Goal: Task Accomplishment & Management: Use online tool/utility

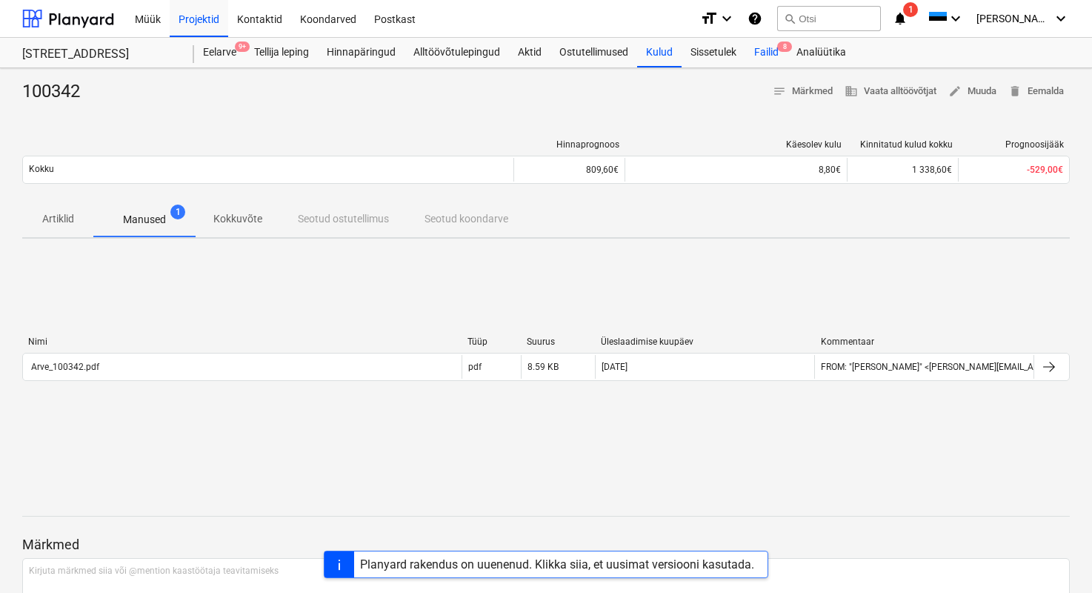
click at [764, 56] on div "Failid 8" at bounding box center [766, 53] width 42 height 30
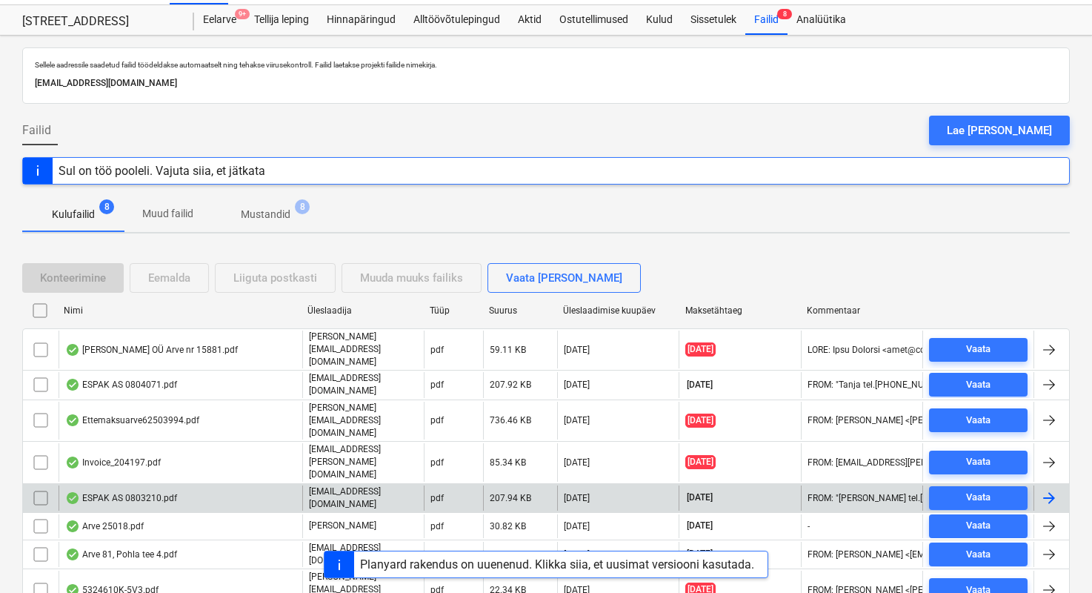
scroll to position [41, 0]
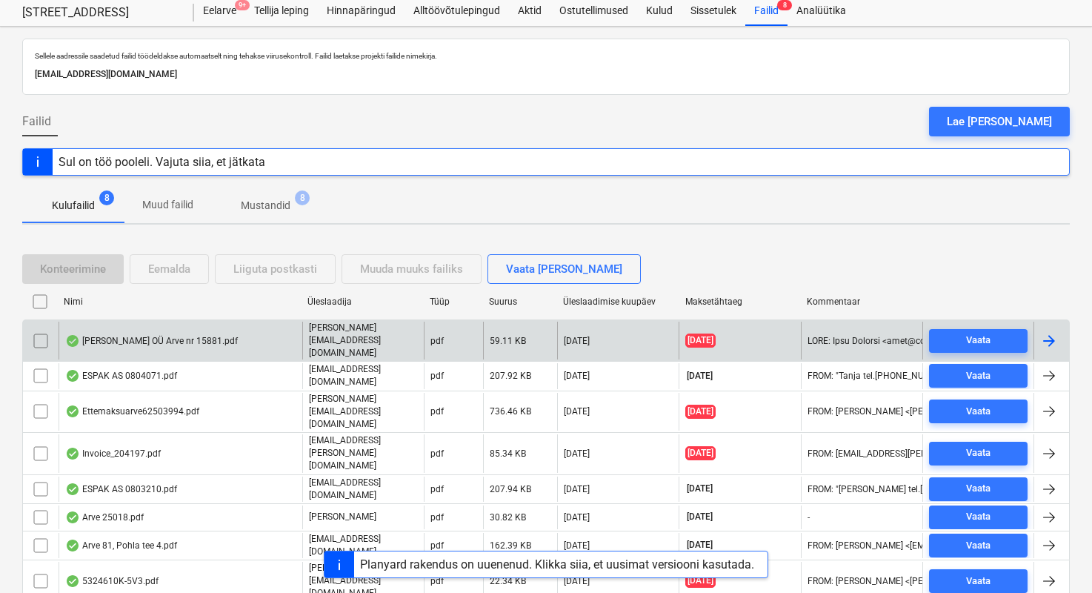
click at [246, 330] on div "[PERSON_NAME] OÜ Arve nr 15881.pdf" at bounding box center [181, 340] width 244 height 38
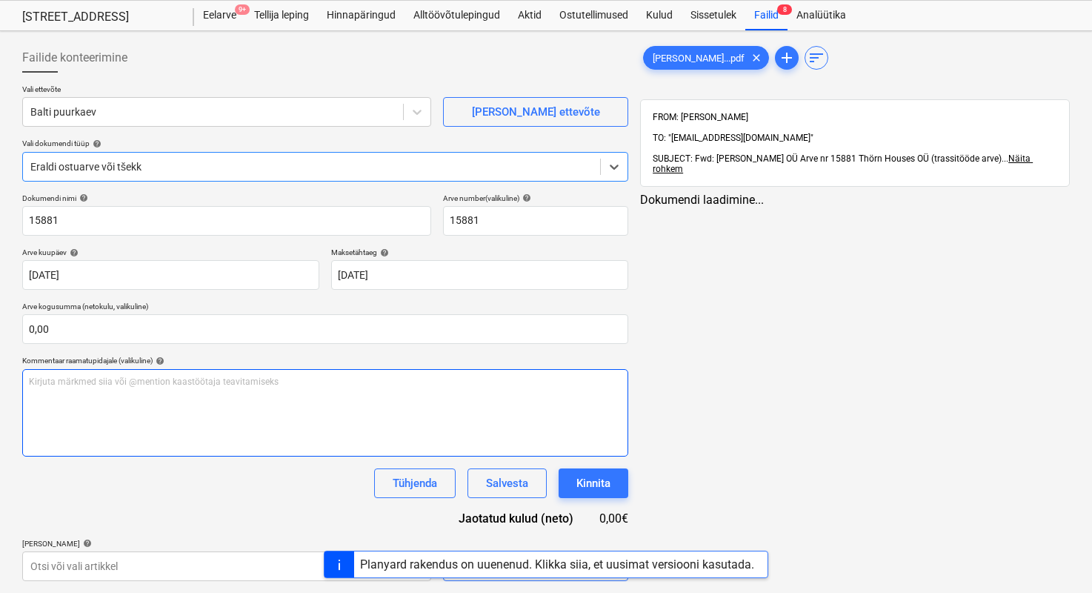
type input "15881"
type input "[DATE]"
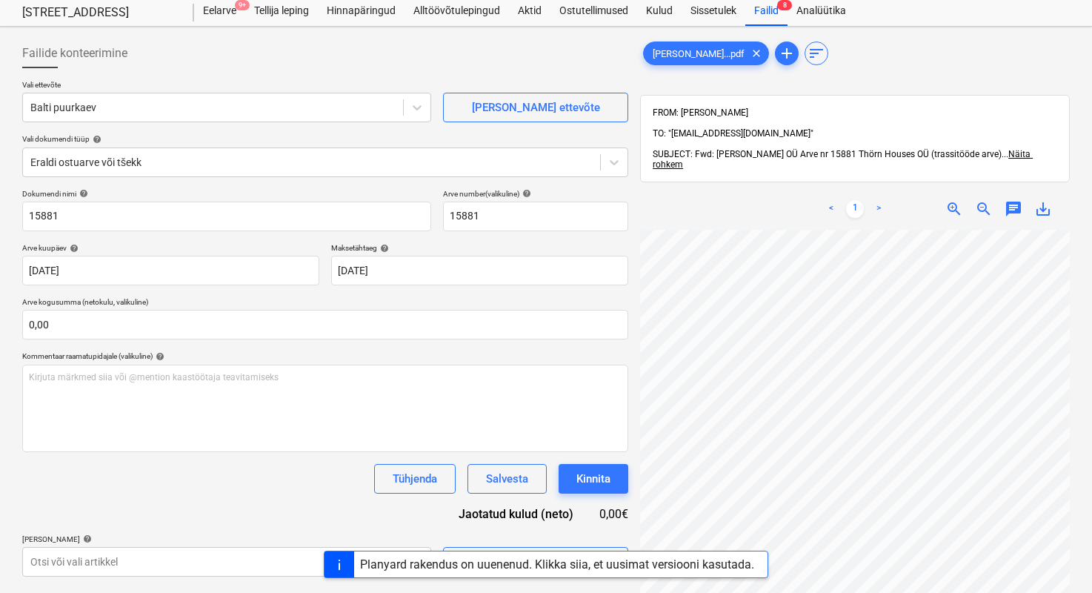
scroll to position [72, 192]
click at [989, 200] on span "zoom_out" at bounding box center [984, 209] width 18 height 18
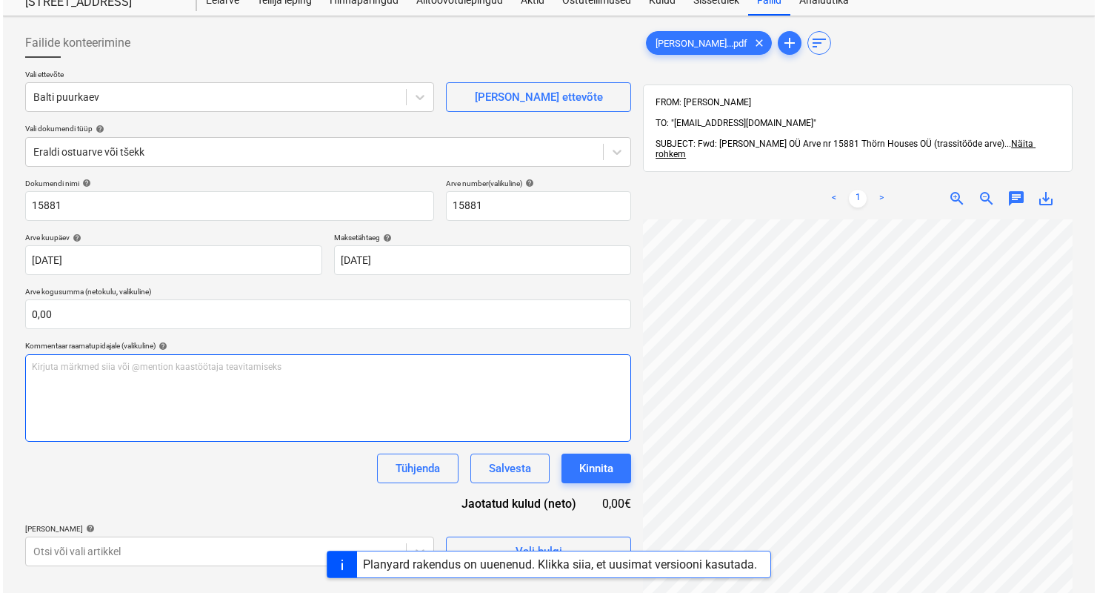
scroll to position [210, 0]
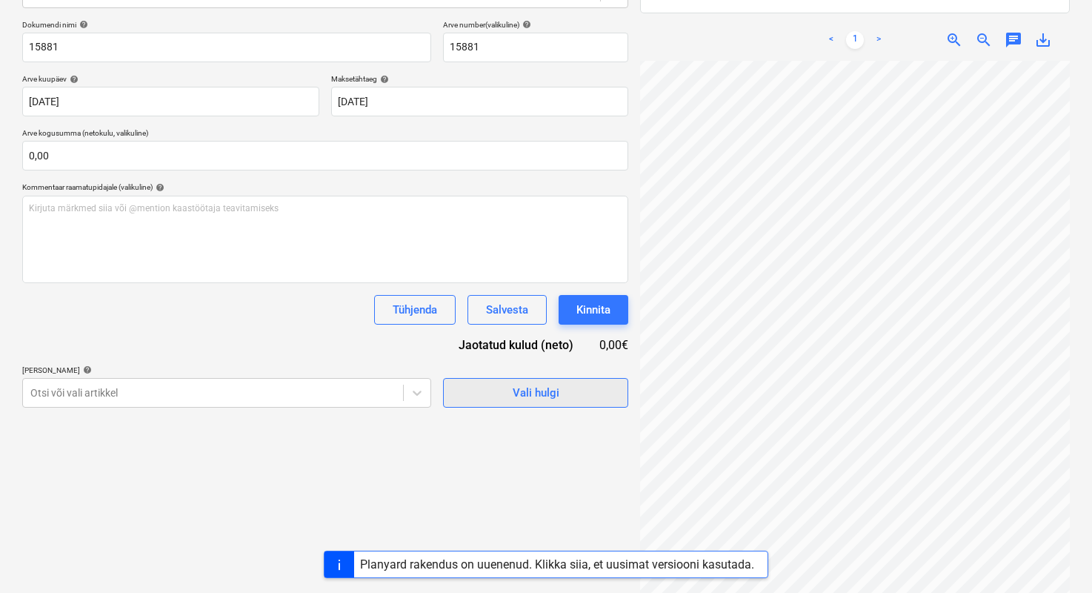
click at [502, 394] on span "Vali hulgi" at bounding box center [535, 392] width 148 height 19
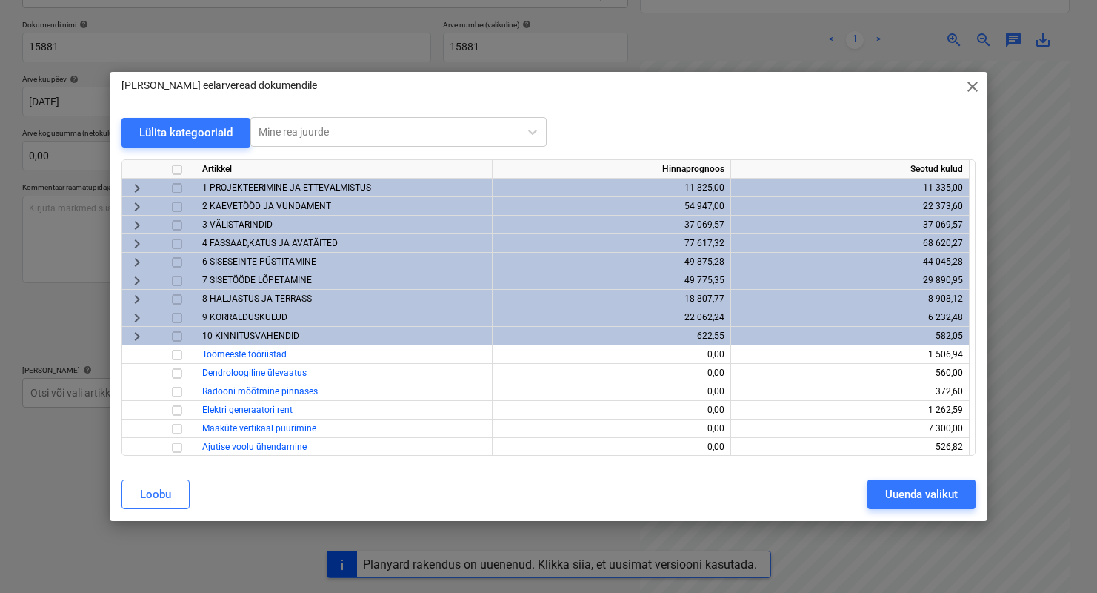
click at [222, 206] on span "2 KAEVETÖÖD JA VUNDAMENT" at bounding box center [266, 206] width 129 height 10
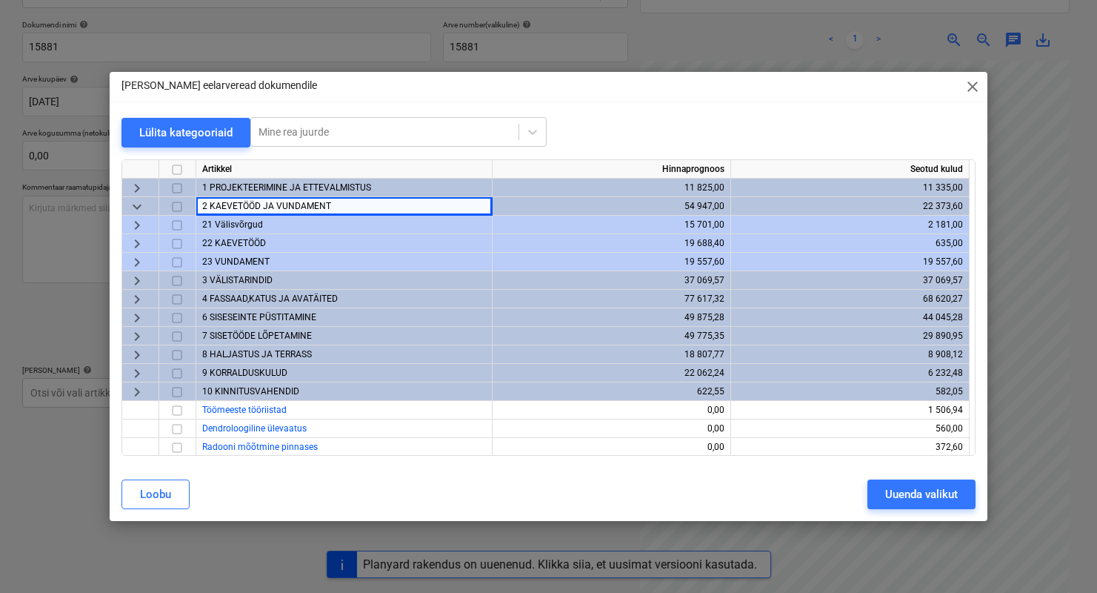
click at [224, 276] on span "3 VÄLISTARINDID" at bounding box center [237, 280] width 70 height 10
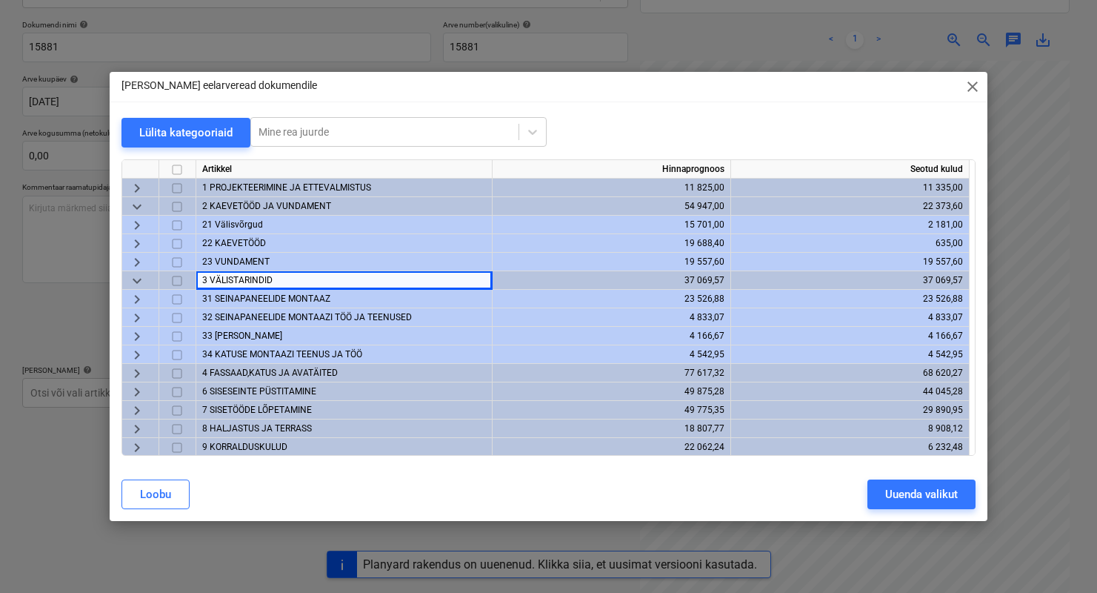
click at [226, 220] on span "21 Välisvõrgud" at bounding box center [232, 224] width 61 height 10
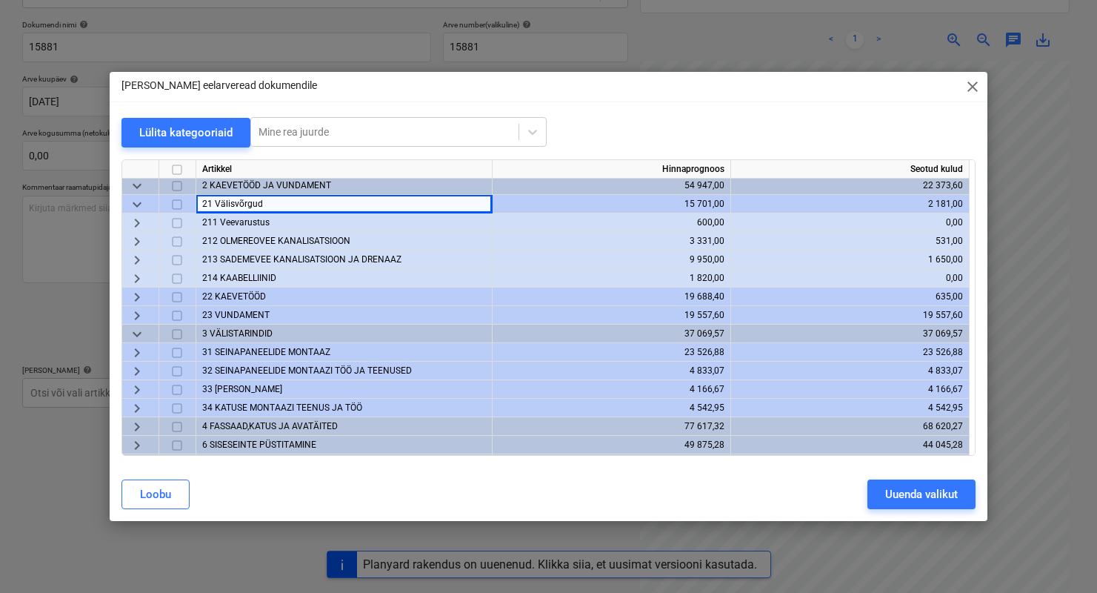
scroll to position [31, 0]
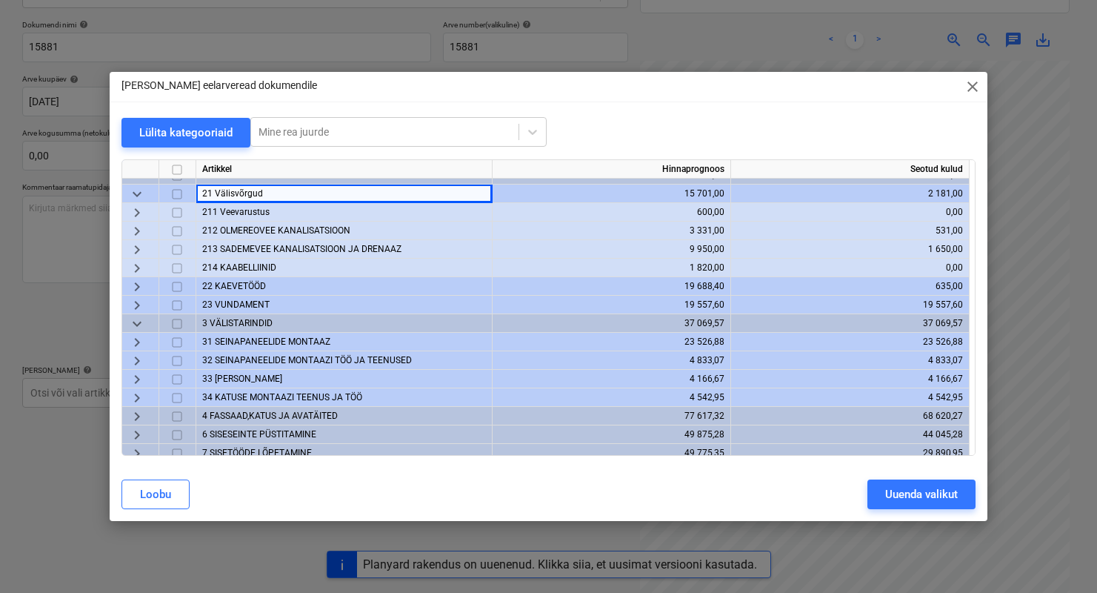
click at [243, 320] on span "3 VÄLISTARINDID" at bounding box center [237, 323] width 70 height 10
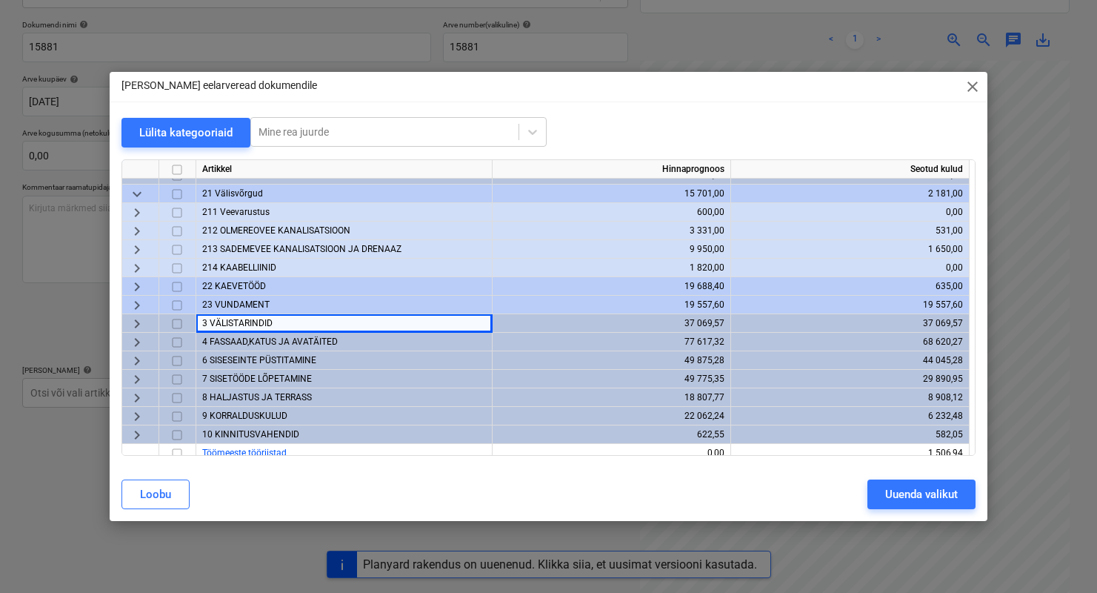
click at [243, 320] on span "3 VÄLISTARINDID" at bounding box center [237, 323] width 70 height 10
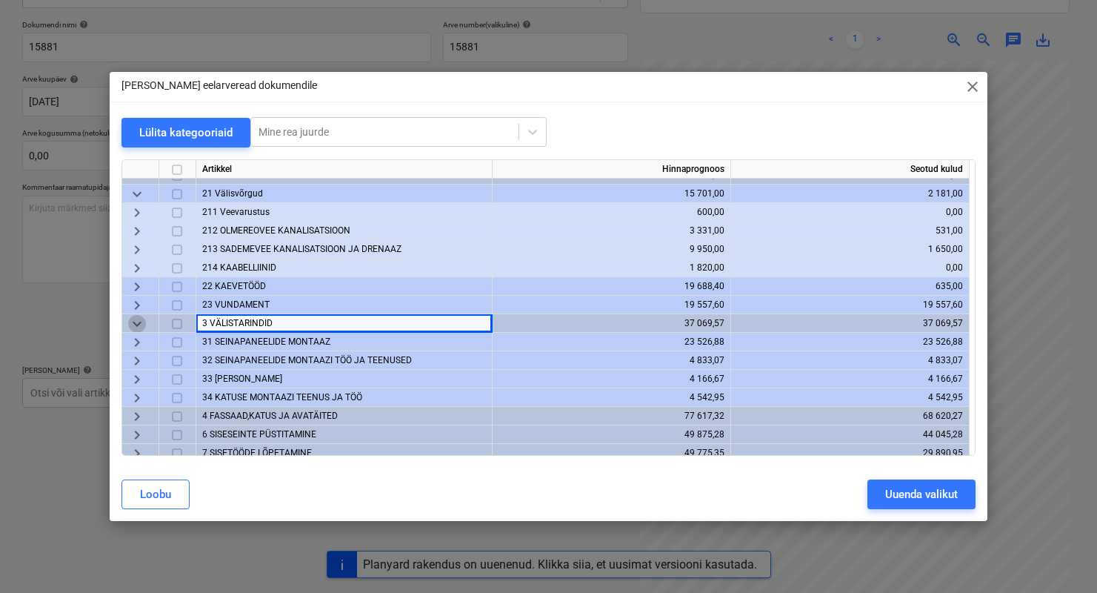
click at [133, 330] on span "keyboard_arrow_down" at bounding box center [137, 324] width 18 height 18
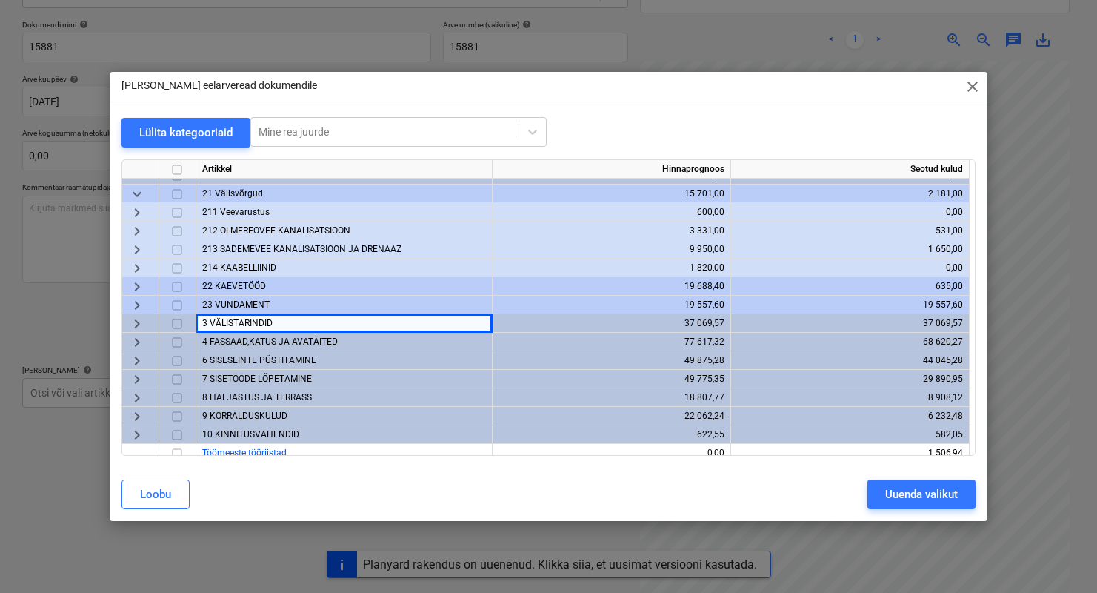
click at [233, 343] on span "4 FASSAAD,KATUS JA AVATÄITED" at bounding box center [270, 341] width 136 height 10
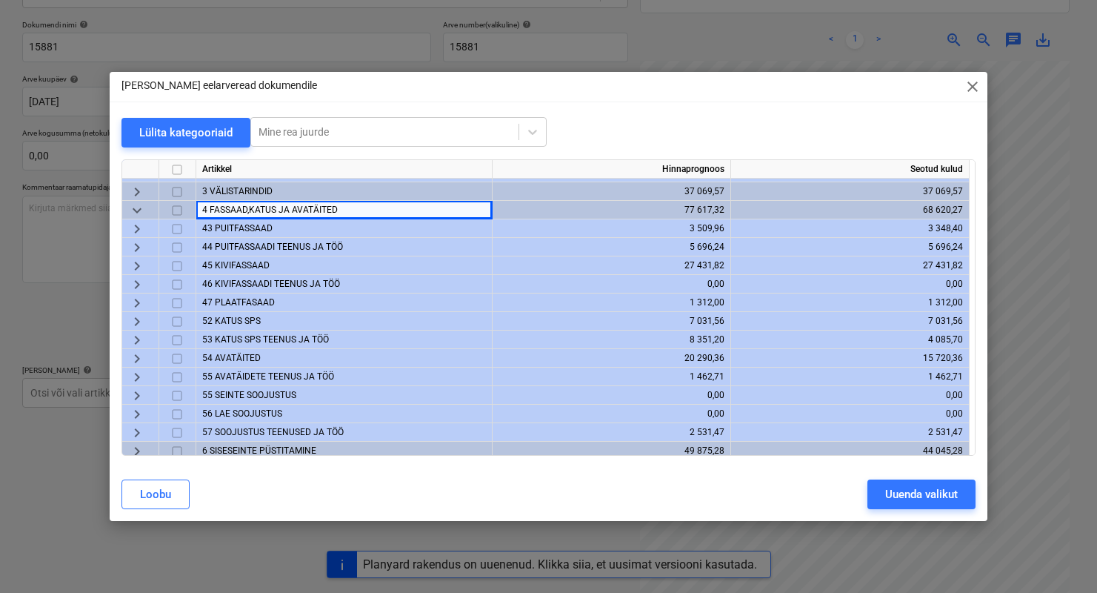
scroll to position [22, 0]
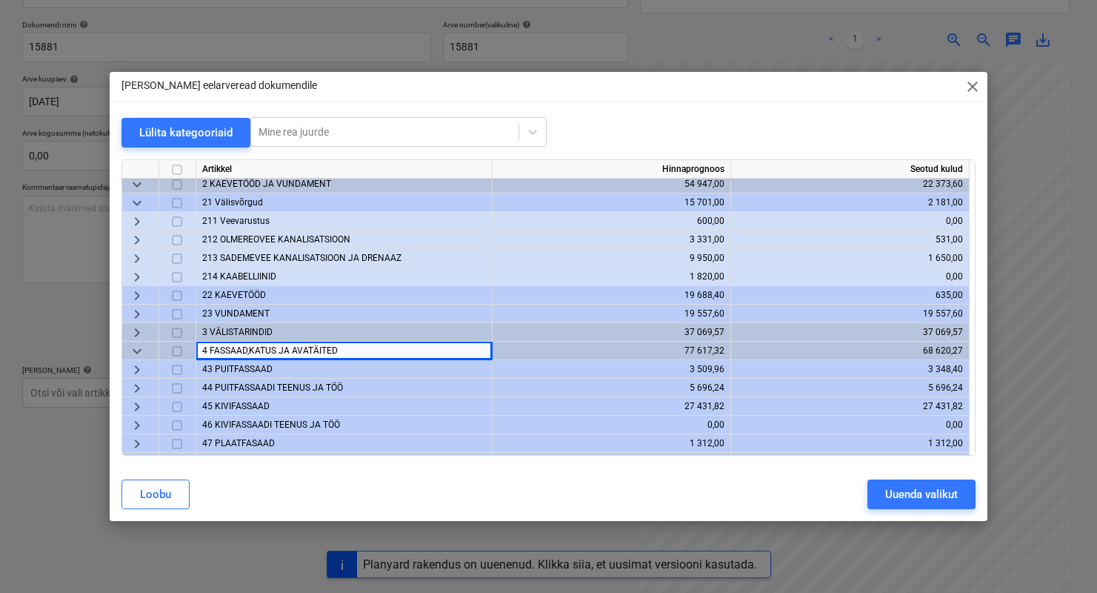
click at [143, 350] on span "keyboard_arrow_down" at bounding box center [137, 351] width 18 height 18
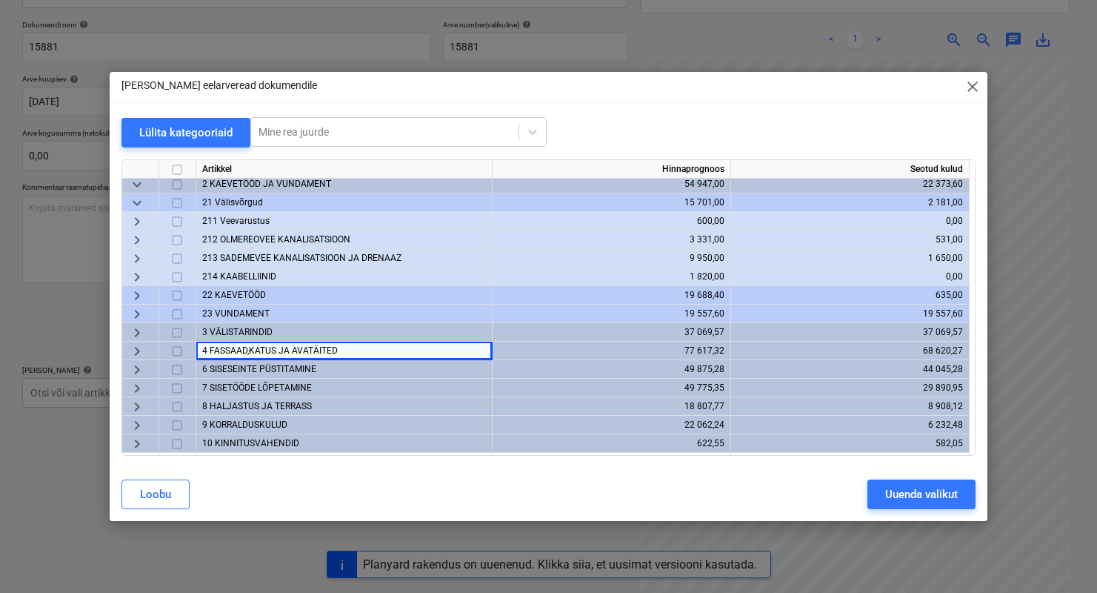
click at [274, 327] on div "3 VÄLISTARINDID" at bounding box center [344, 332] width 296 height 19
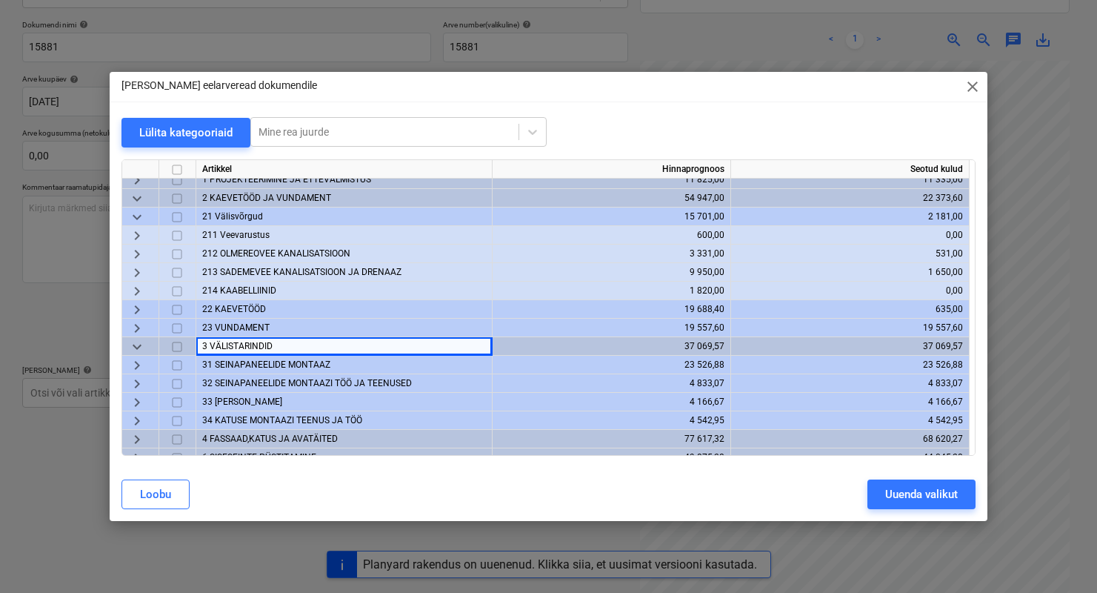
scroll to position [0, 0]
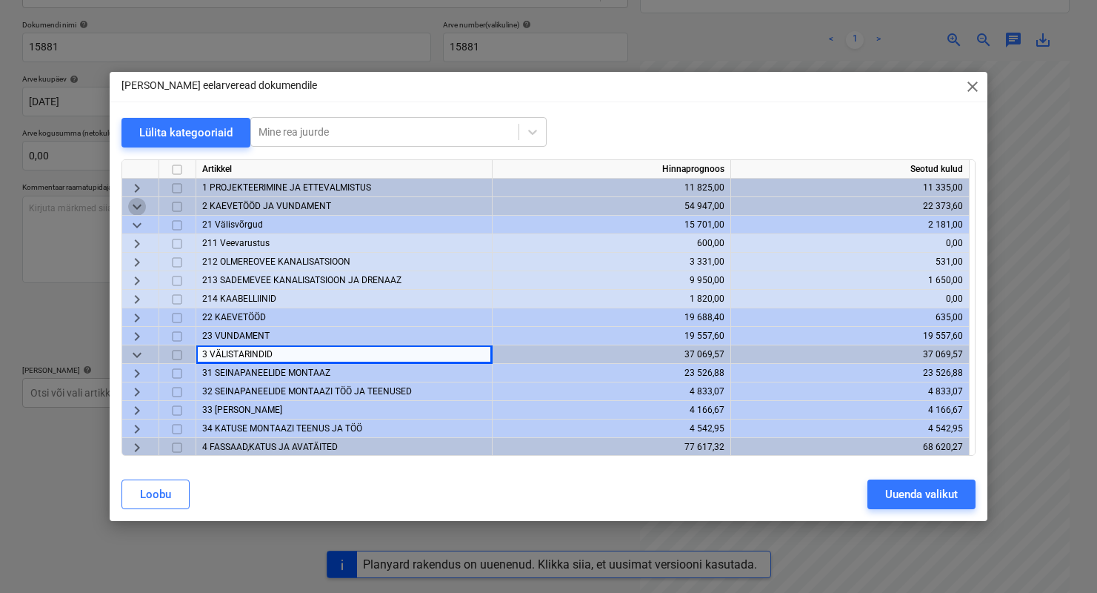
click at [145, 202] on span "keyboard_arrow_down" at bounding box center [137, 207] width 18 height 18
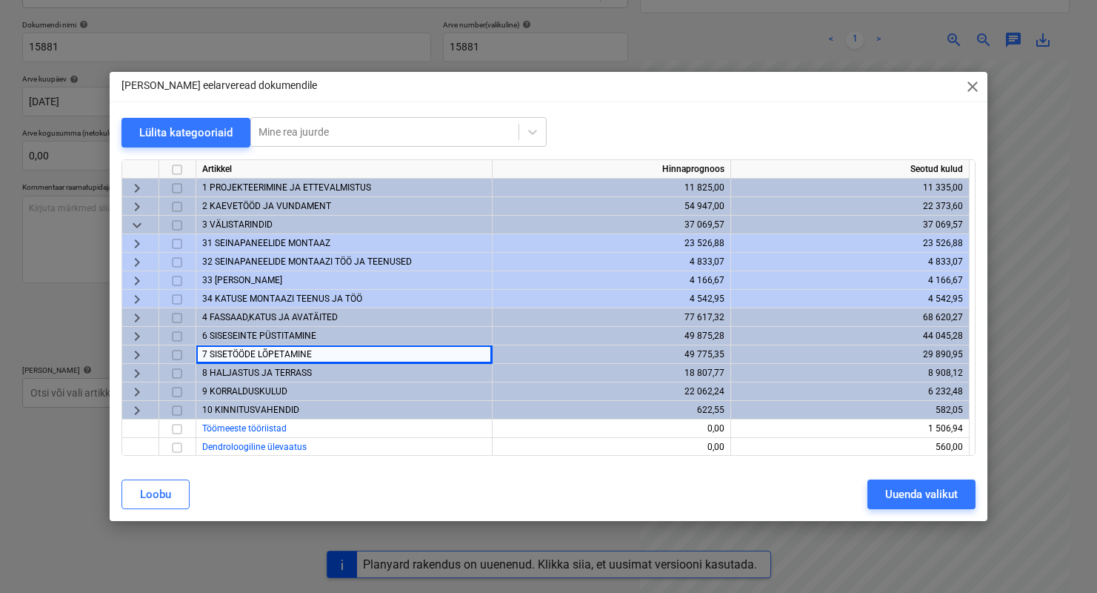
click at [243, 338] on span "6 SISESEINTE PÜSTITAMINE" at bounding box center [259, 335] width 114 height 10
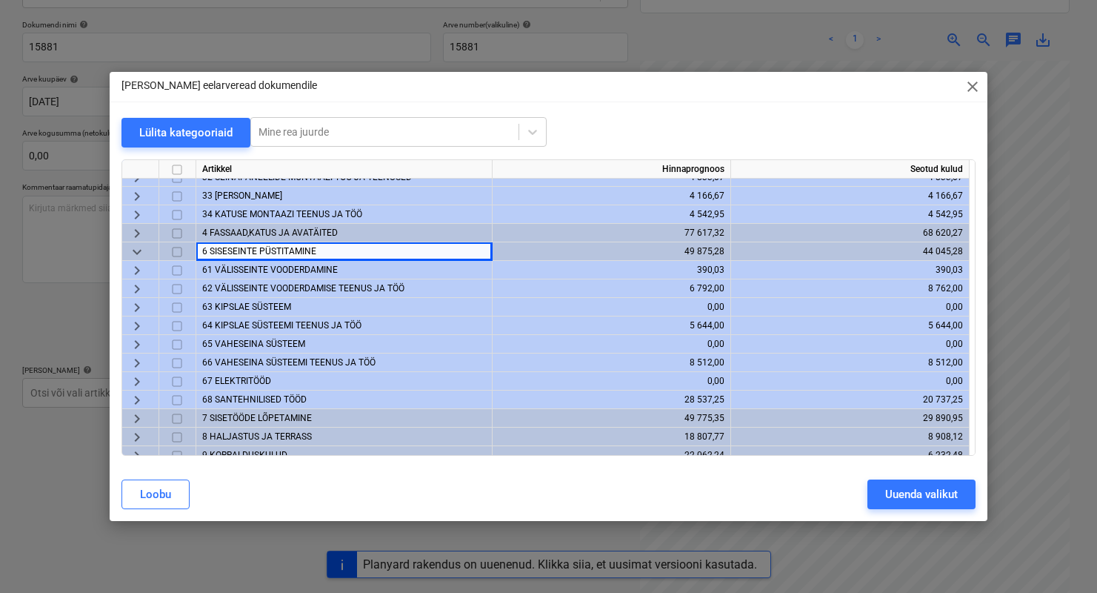
scroll to position [105, 0]
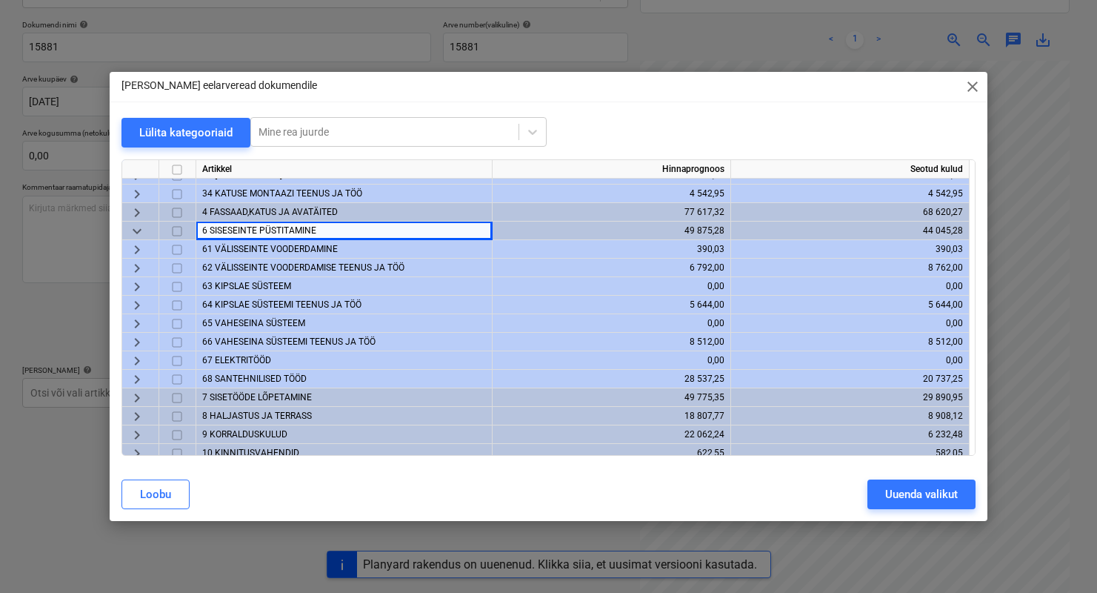
click at [261, 382] on span "68 SANTEHNILISED TÖÖD" at bounding box center [254, 378] width 104 height 10
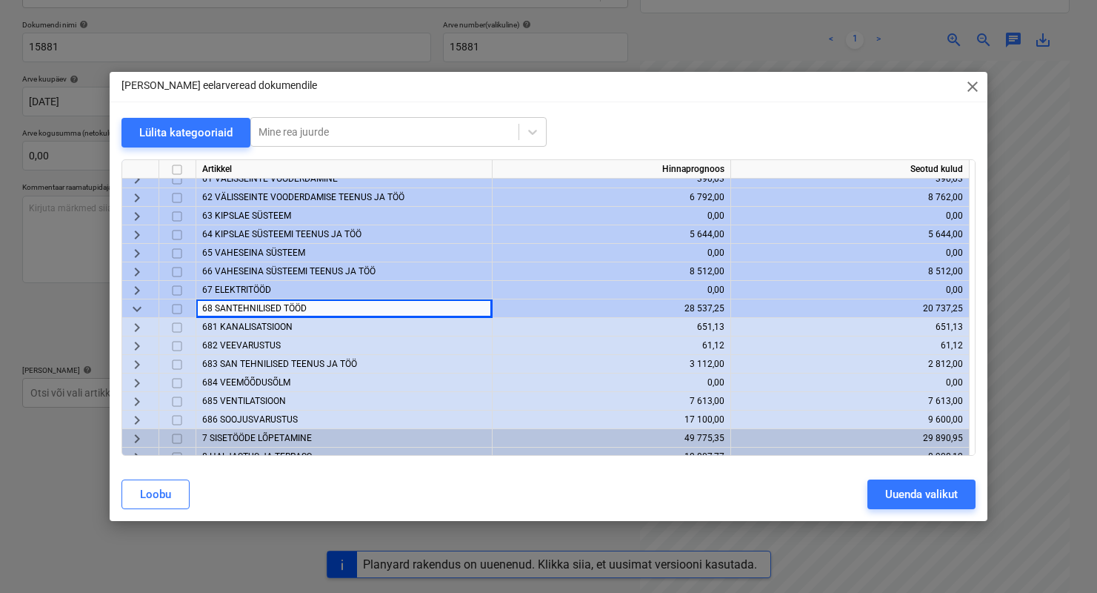
scroll to position [208, 0]
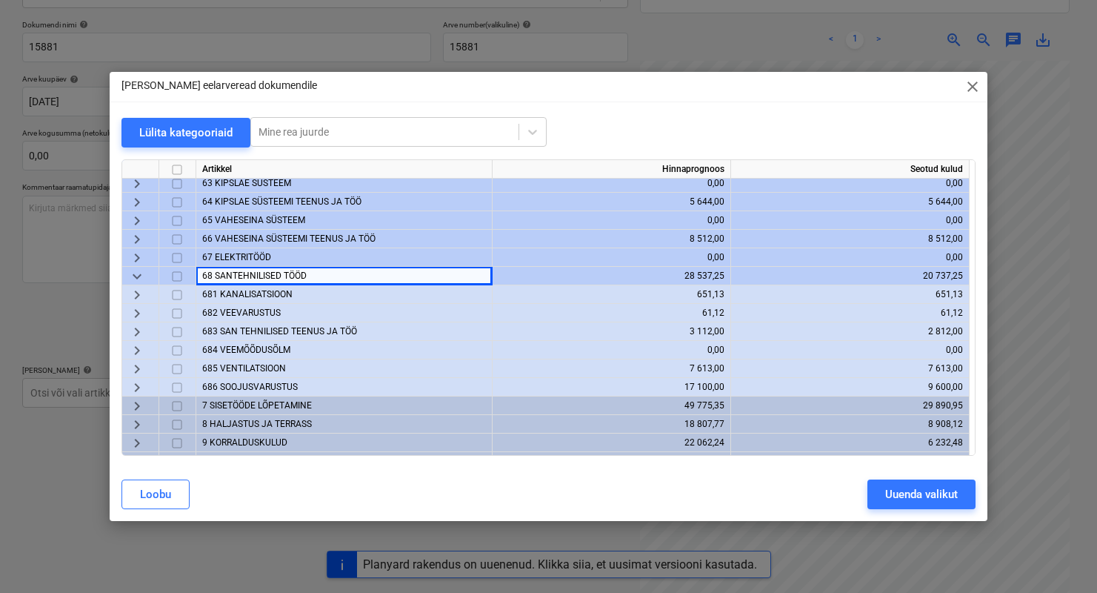
click at [247, 387] on span "686 SOOJUSVARUSTUS" at bounding box center [250, 386] width 96 height 10
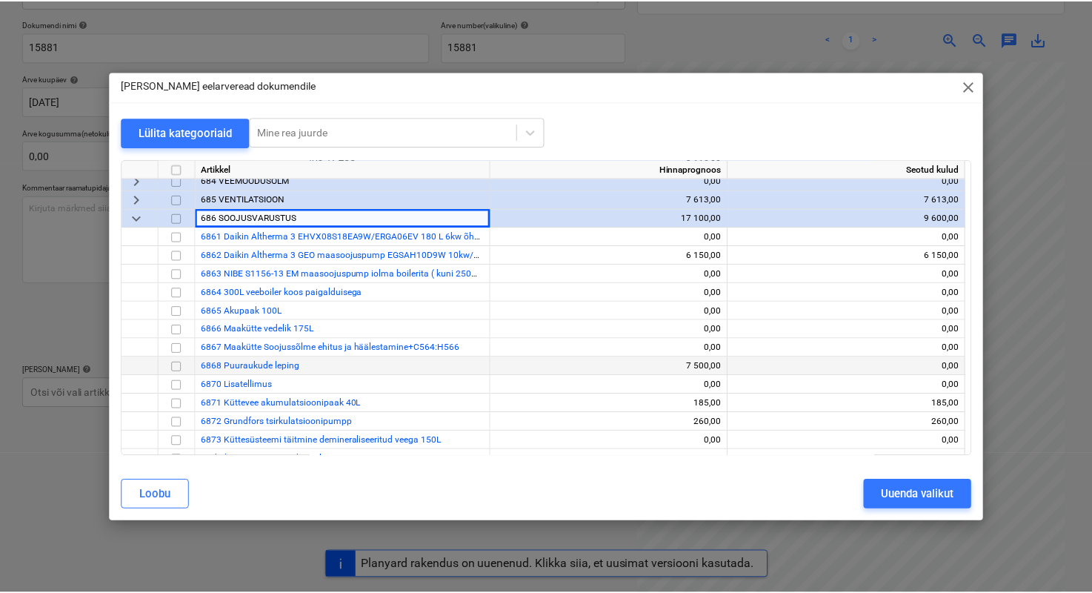
scroll to position [396, 0]
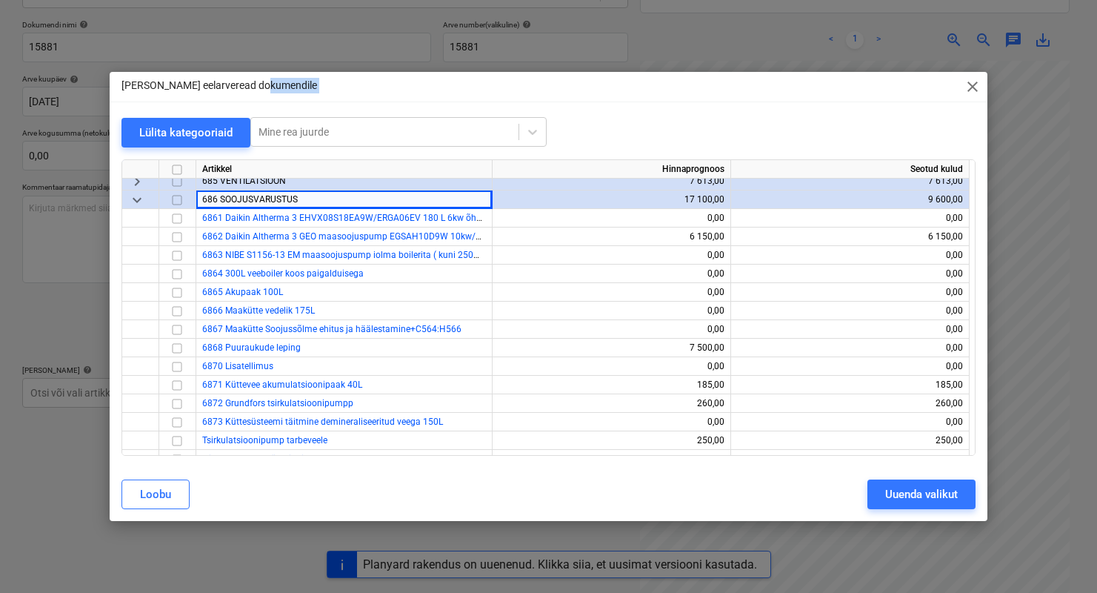
drag, startPoint x: 336, startPoint y: 90, endPoint x: 261, endPoint y: 102, distance: 76.6
click at [261, 102] on div "[PERSON_NAME] eelarveread dokumendile close Lülita kategooriaid Mine rea juurde…" at bounding box center [549, 296] width 878 height 449
click at [176, 349] on input "checkbox" at bounding box center [177, 348] width 18 height 18
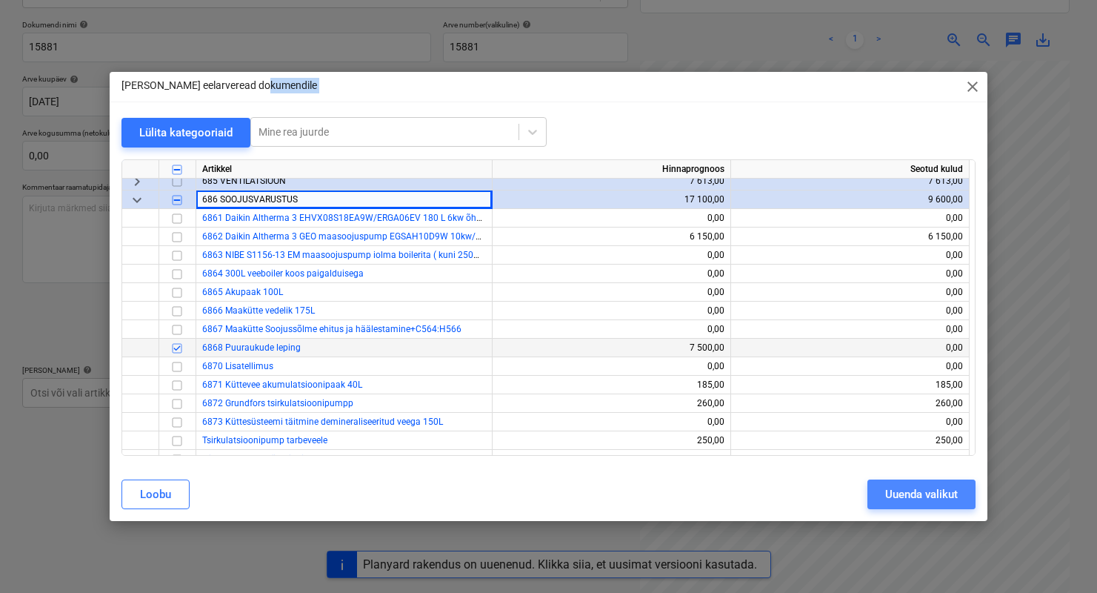
click at [889, 489] on div "Uuenda valikut" at bounding box center [921, 493] width 73 height 19
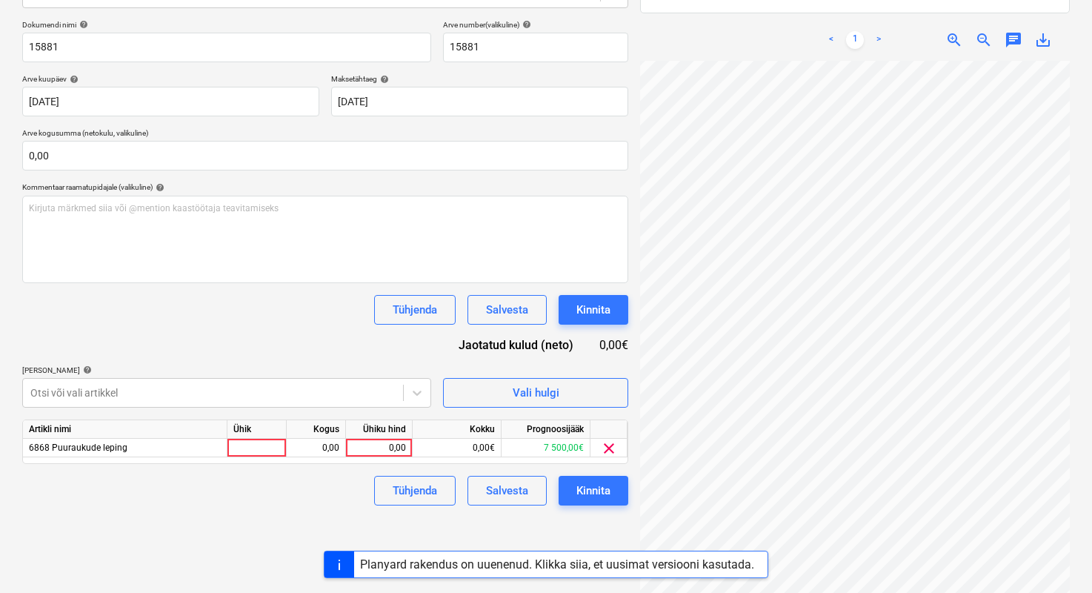
scroll to position [0, 130]
click at [616, 453] on span "clear" at bounding box center [609, 448] width 18 height 18
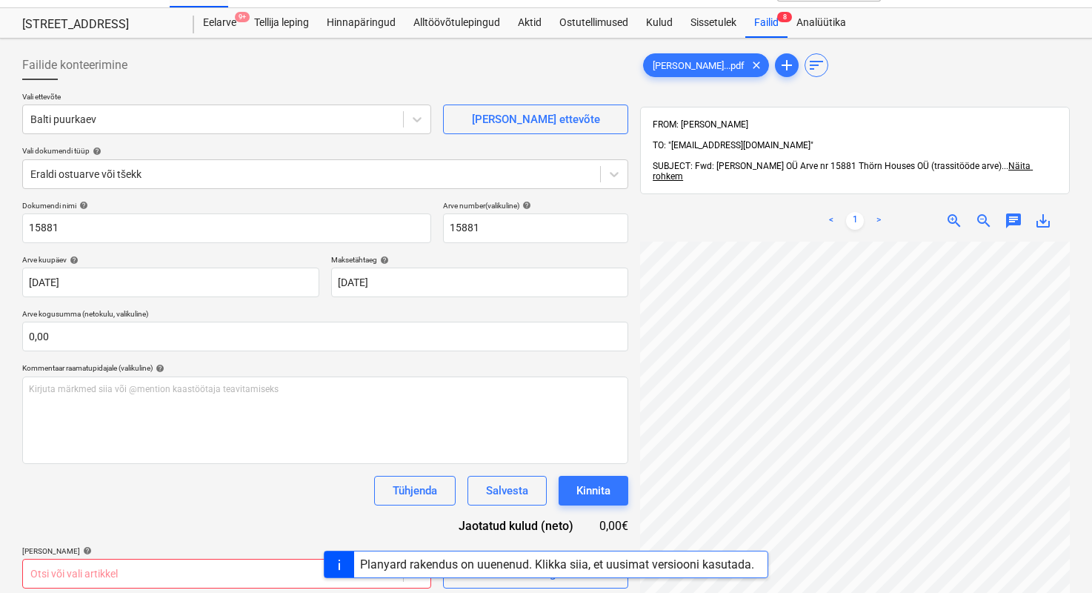
scroll to position [0, 0]
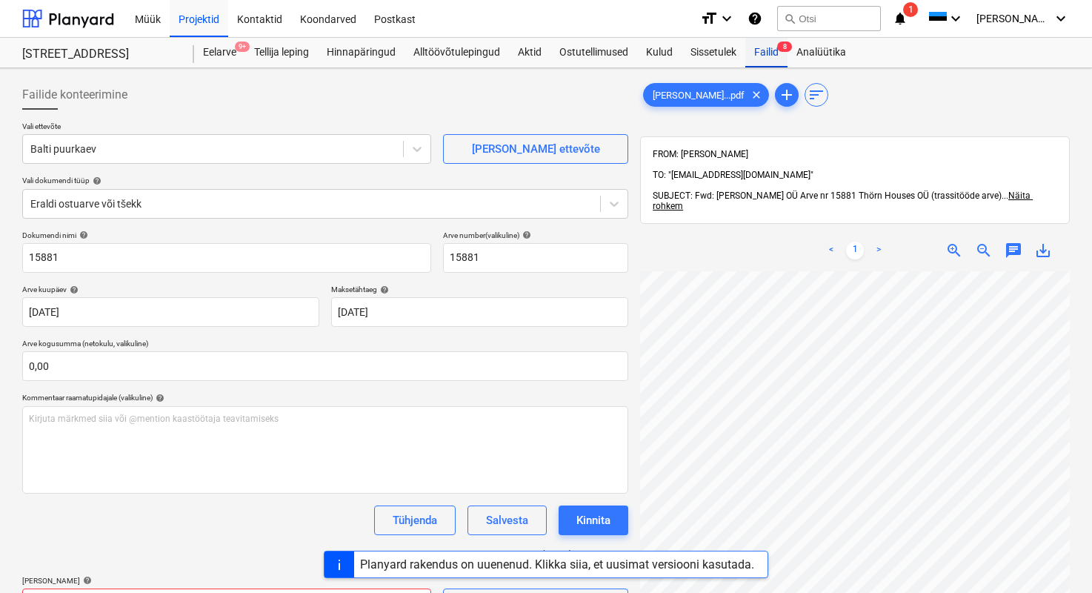
click at [761, 55] on div "Failid 8" at bounding box center [766, 53] width 42 height 30
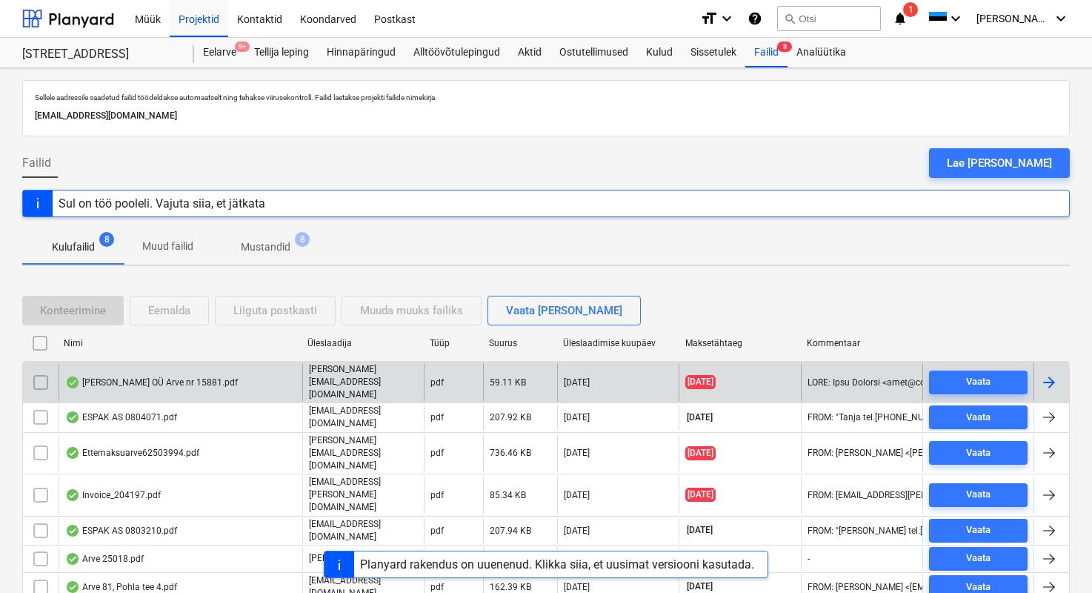
click at [186, 365] on div "[PERSON_NAME] OÜ Arve nr 15881.pdf" at bounding box center [181, 382] width 244 height 38
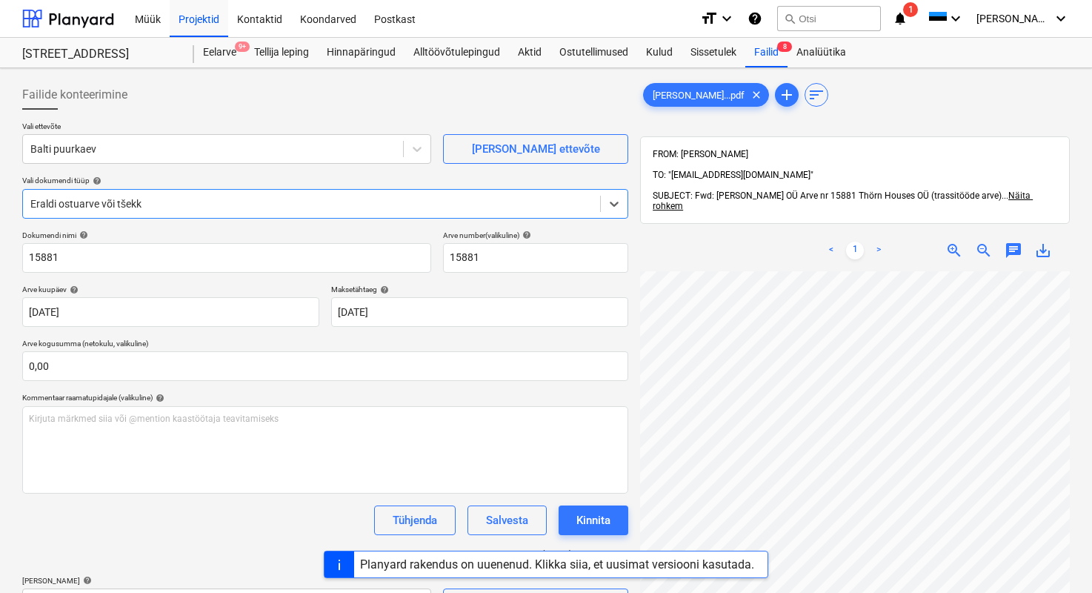
scroll to position [70, 0]
click at [759, 50] on div "Failid 8" at bounding box center [766, 53] width 42 height 30
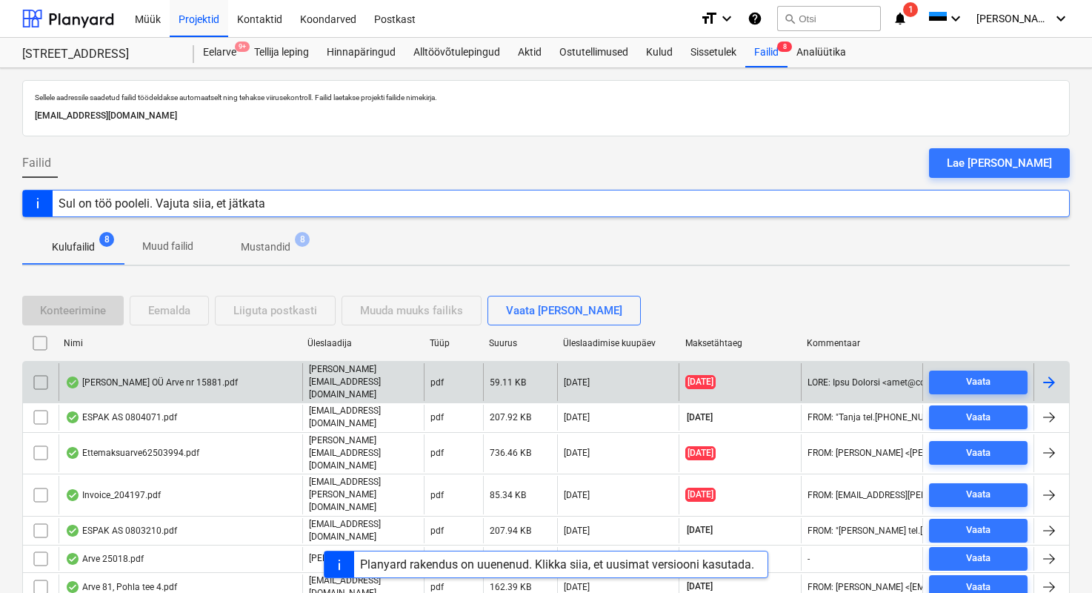
click at [49, 373] on input "checkbox" at bounding box center [41, 382] width 24 height 24
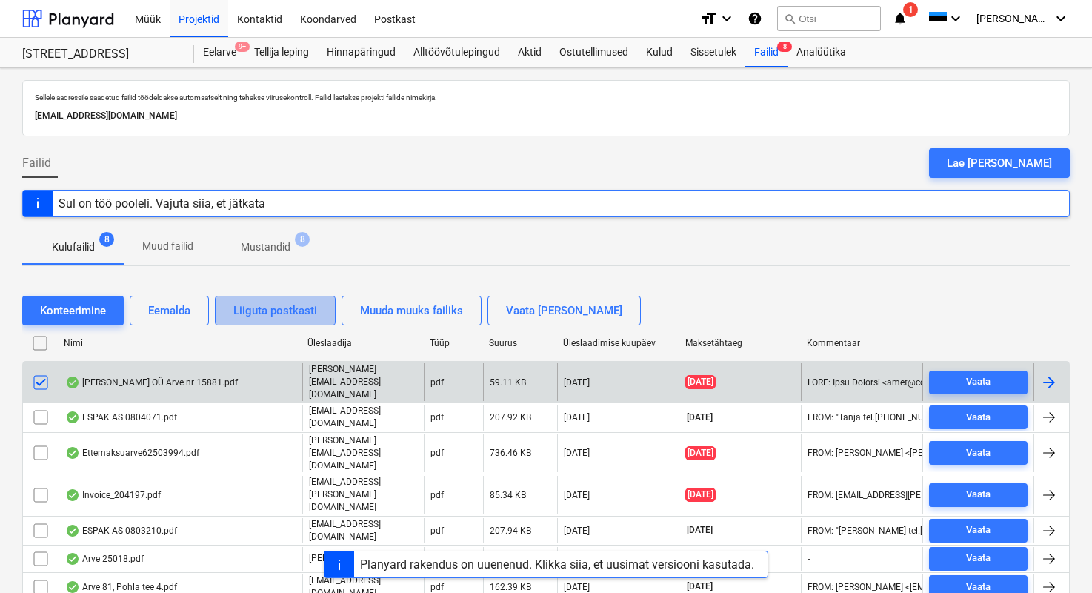
click at [320, 304] on button "Liiguta postkasti" at bounding box center [275, 311] width 121 height 30
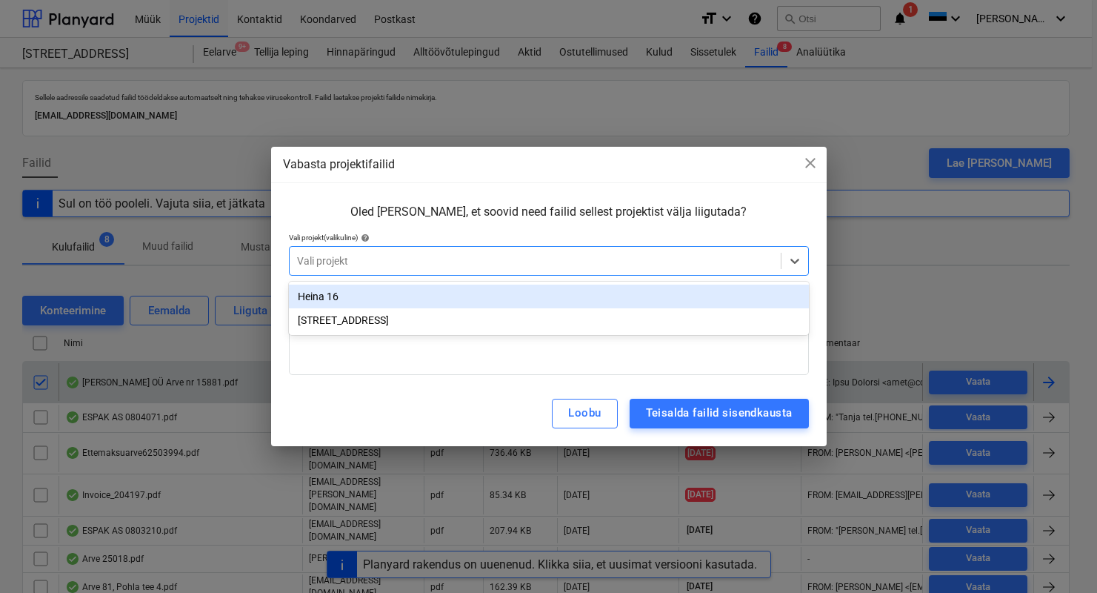
click at [382, 266] on div at bounding box center [535, 260] width 476 height 15
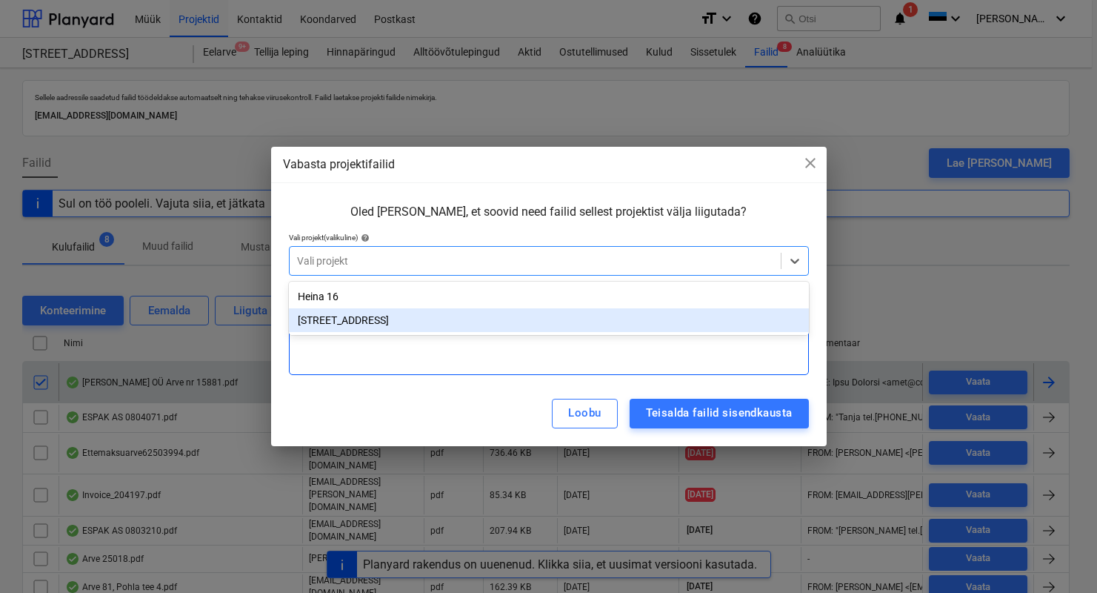
click at [377, 361] on div "Kirjuta märkmed siia või @mention kaastöötaja teavitamiseks ﻿" at bounding box center [549, 330] width 520 height 87
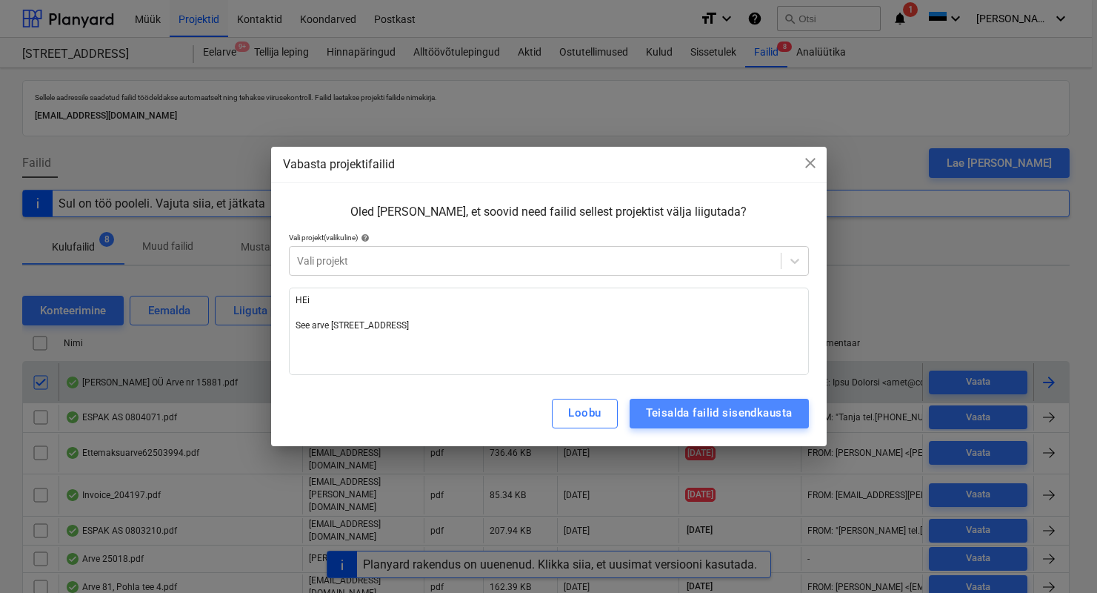
click at [655, 416] on div "Teisalda failid sisendkausta" at bounding box center [719, 412] width 147 height 19
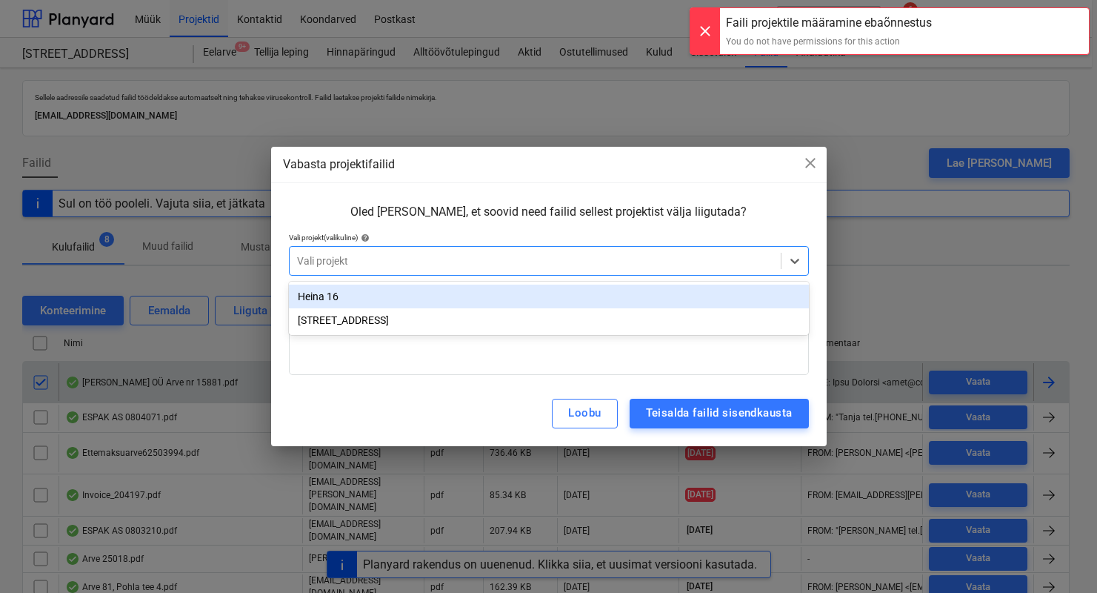
click at [645, 253] on div at bounding box center [535, 260] width 476 height 15
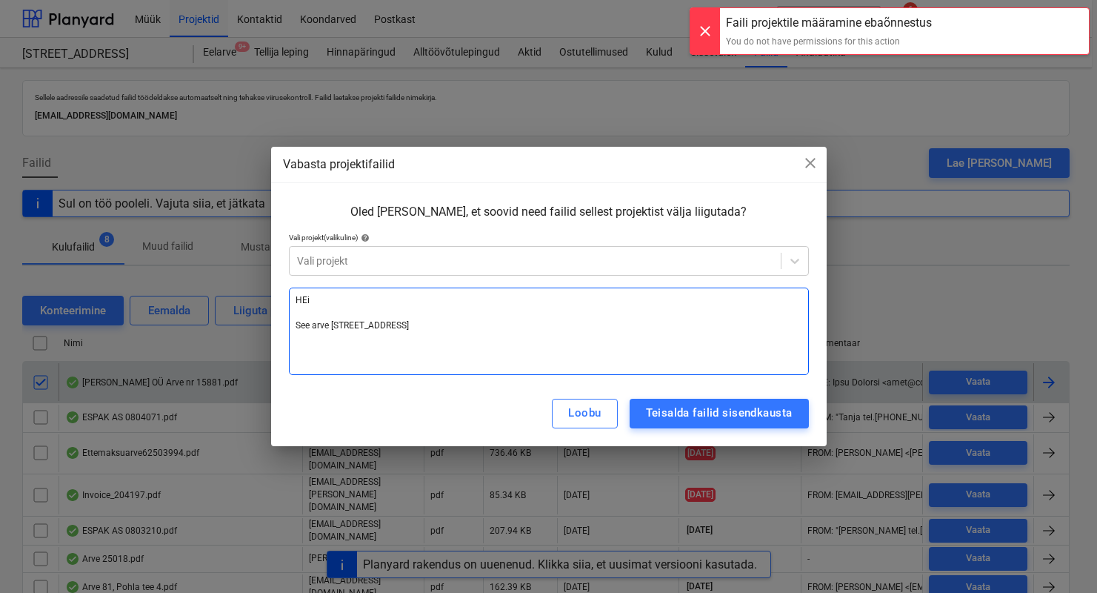
click at [516, 359] on div "HEi ﻿ See [PERSON_NAME] tee 4" at bounding box center [549, 330] width 520 height 87
click at [816, 165] on span "close" at bounding box center [810, 163] width 18 height 18
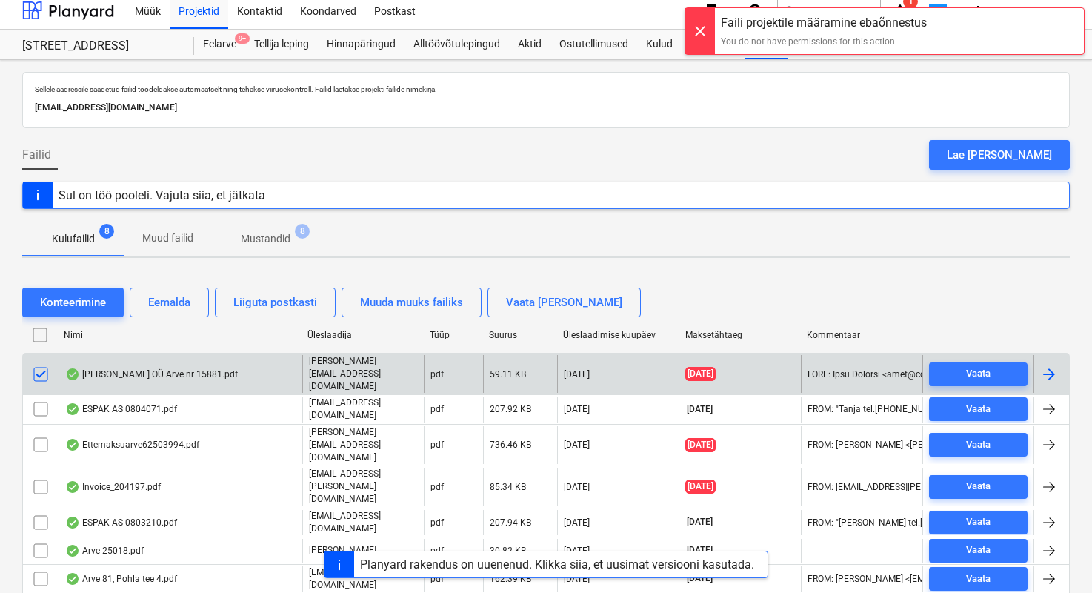
scroll to position [19, 0]
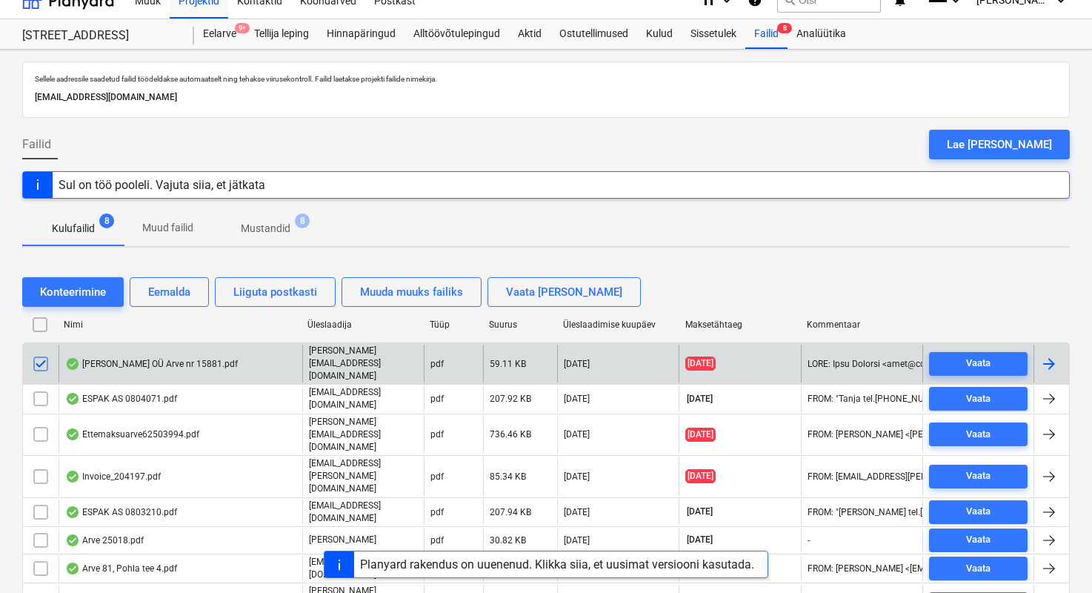
click at [39, 355] on input "checkbox" at bounding box center [41, 364] width 24 height 24
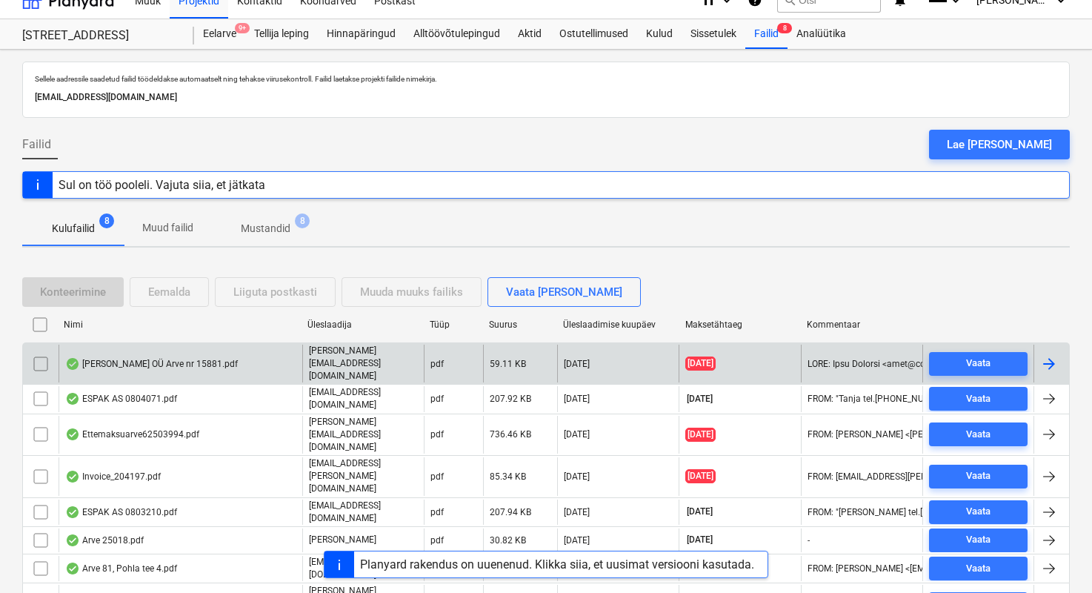
click at [35, 356] on input "checkbox" at bounding box center [41, 364] width 24 height 24
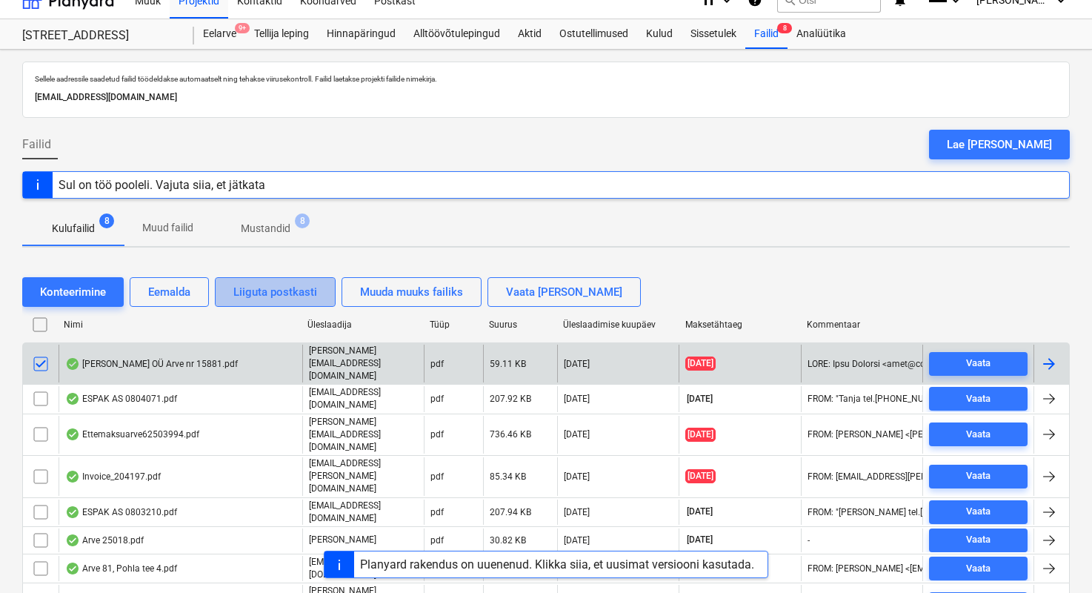
click at [293, 296] on div "Liiguta postkasti" at bounding box center [275, 291] width 84 height 19
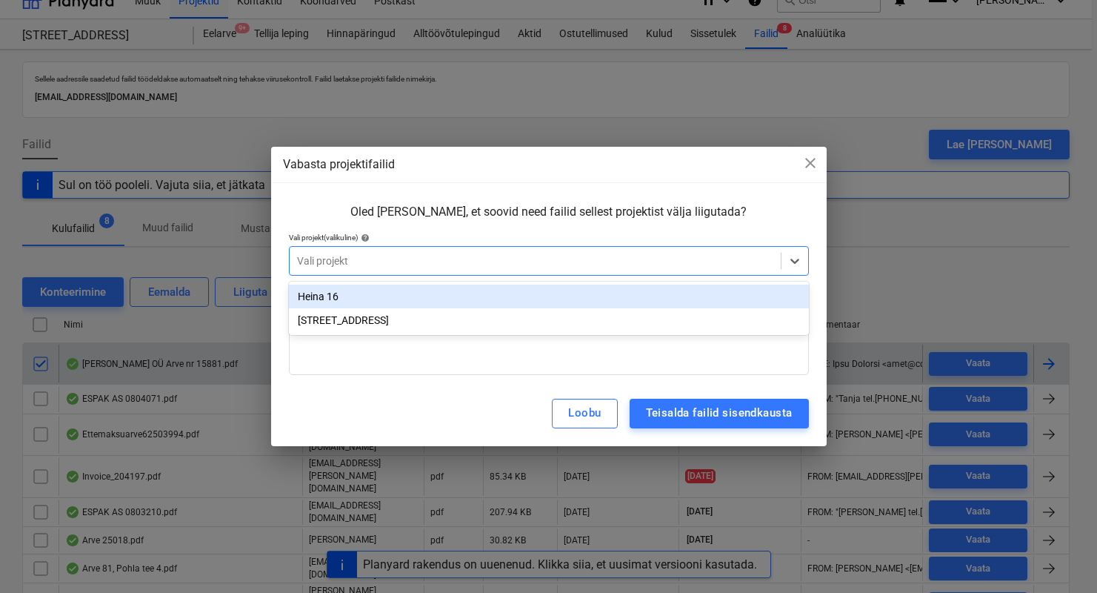
click at [418, 264] on div at bounding box center [535, 260] width 476 height 15
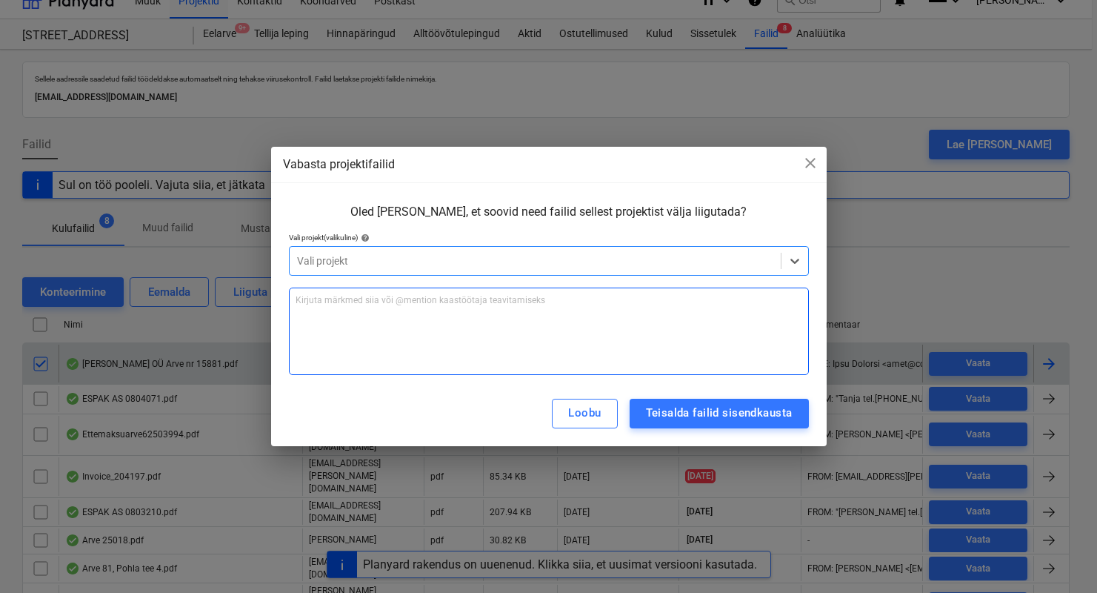
click at [388, 312] on div "Kirjuta märkmed siia või @mention kaastöötaja teavitamiseks ﻿" at bounding box center [549, 330] width 520 height 87
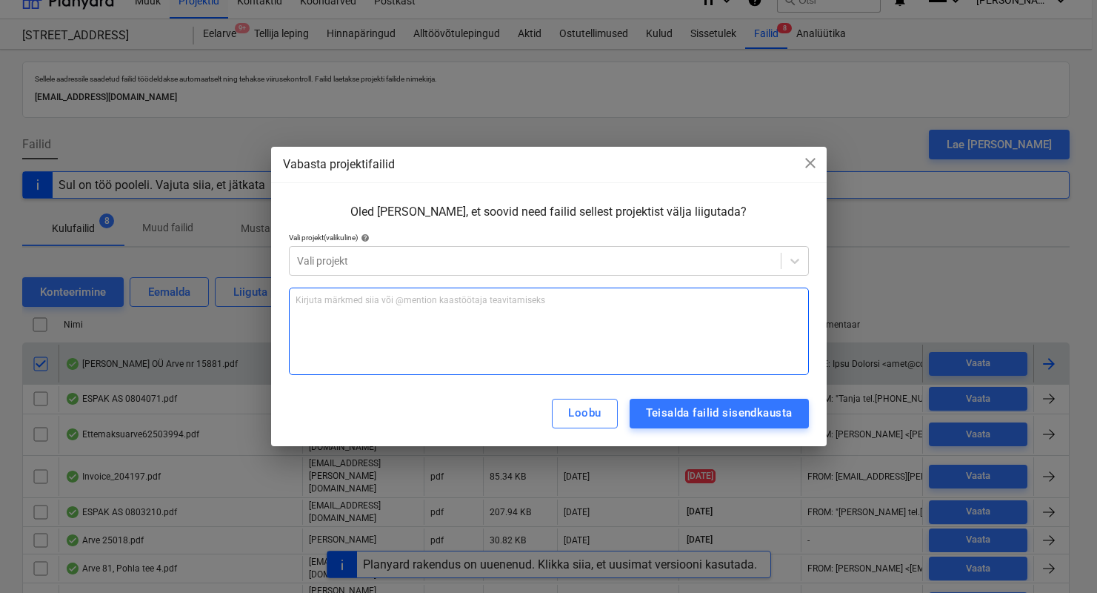
click at [502, 341] on div "Kirjuta märkmed siia või @mention kaastöötaja teavitamiseks ﻿" at bounding box center [549, 330] width 520 height 87
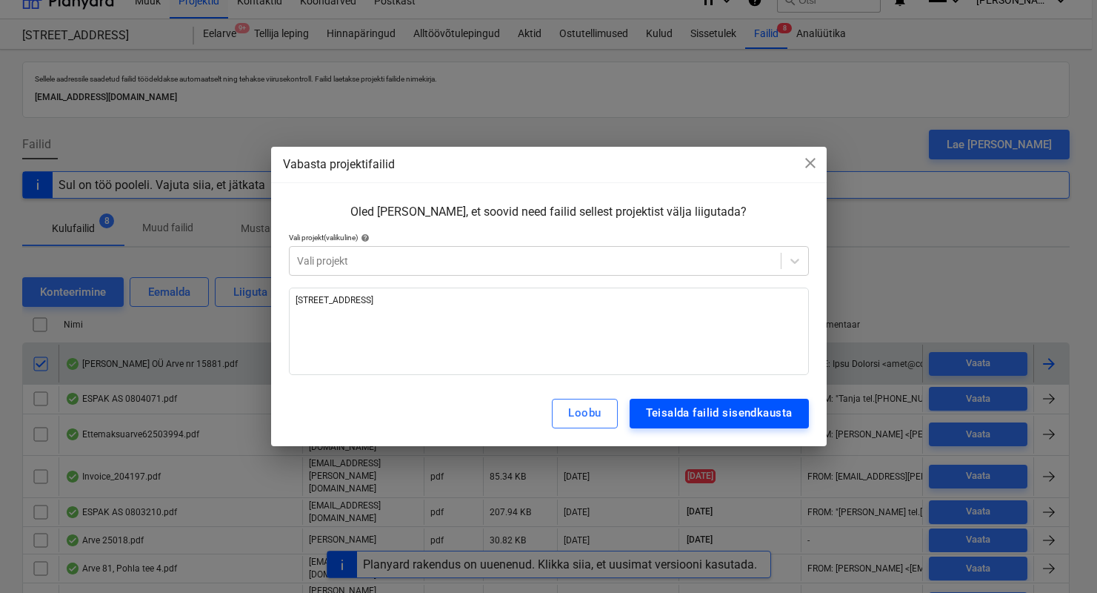
click at [772, 422] on div "Teisalda failid sisendkausta" at bounding box center [719, 412] width 147 height 19
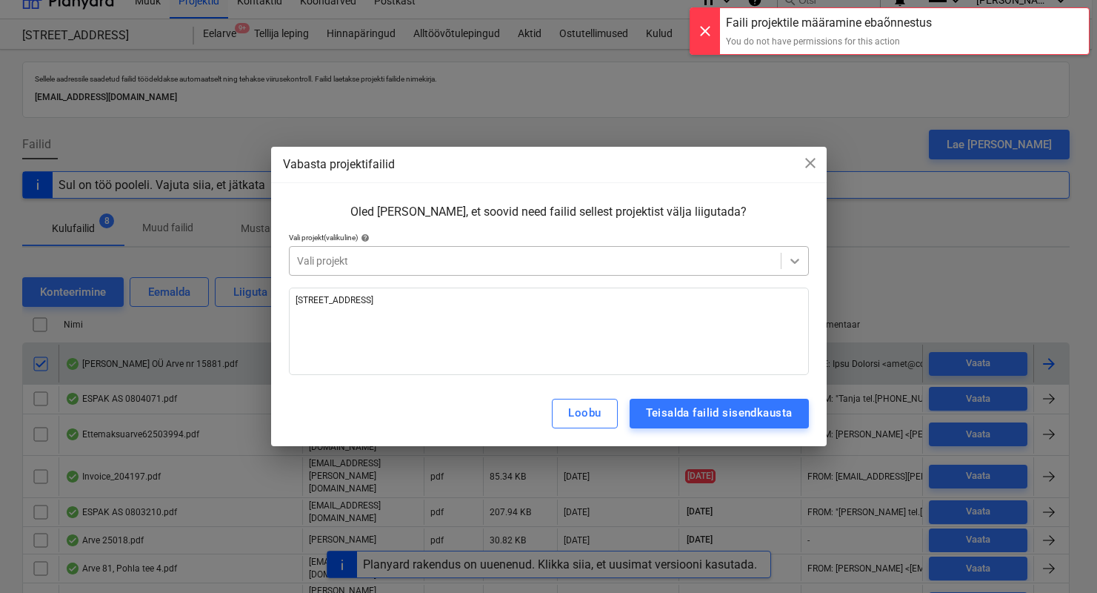
click at [799, 249] on div at bounding box center [794, 260] width 27 height 27
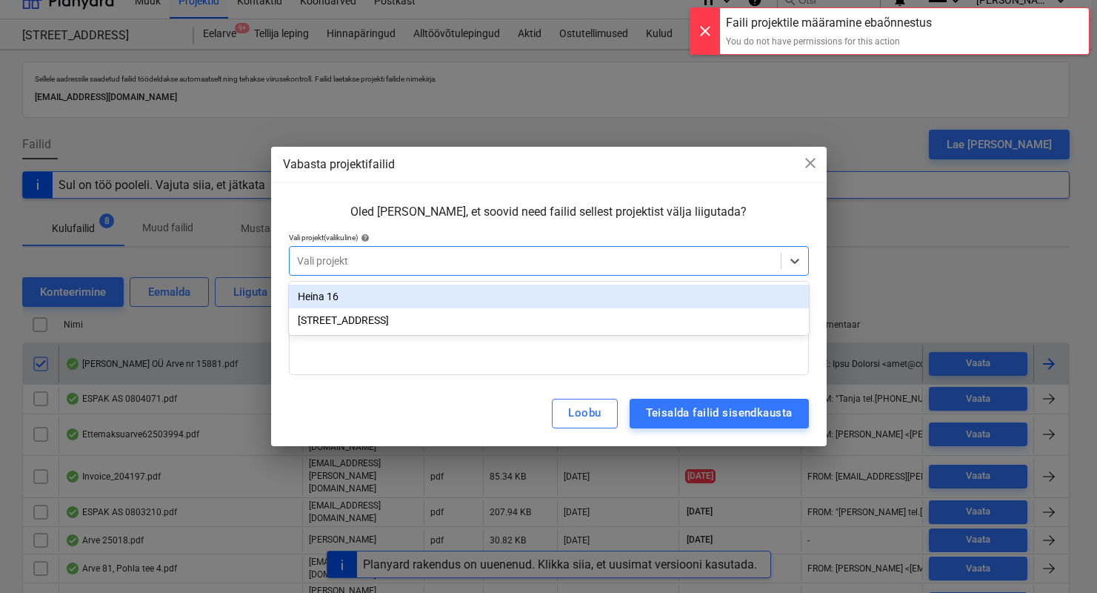
click at [538, 187] on div "Vabasta projektifailid close [PERSON_NAME], et soovid need failid sellest proje…" at bounding box center [549, 296] width 556 height 299
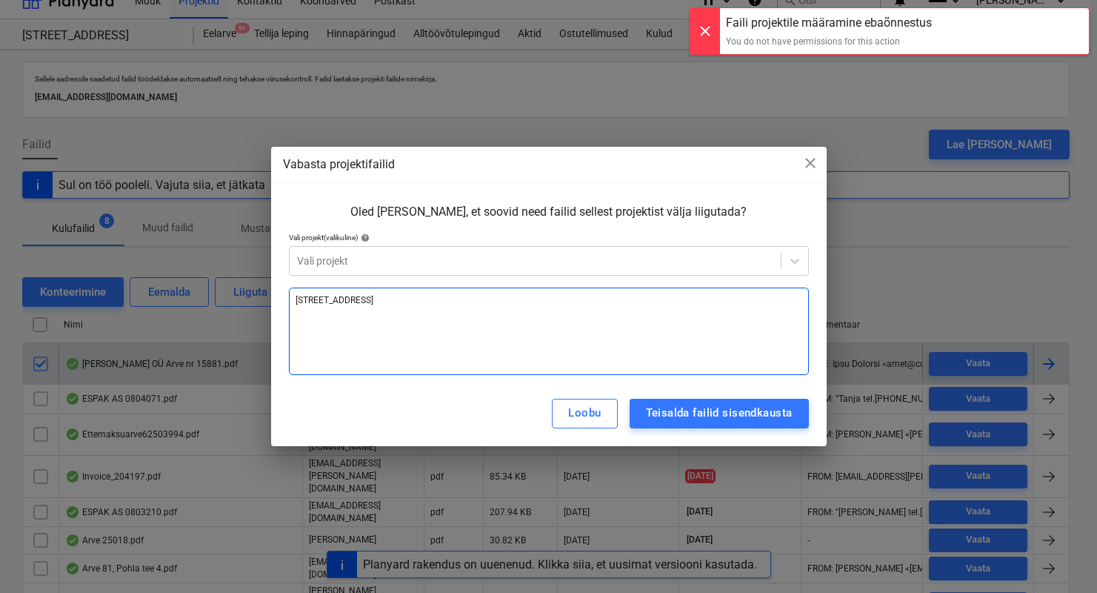
click at [558, 372] on div "[STREET_ADDRESS]" at bounding box center [549, 330] width 520 height 87
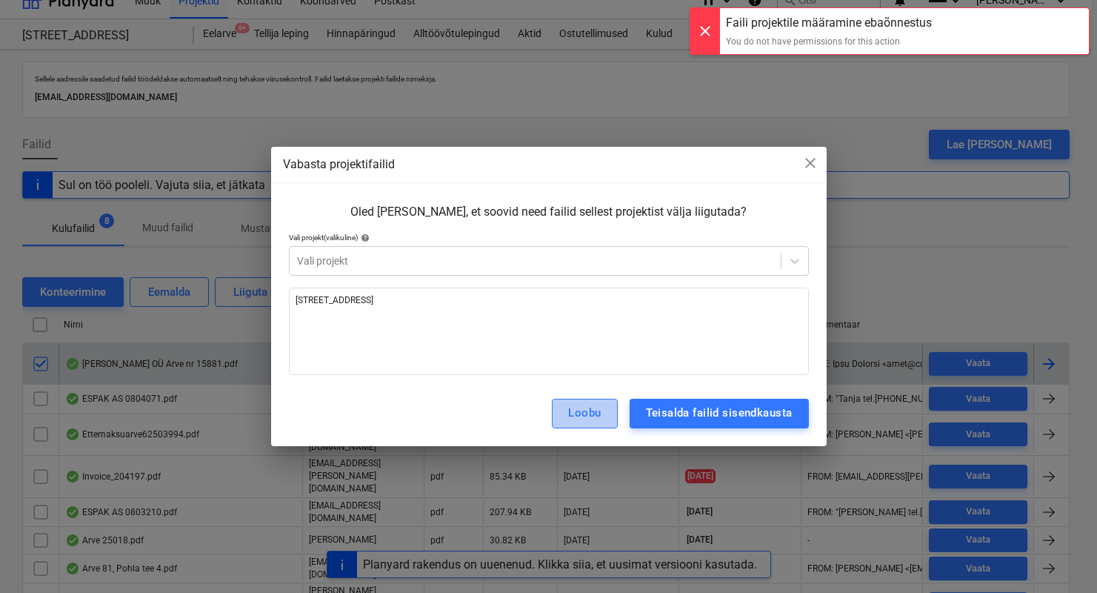
click at [577, 402] on button "Loobu" at bounding box center [584, 414] width 65 height 30
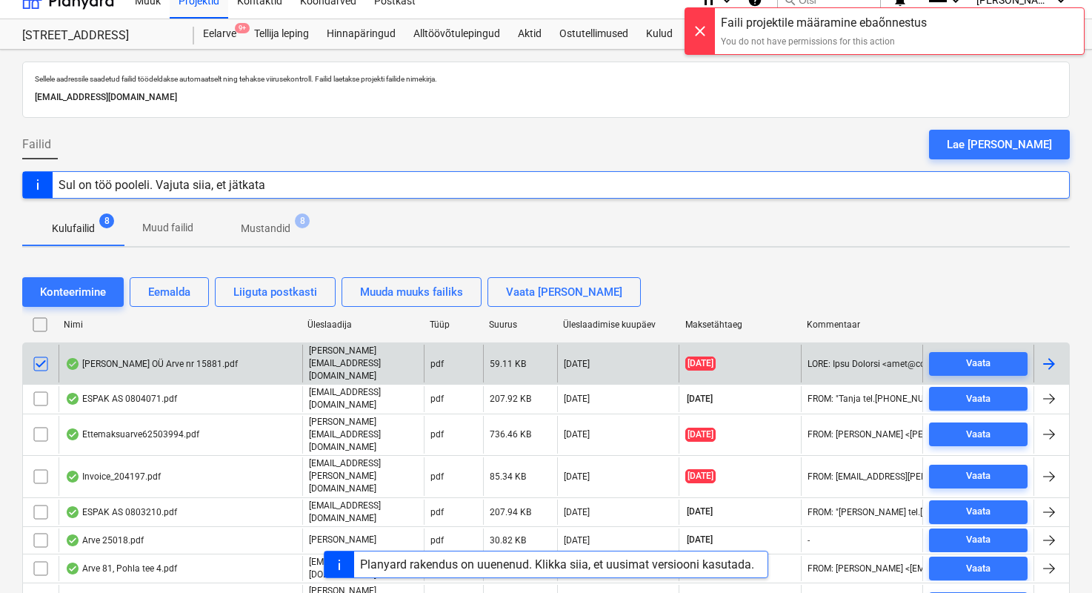
click at [36, 352] on input "checkbox" at bounding box center [41, 364] width 24 height 24
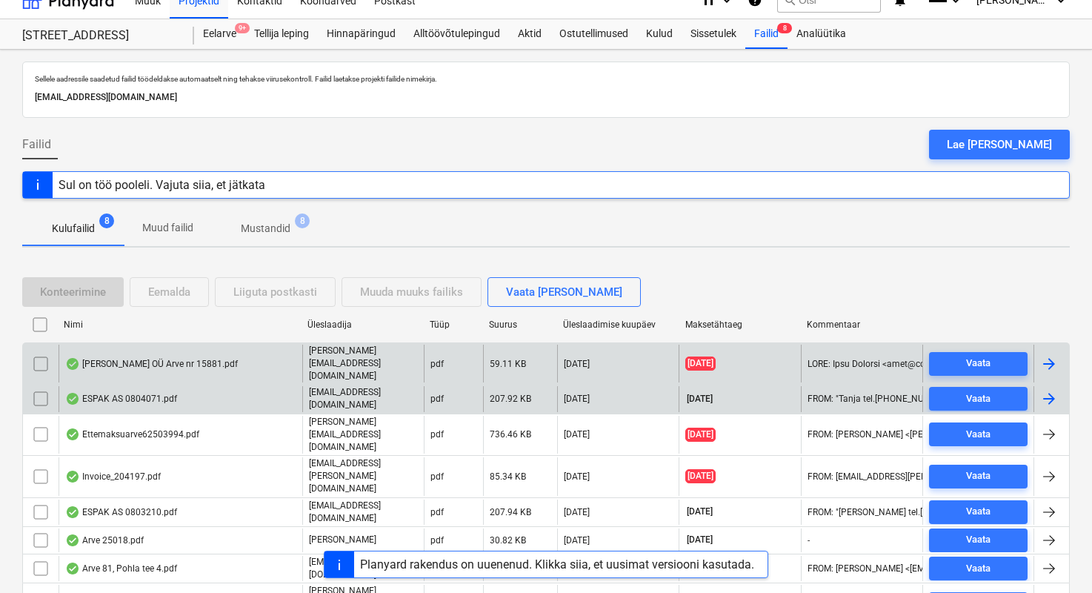
click at [224, 386] on div "ESPAK AS 0804071.pdf" at bounding box center [181, 398] width 244 height 25
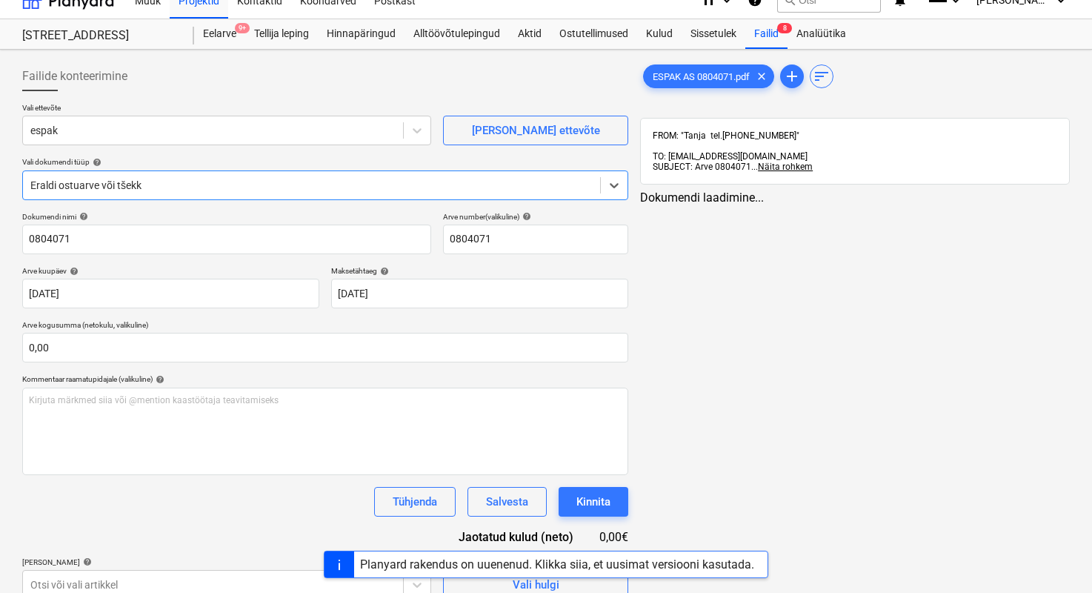
type input "0804071"
type input "[DATE]"
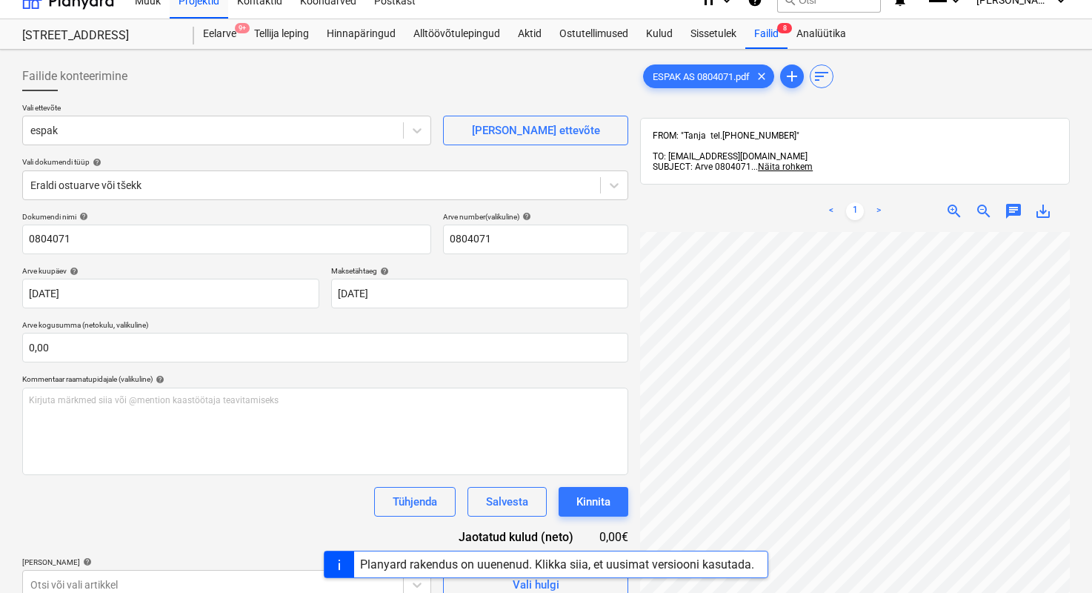
scroll to position [231, 130]
click at [759, 35] on div "Failid 8" at bounding box center [766, 34] width 42 height 30
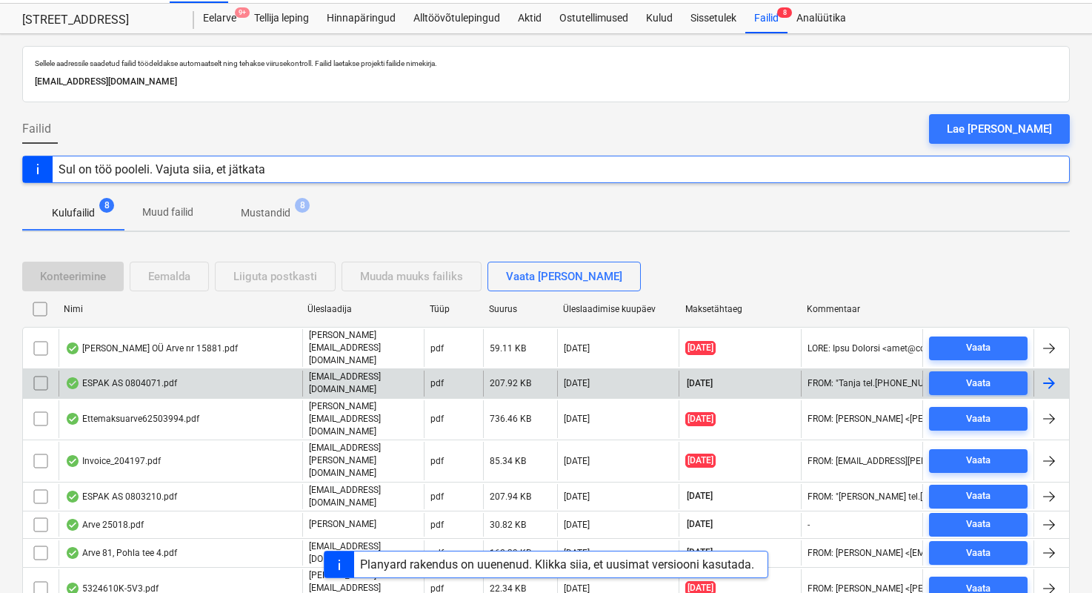
scroll to position [41, 0]
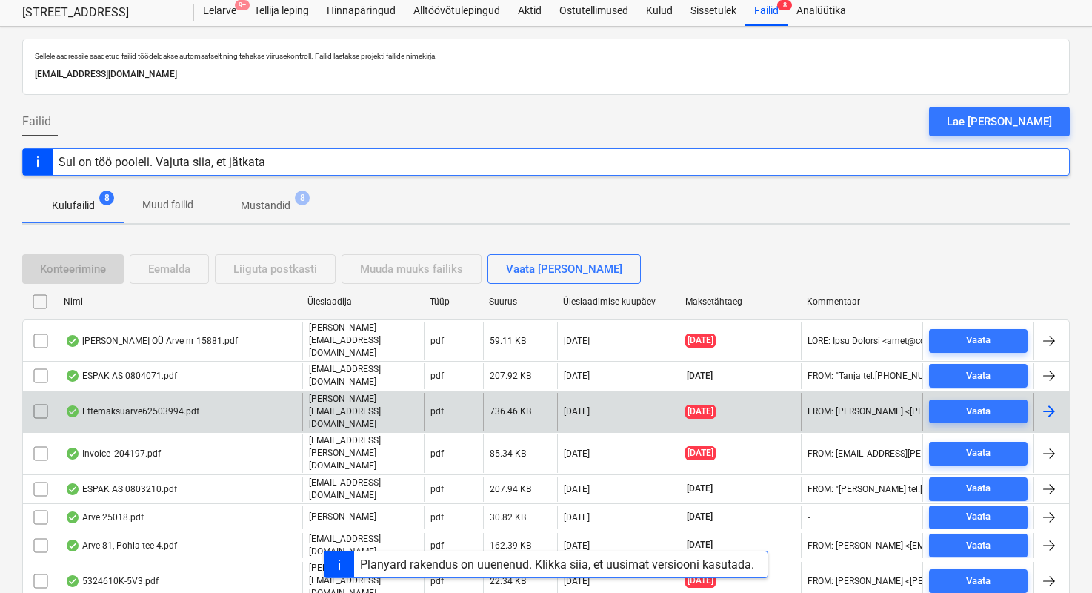
click at [190, 405] on div "Ettemaksuarve62503994.pdf" at bounding box center [132, 411] width 134 height 12
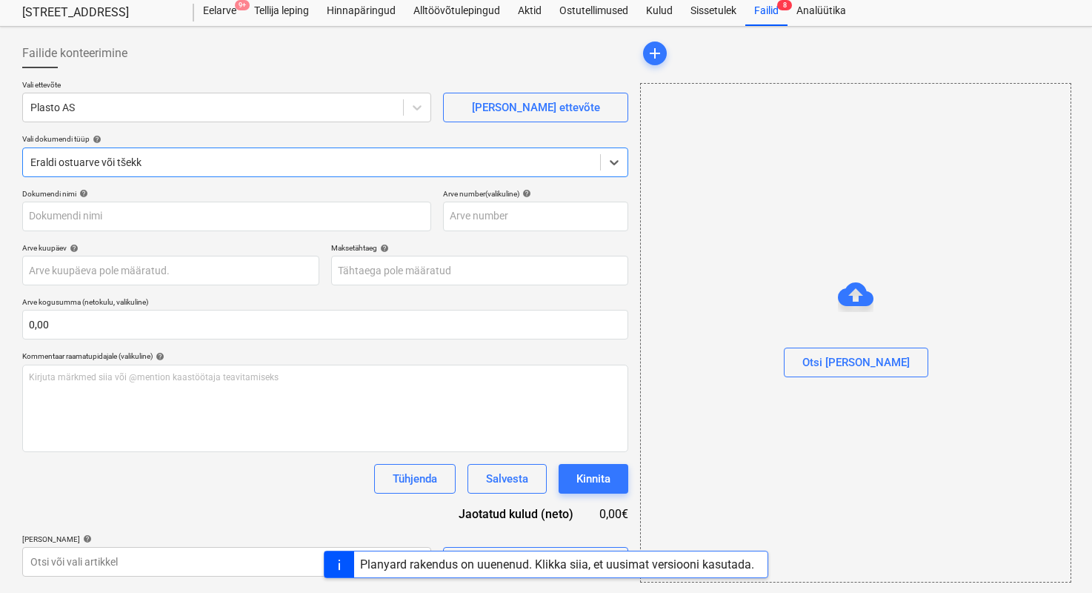
type input "127592"
type input "[DATE]"
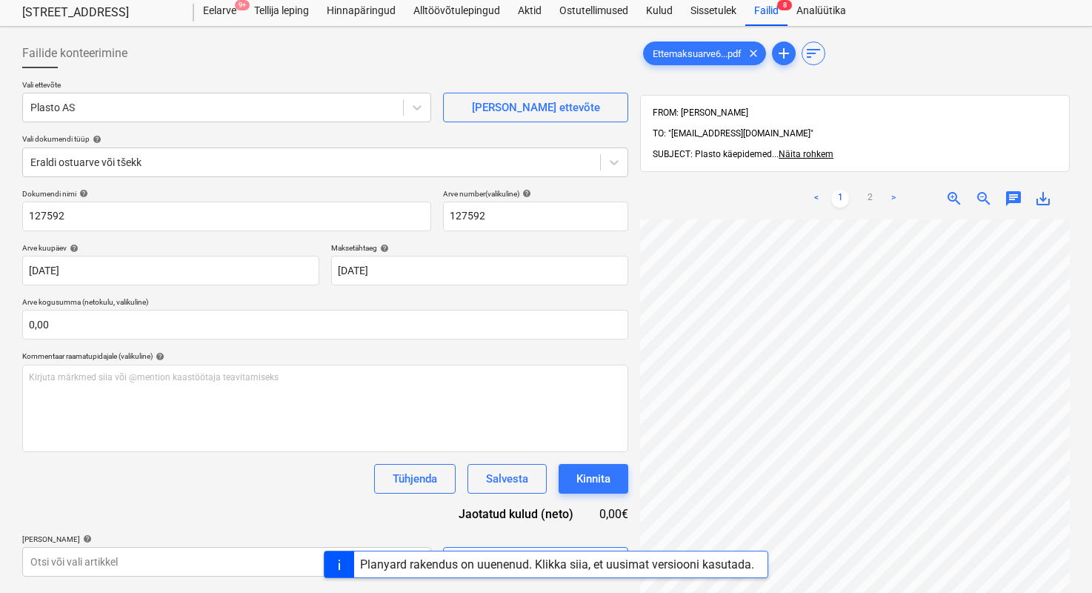
scroll to position [131, 16]
click at [759, 10] on div "Projekti ületoomine ebaõnnestus" at bounding box center [806, 16] width 171 height 18
click at [767, 7] on div "Projekti ületoomine ebaõnnestus" at bounding box center [806, 16] width 171 height 18
click at [781, 7] on div "Projekti ületoomine ebaõnnestus" at bounding box center [806, 16] width 171 height 18
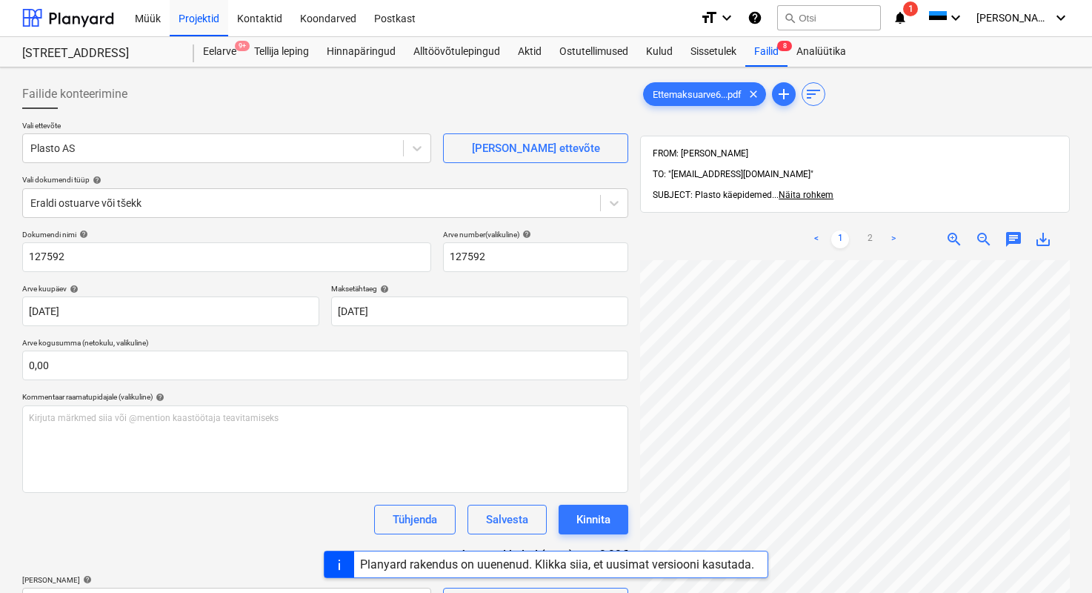
scroll to position [0, 0]
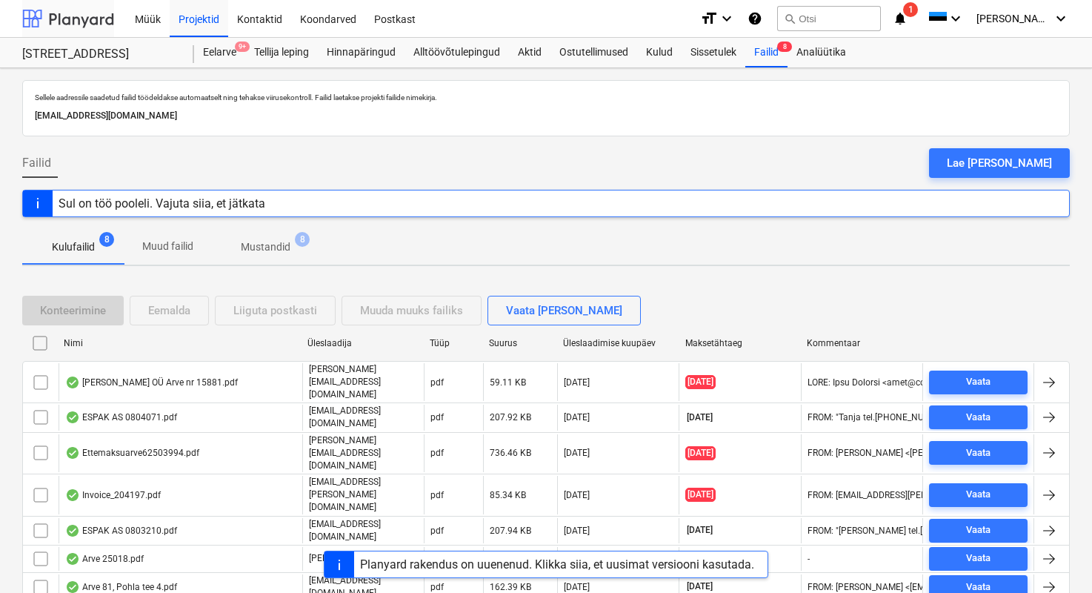
scroll to position [41, 0]
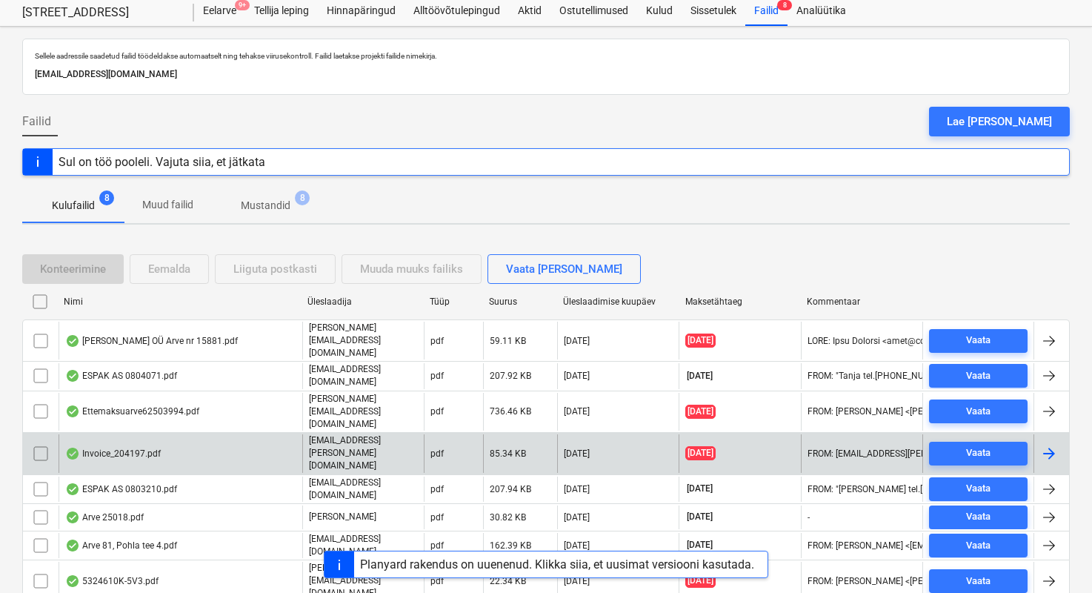
click at [113, 432] on div "Invoice_204197.pdf [EMAIL_ADDRESS][PERSON_NAME][DOMAIN_NAME] pdf 85.34 KB [DATE…" at bounding box center [545, 452] width 1047 height 41
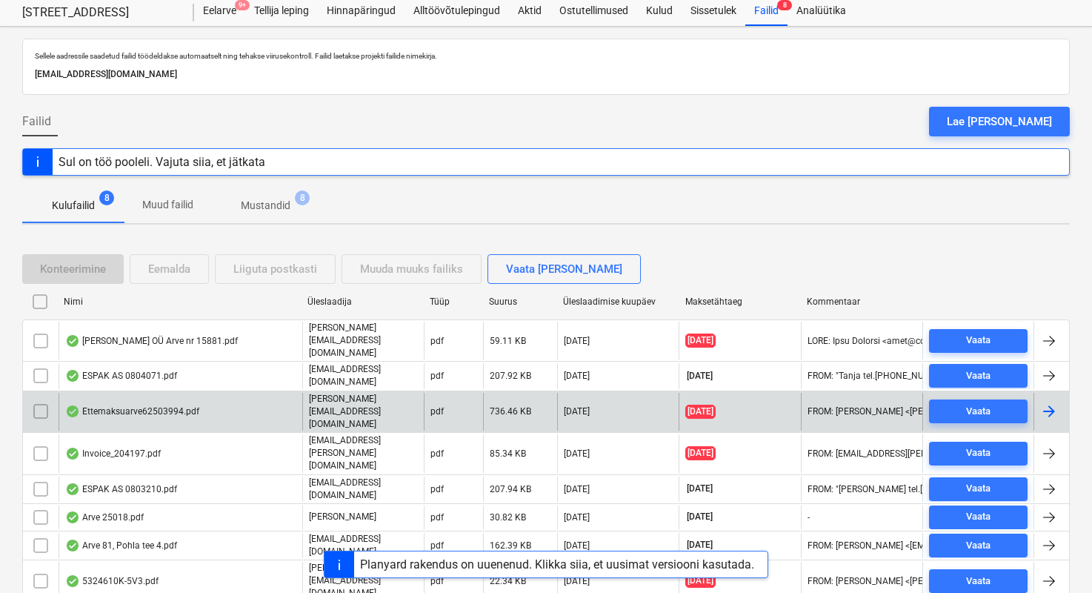
click at [110, 405] on div "Ettemaksuarve62503994.pdf" at bounding box center [132, 411] width 134 height 12
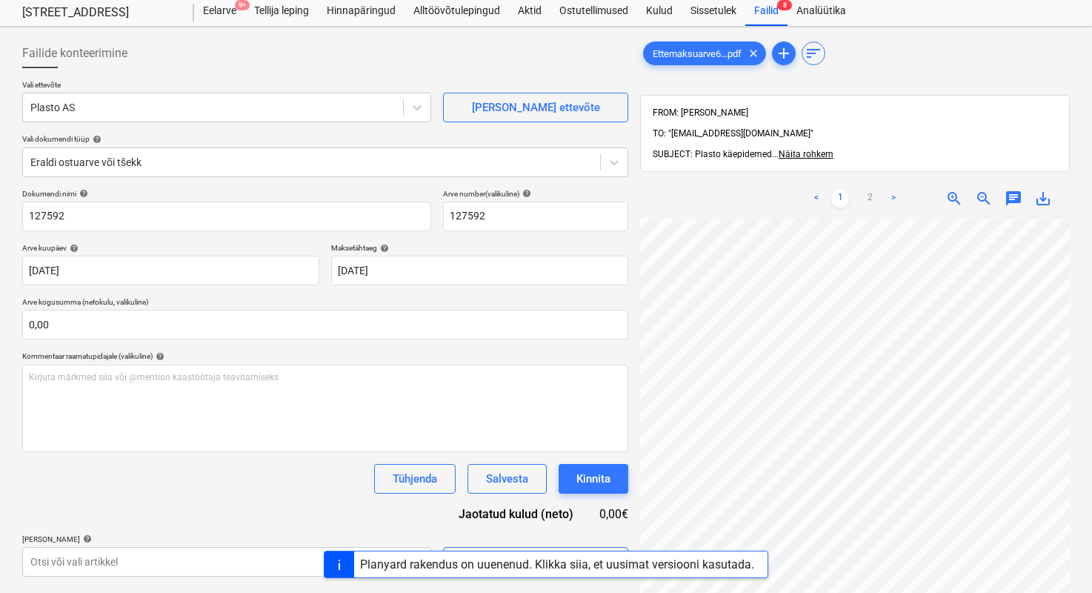
scroll to position [39, 0]
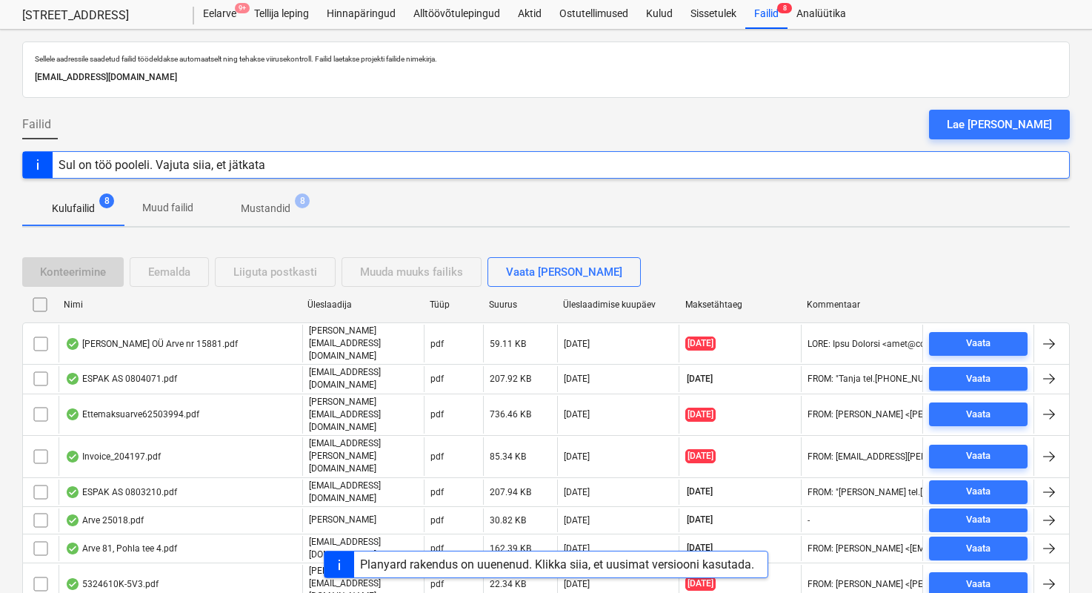
scroll to position [41, 0]
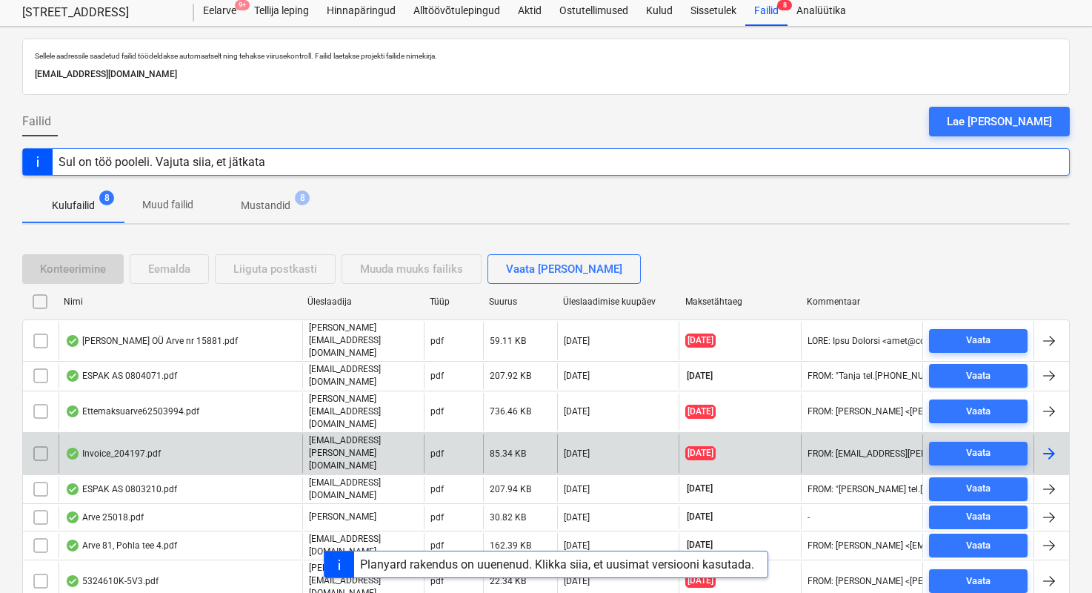
click at [195, 434] on div "Invoice_204197.pdf" at bounding box center [181, 453] width 244 height 38
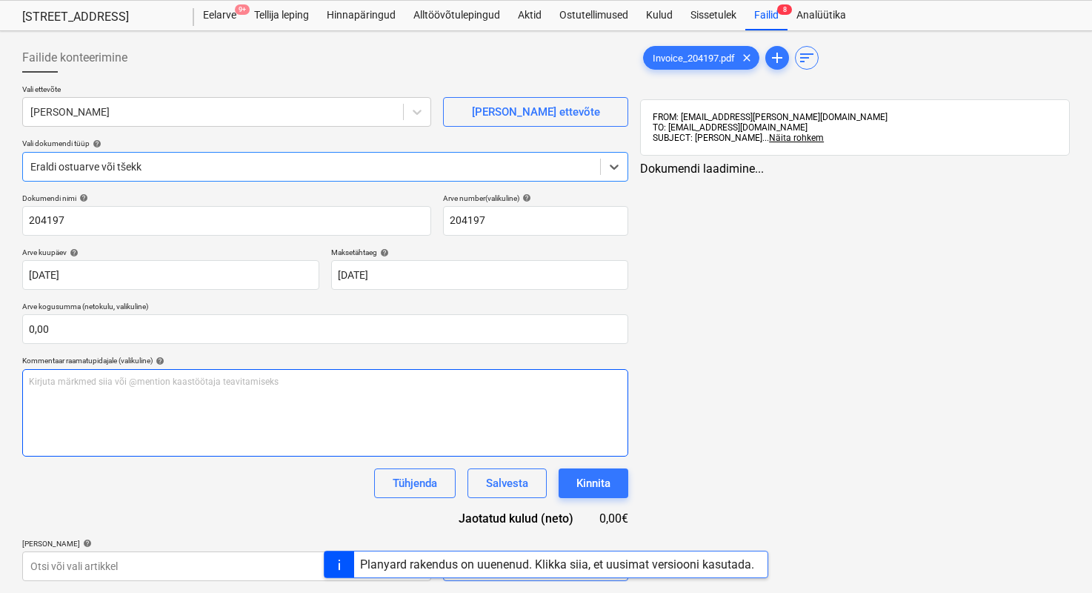
type input "204197"
type input "[DATE]"
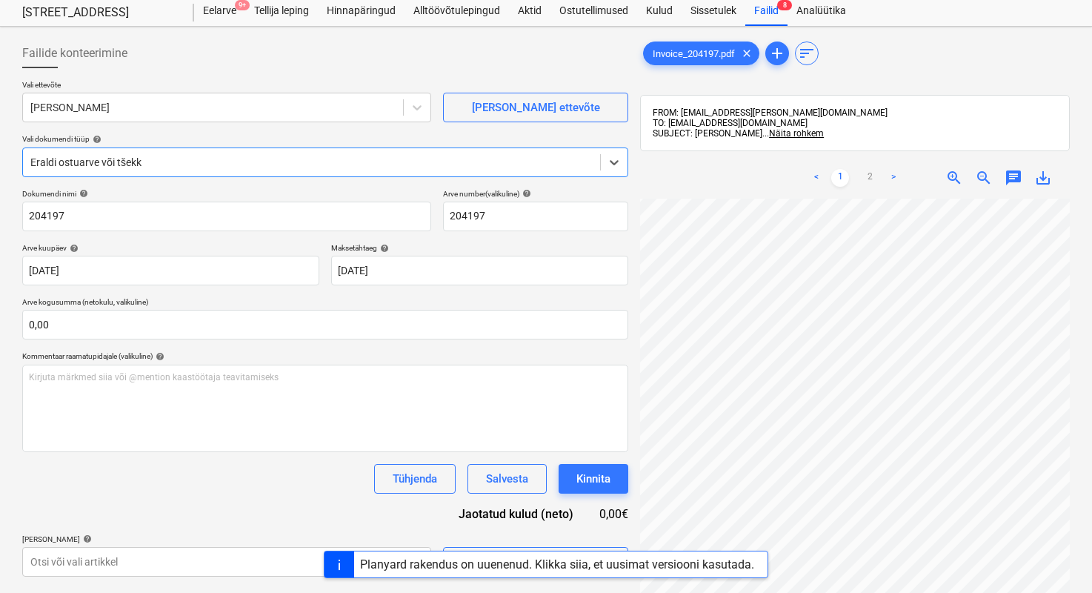
scroll to position [30, 0]
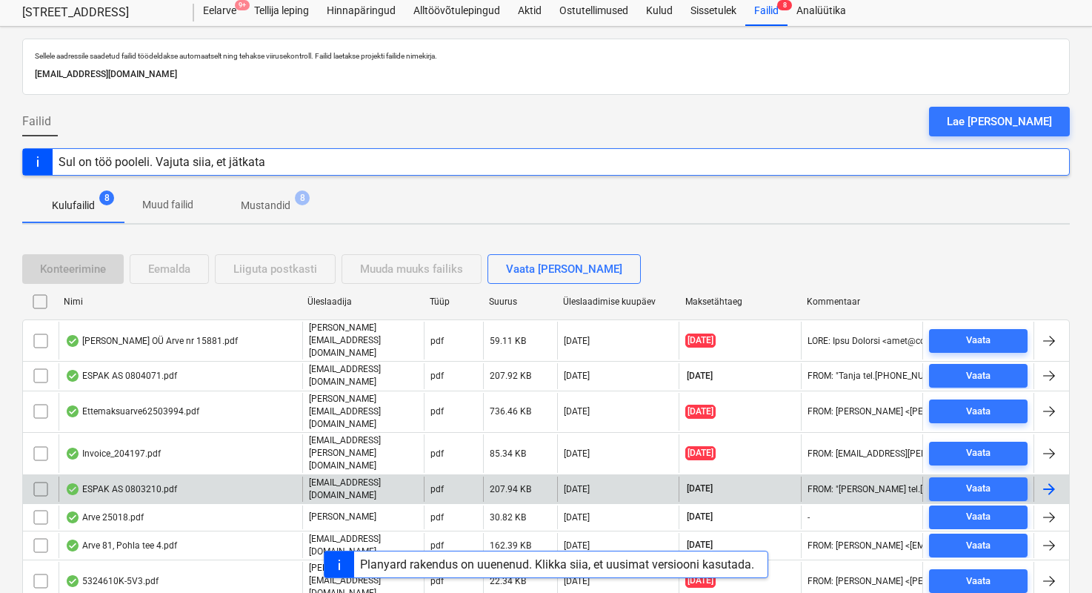
click at [197, 476] on div "ESPAK AS 0803210.pdf" at bounding box center [181, 488] width 244 height 25
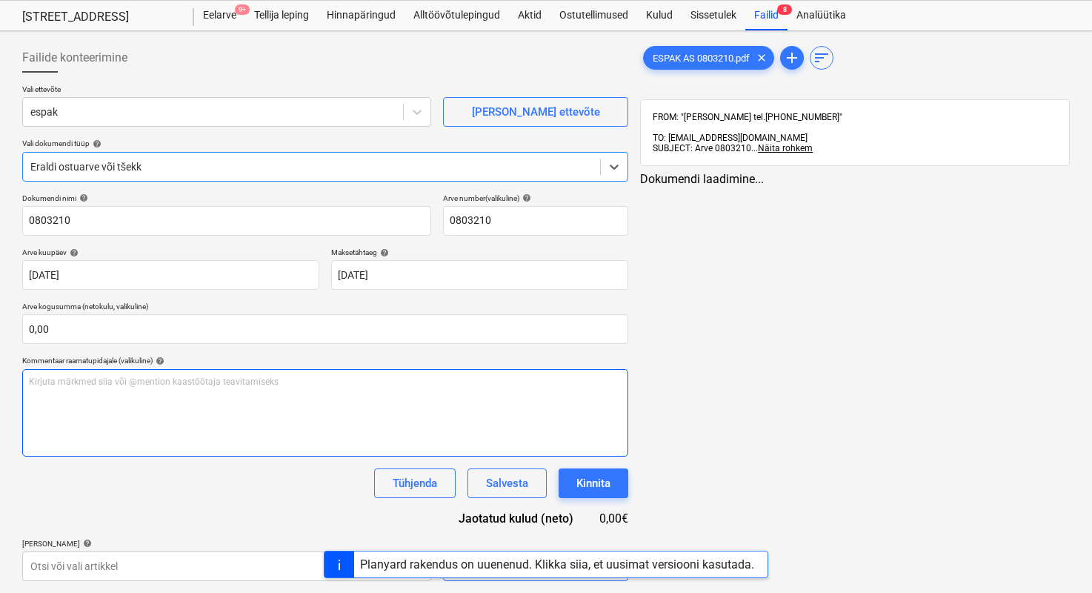
type input "0803210"
type input "[DATE]"
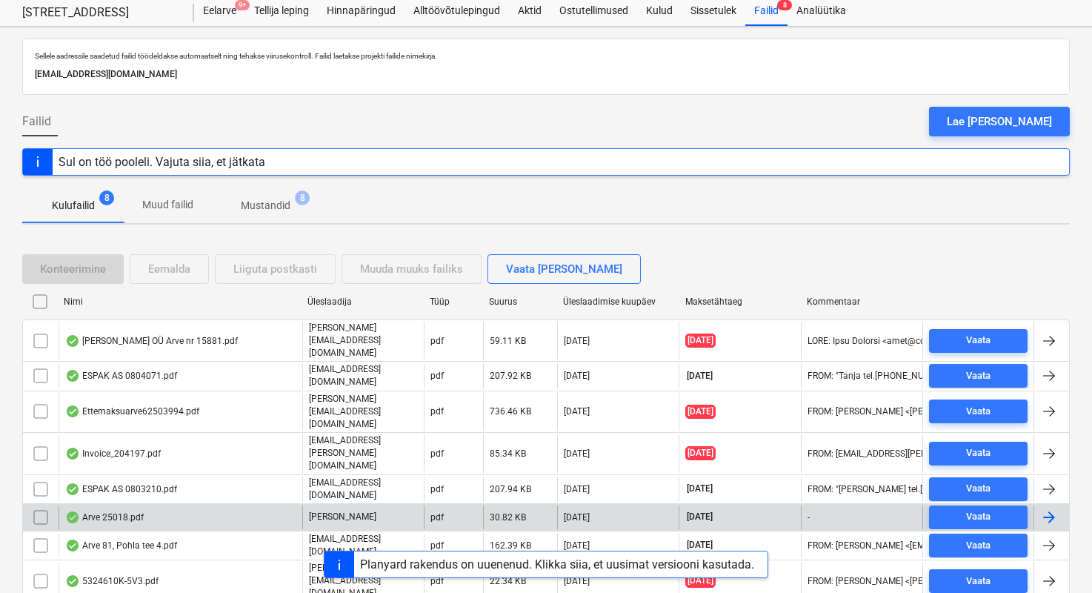
click at [144, 505] on div "Arve 25018.pdf" at bounding box center [181, 517] width 244 height 24
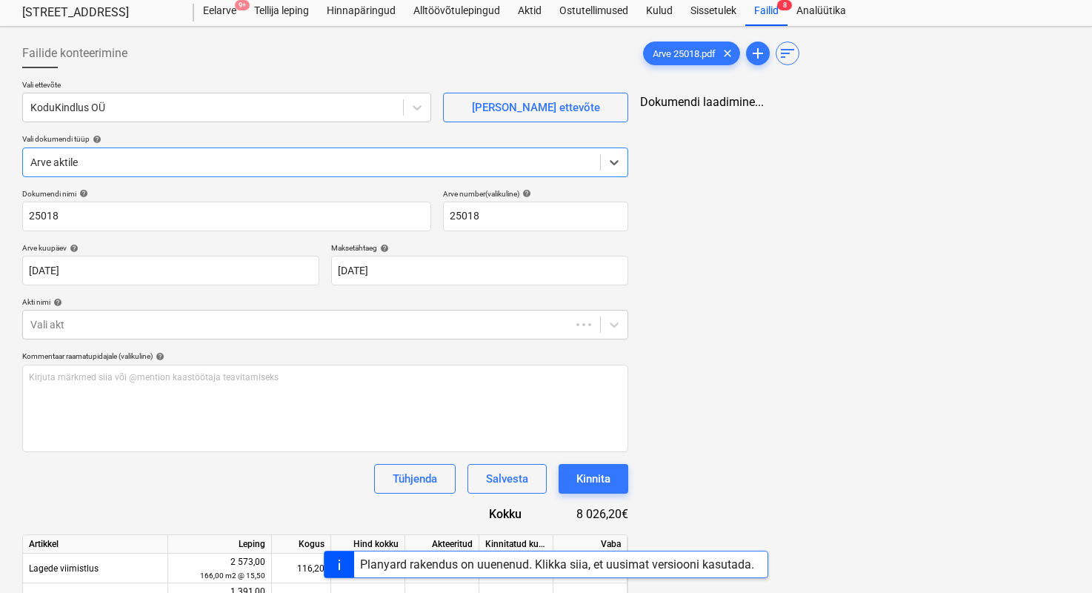
type input "25018"
type input "[DATE]"
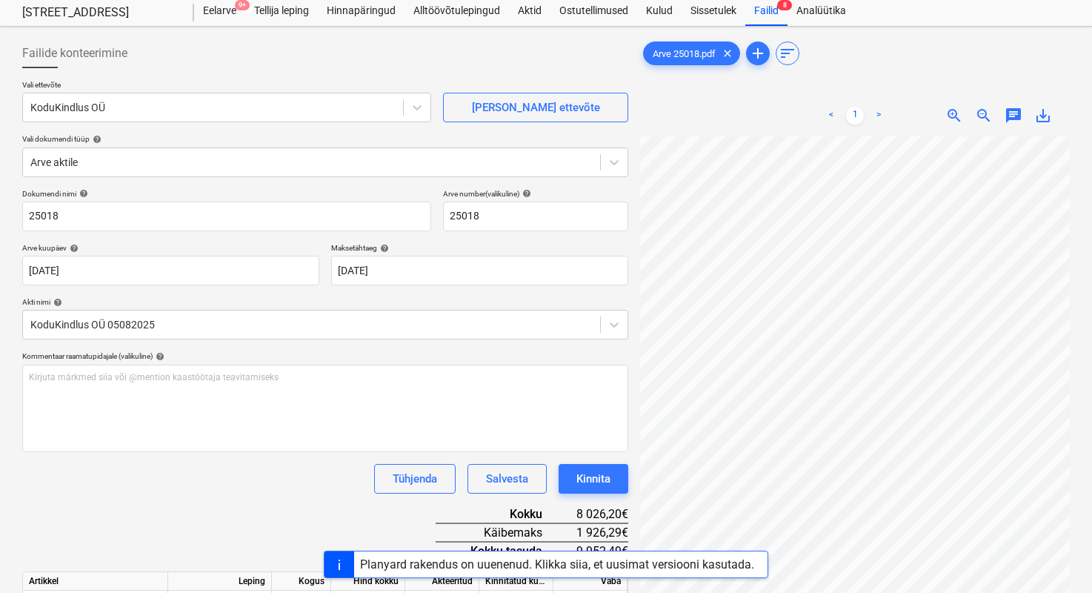
scroll to position [95, 0]
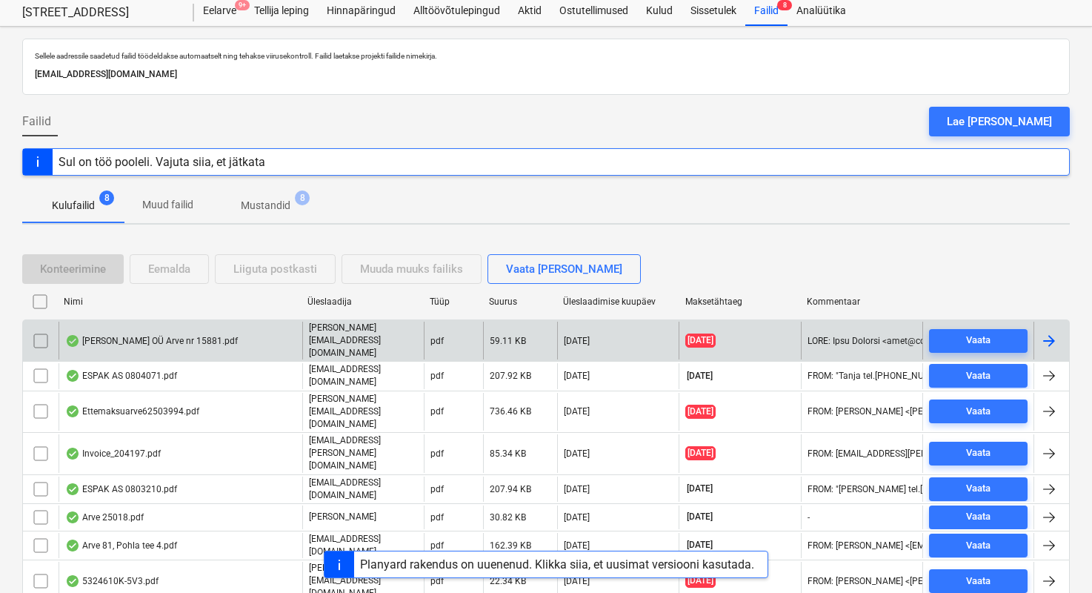
click at [1054, 334] on div at bounding box center [1049, 341] width 18 height 18
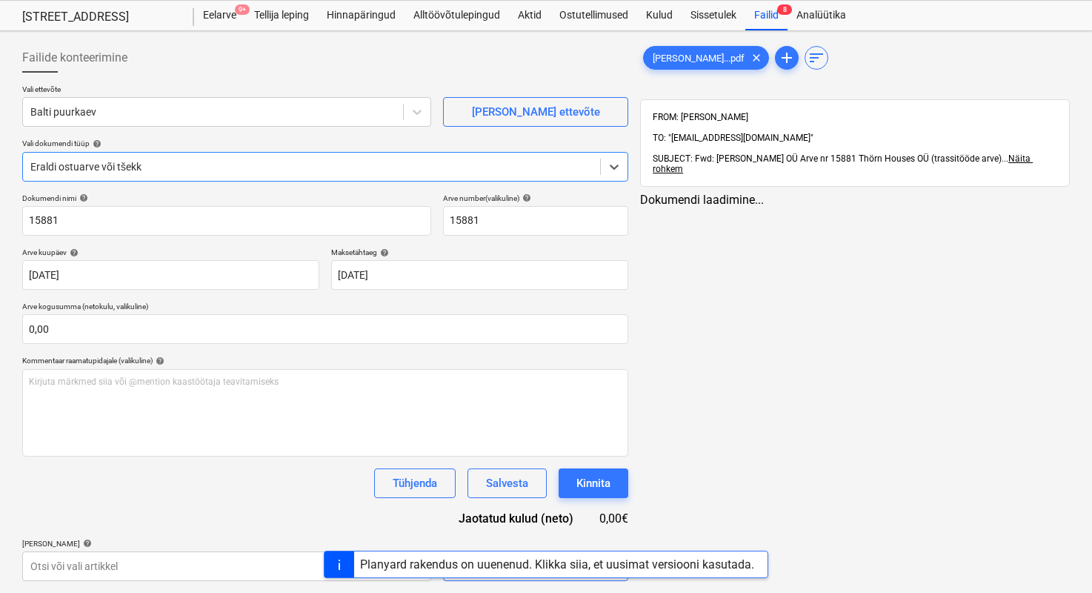
scroll to position [41, 0]
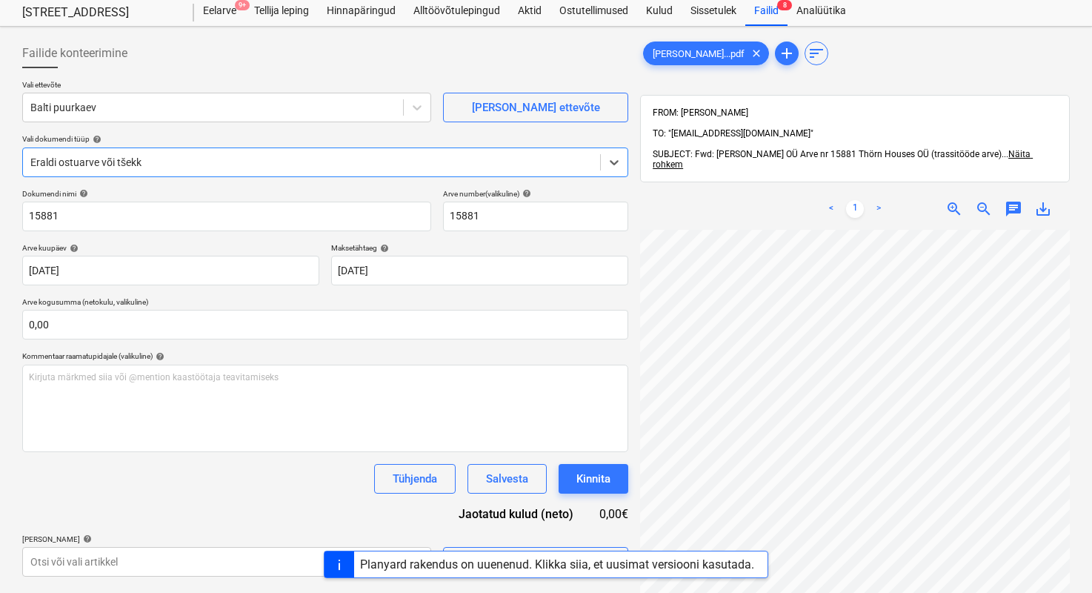
click at [1045, 200] on span "save_alt" at bounding box center [1043, 209] width 18 height 18
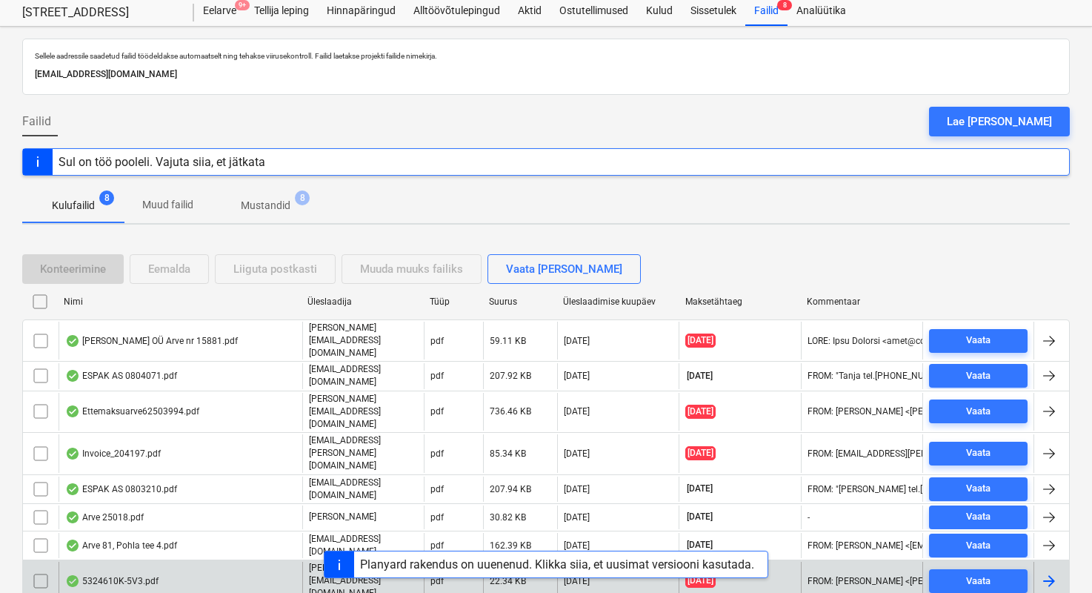
click at [144, 575] on div "5324610K-5V3.pdf" at bounding box center [111, 581] width 93 height 12
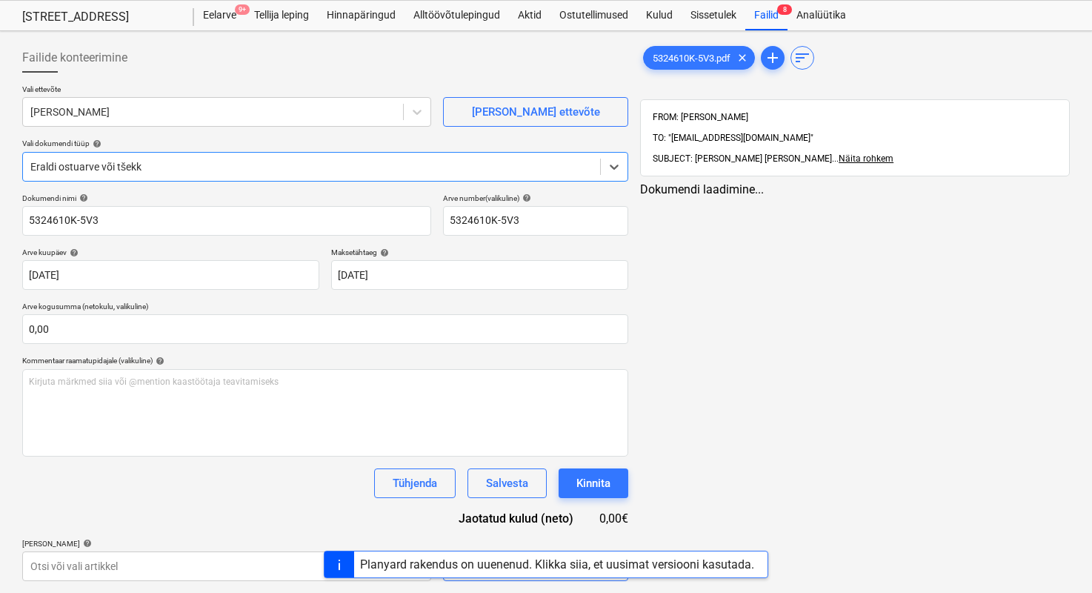
type input "5324610K-5V3"
type input "[DATE]"
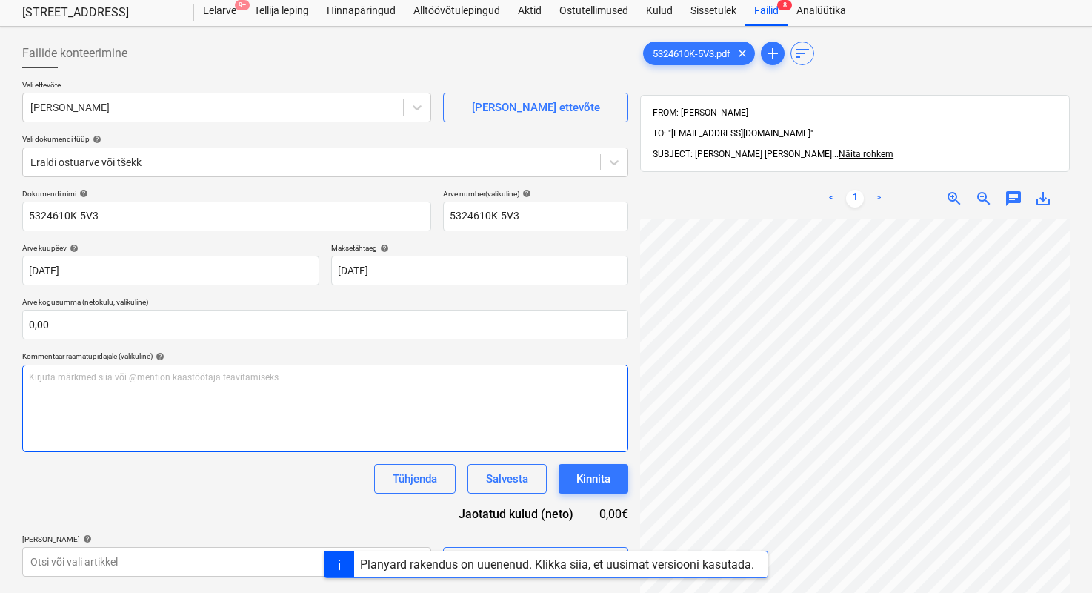
scroll to position [76, 7]
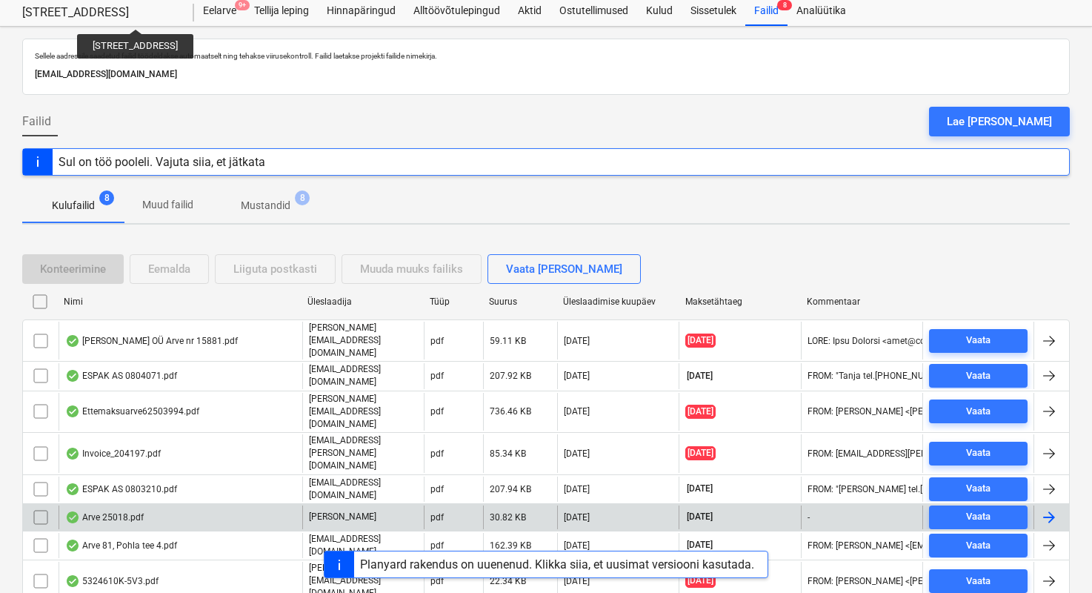
click at [119, 511] on div "Arve 25018.pdf" at bounding box center [104, 517] width 79 height 12
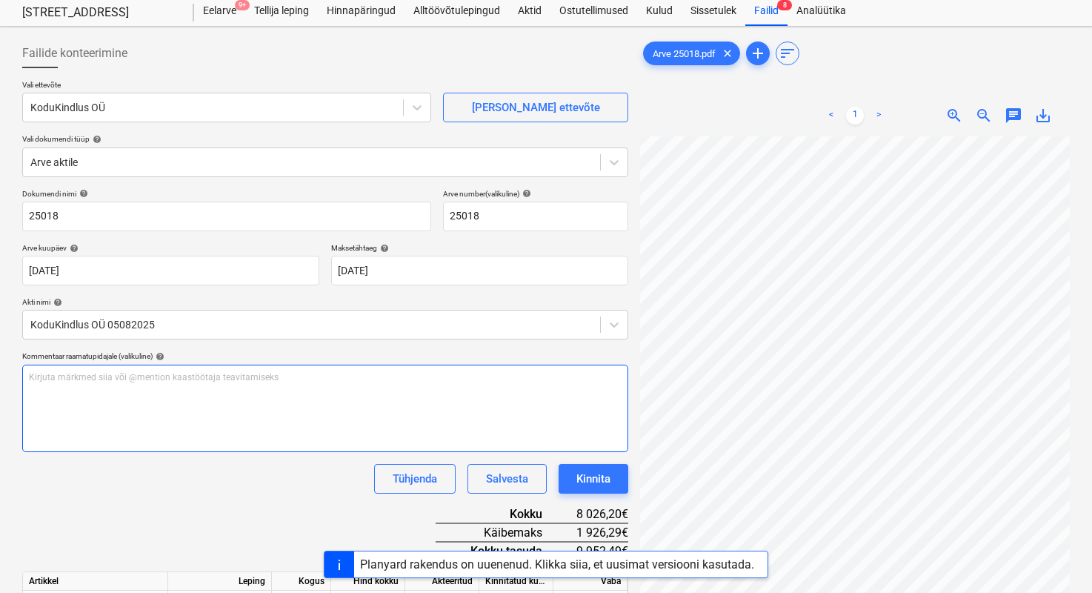
scroll to position [33, 114]
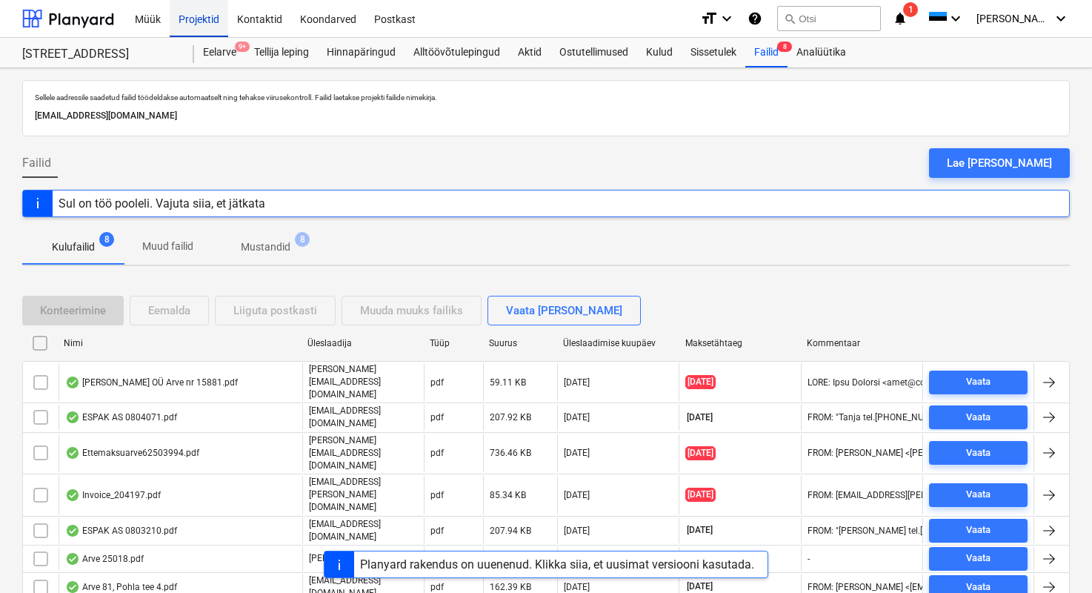
click at [195, 21] on div "Projektid" at bounding box center [199, 18] width 59 height 38
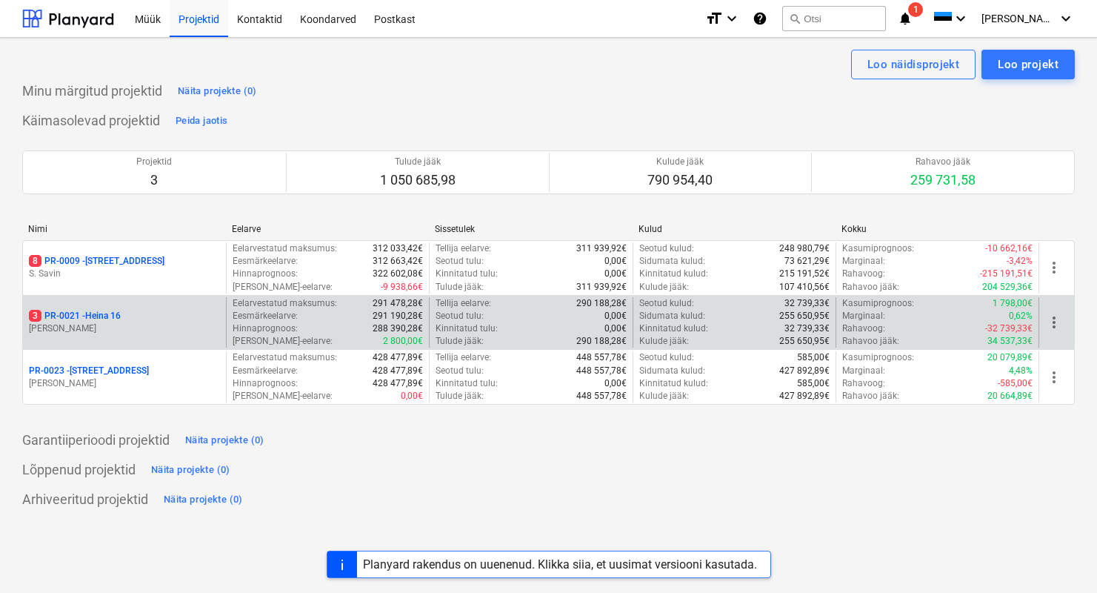
click at [131, 322] on p "[PERSON_NAME]" at bounding box center [124, 328] width 191 height 13
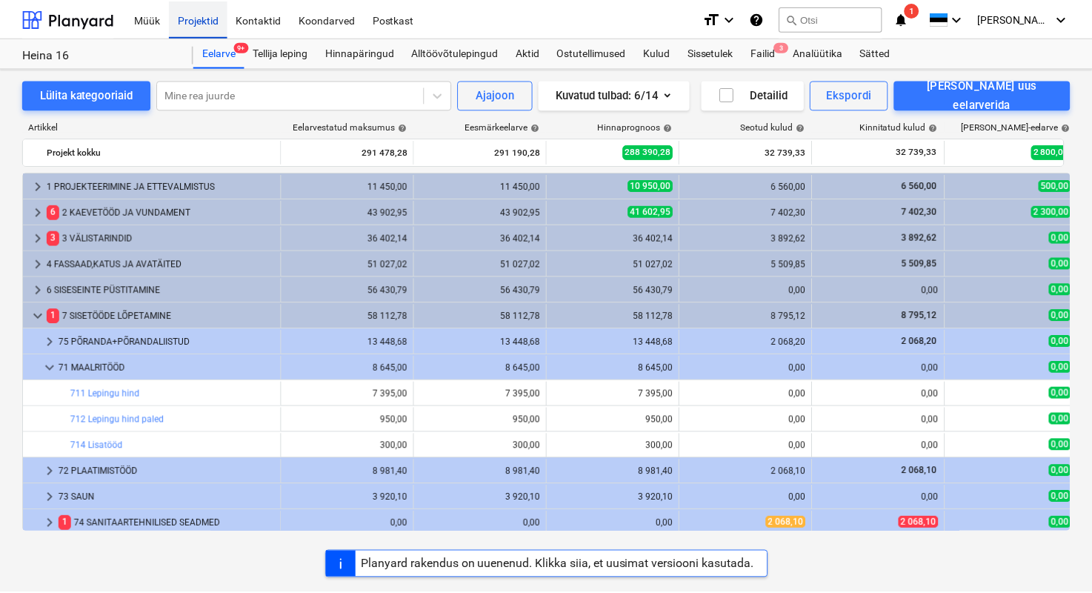
scroll to position [34, 0]
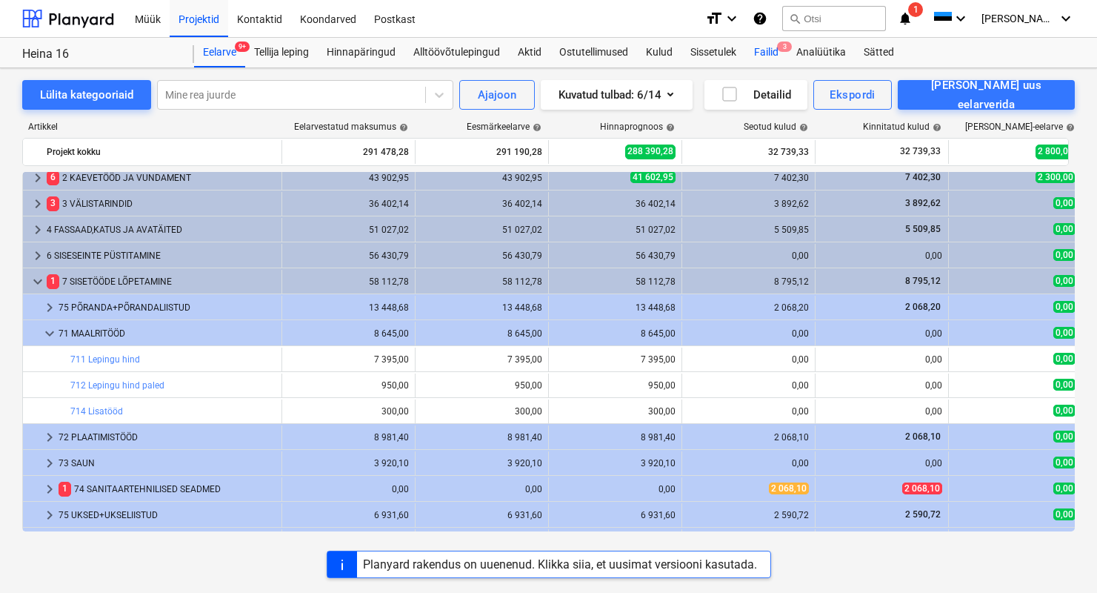
click at [761, 51] on div "Failid 3" at bounding box center [766, 53] width 42 height 30
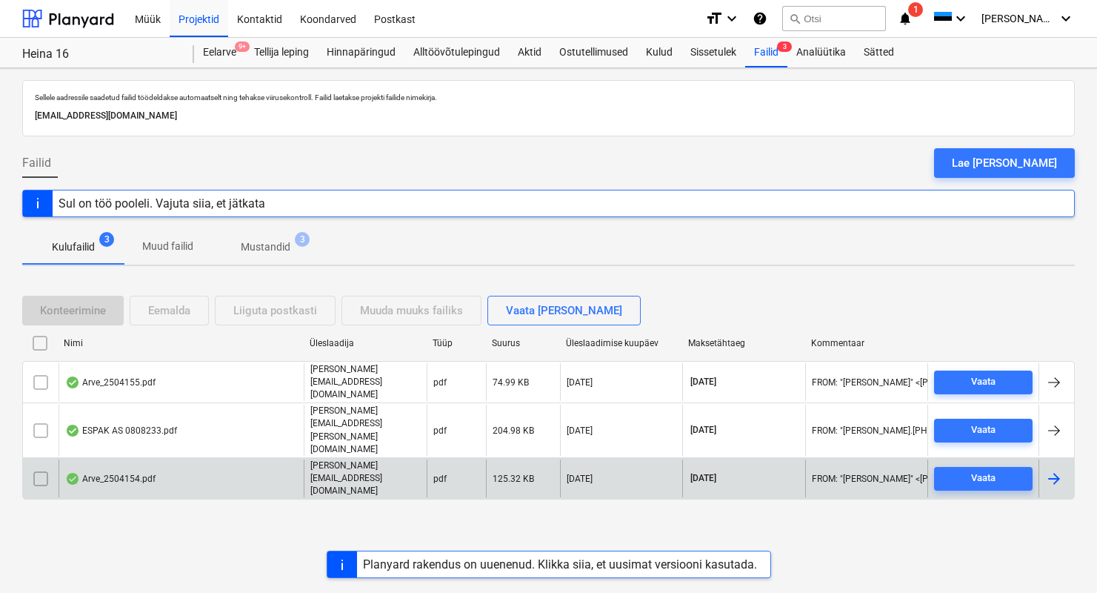
click at [103, 473] on div "Arve_2504154.pdf" at bounding box center [110, 479] width 90 height 12
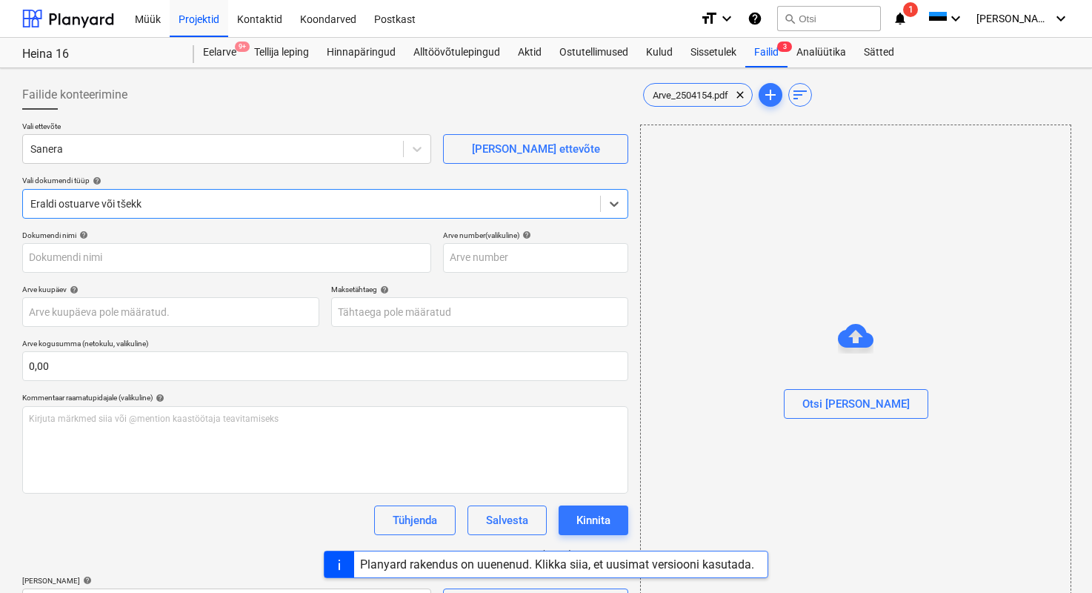
type input "2504154"
type input "[DATE]"
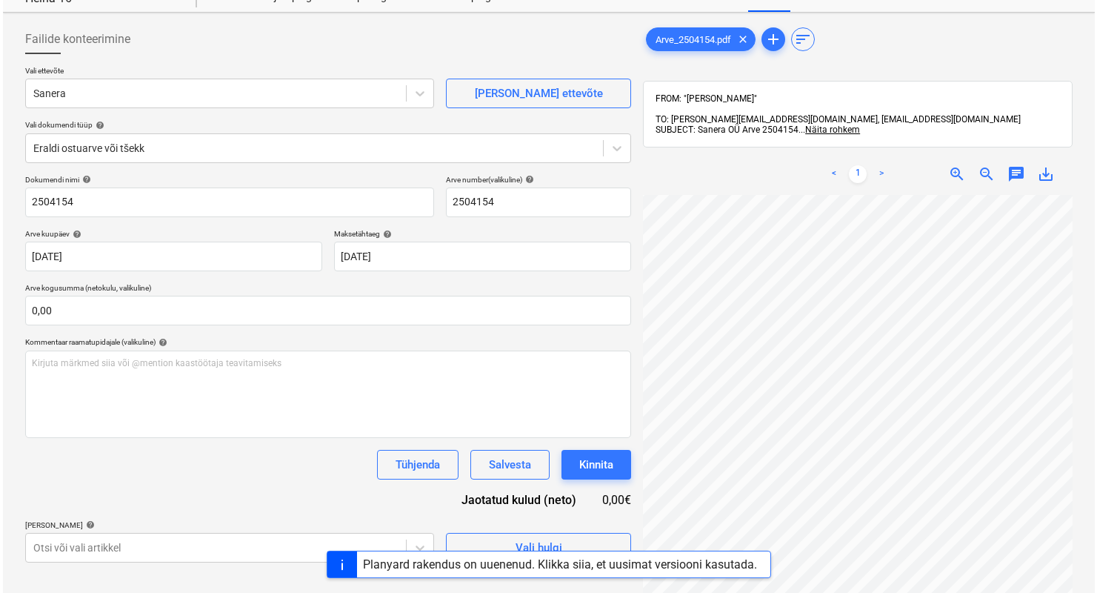
scroll to position [144, 0]
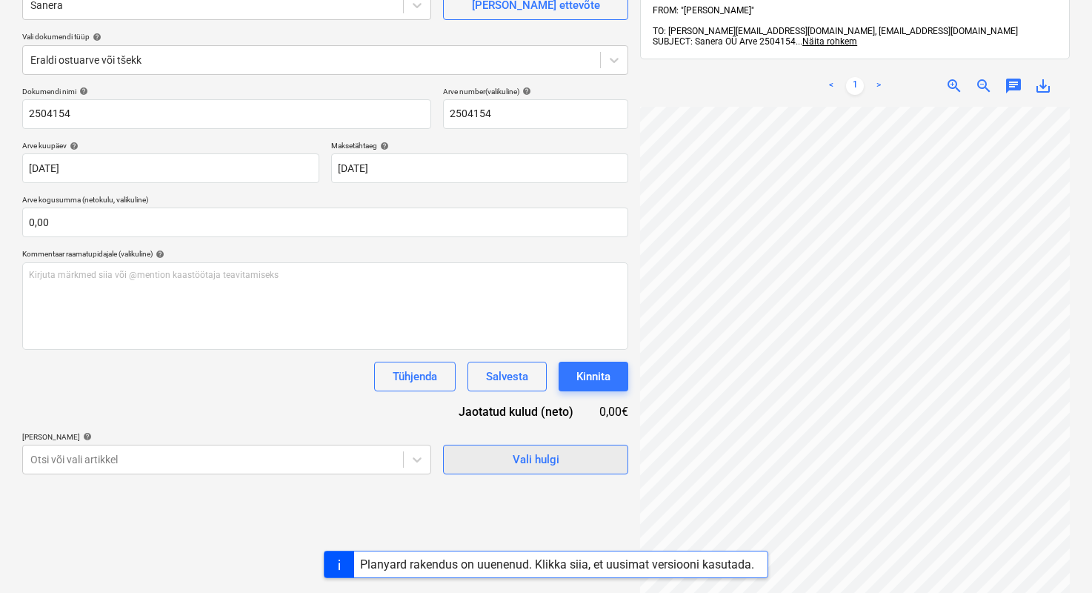
click at [523, 455] on div "Vali hulgi" at bounding box center [536, 459] width 47 height 19
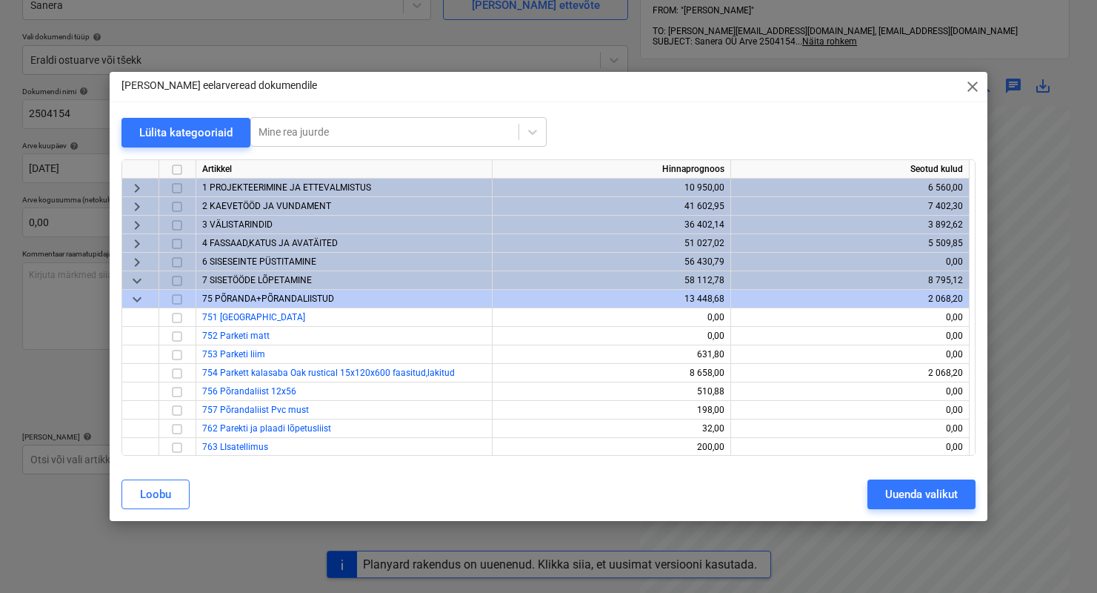
click at [133, 296] on span "keyboard_arrow_down" at bounding box center [137, 299] width 18 height 18
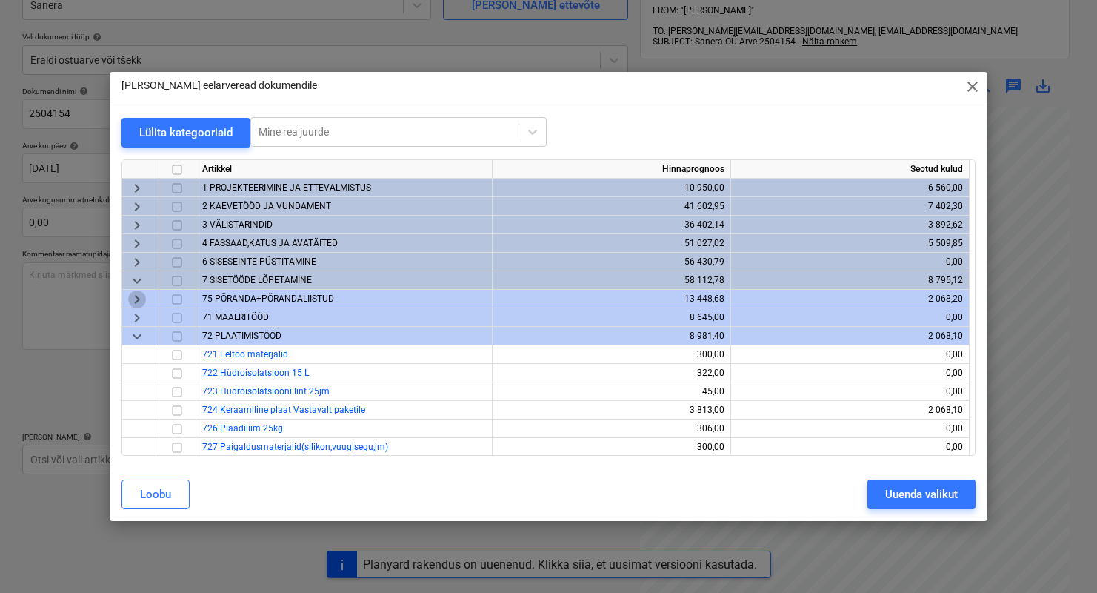
click at [141, 301] on span "keyboard_arrow_right" at bounding box center [137, 299] width 18 height 18
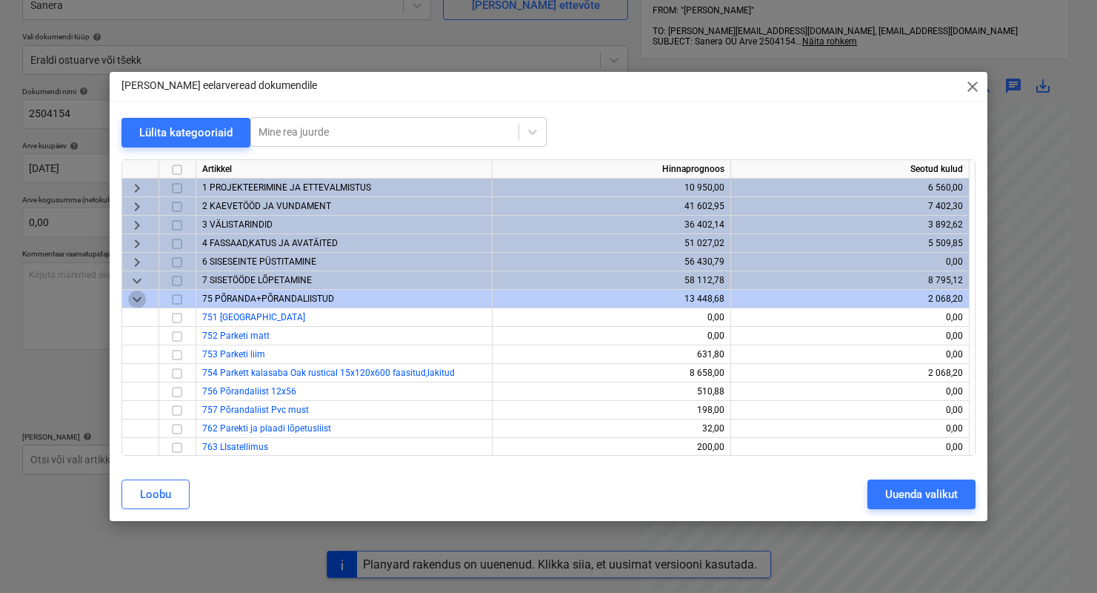
click at [139, 304] on span "keyboard_arrow_down" at bounding box center [137, 299] width 18 height 18
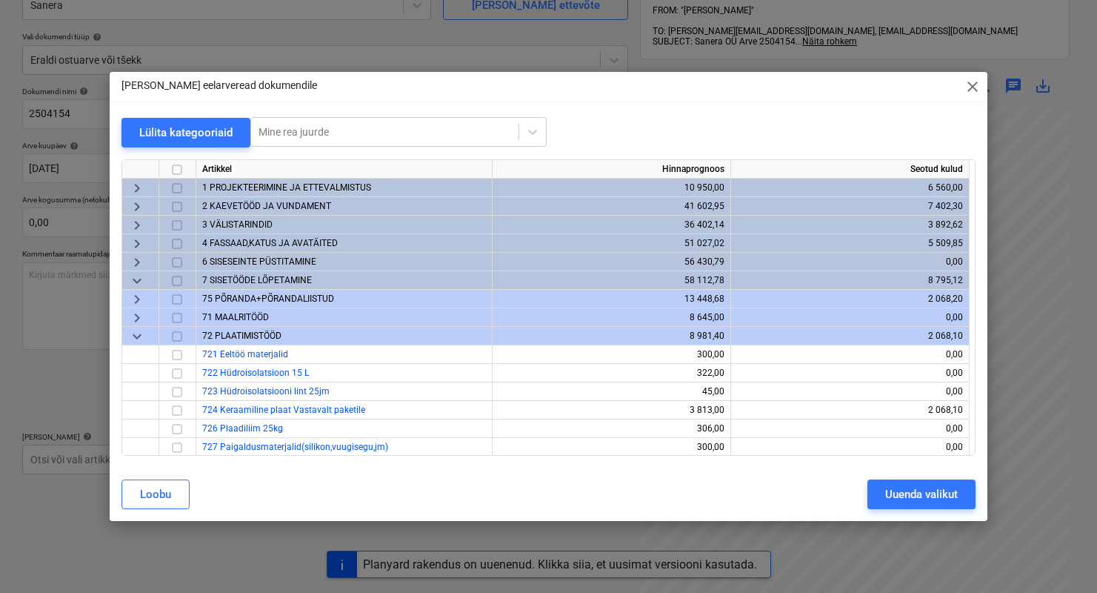
click at [141, 284] on span "keyboard_arrow_down" at bounding box center [137, 281] width 18 height 18
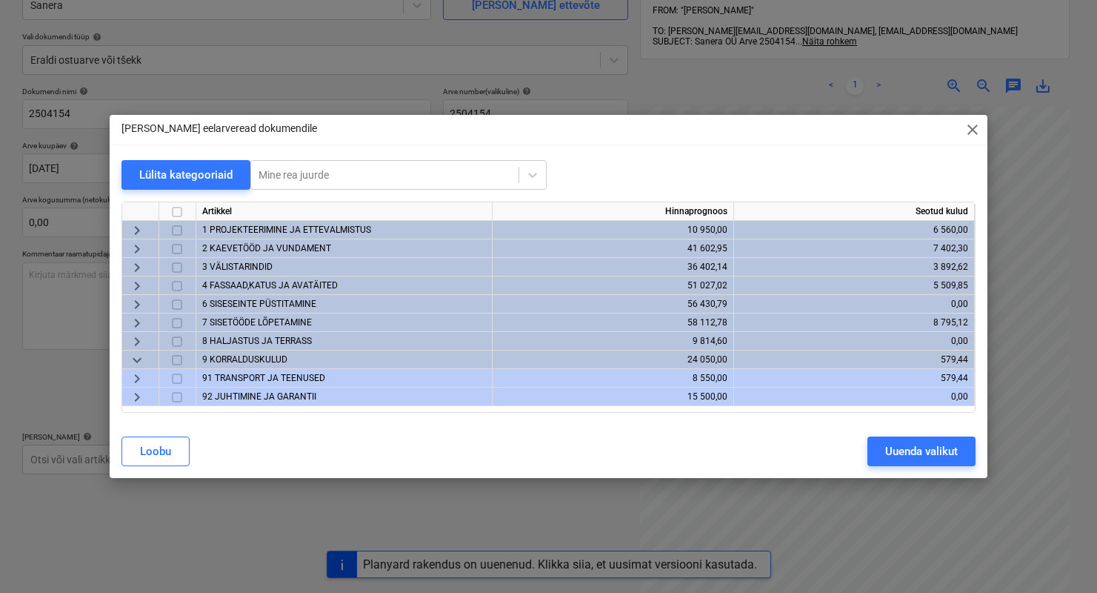
click at [230, 287] on span "4 FASSAAD,KATUS JA AVATÄITED" at bounding box center [270, 285] width 136 height 10
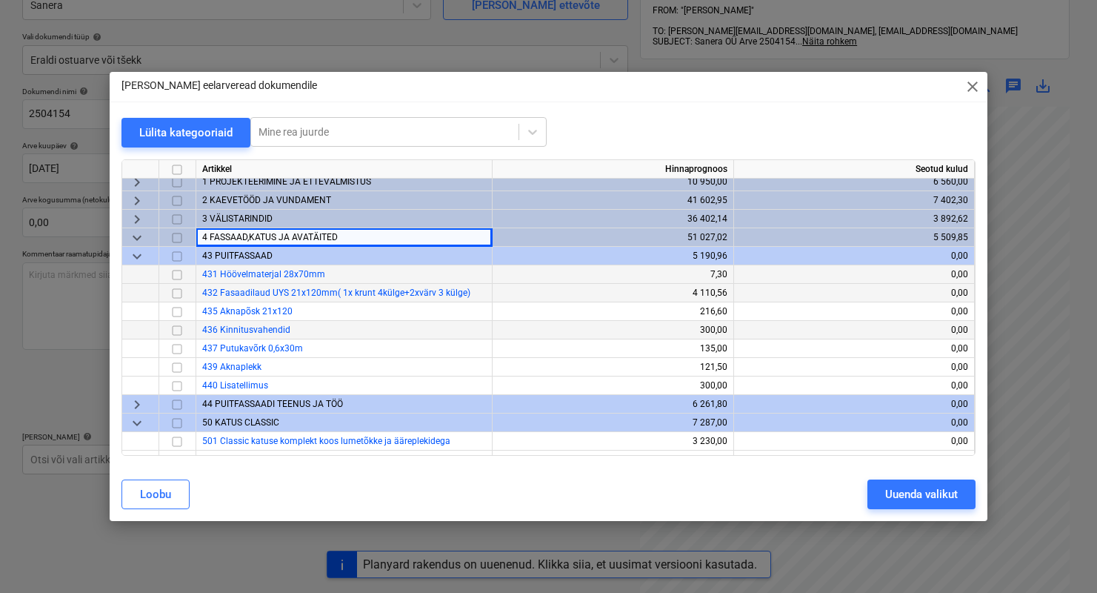
scroll to position [0, 0]
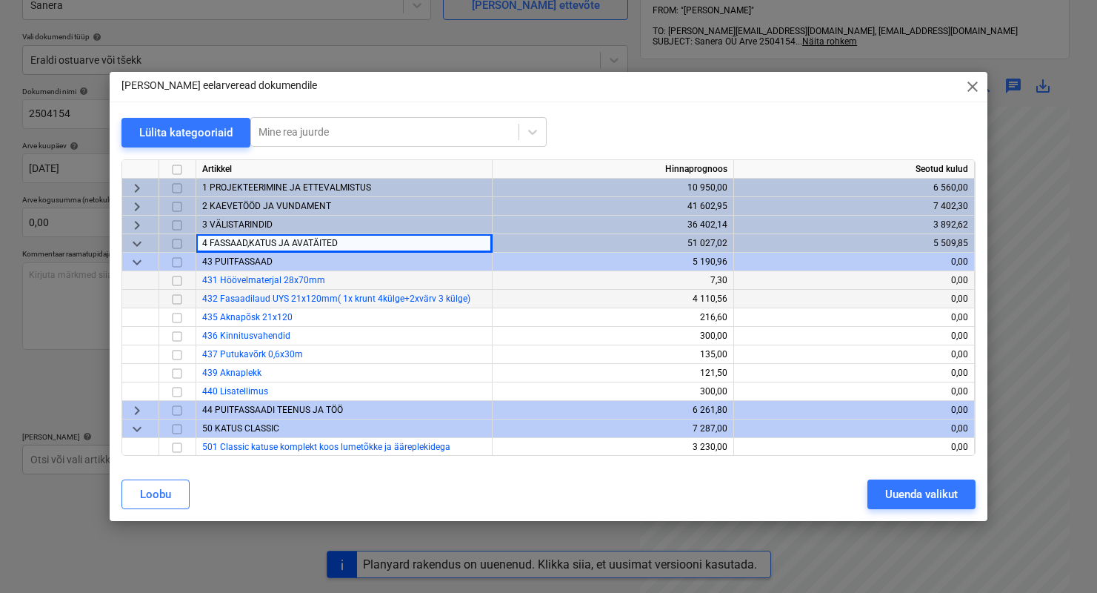
click at [141, 240] on span "keyboard_arrow_down" at bounding box center [137, 244] width 18 height 18
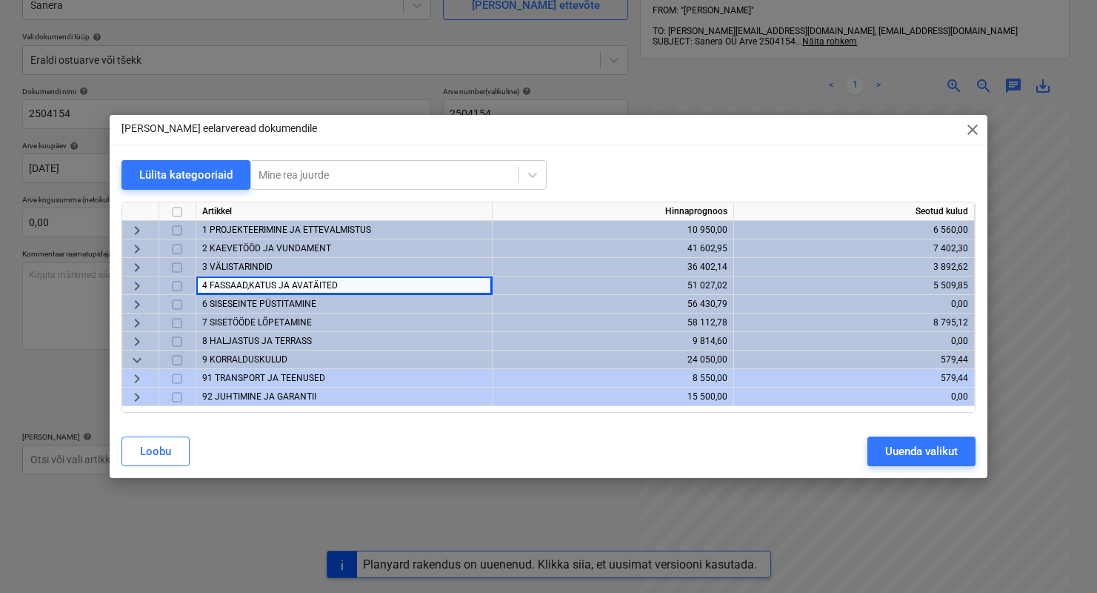
click at [274, 301] on span "6 SISESEINTE PÜSTITAMINE" at bounding box center [259, 304] width 114 height 10
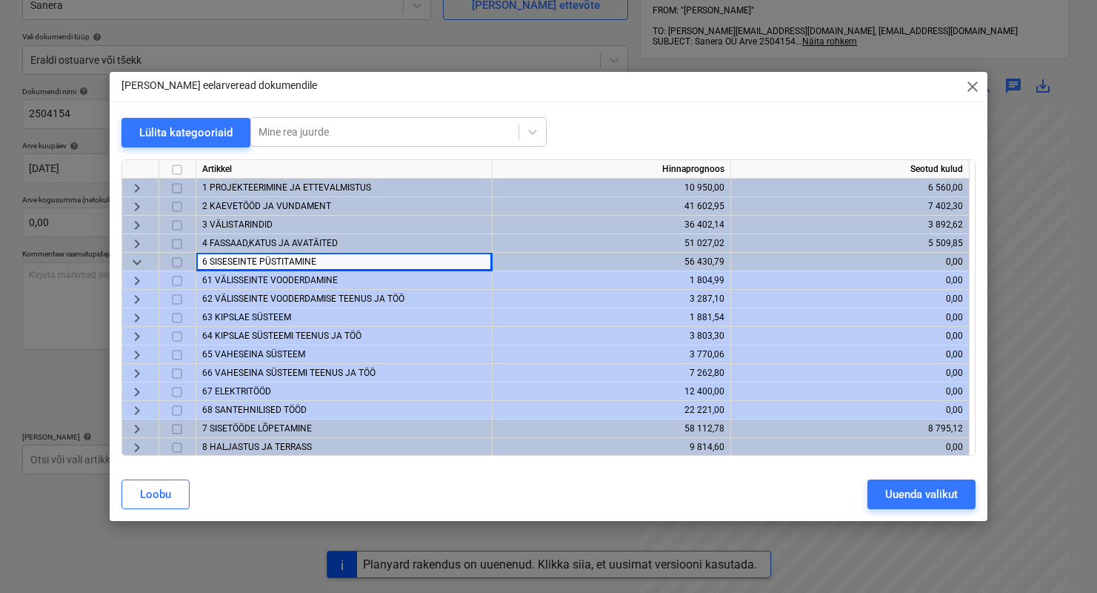
click at [239, 228] on span "3 VÄLISTARINDID" at bounding box center [237, 224] width 70 height 10
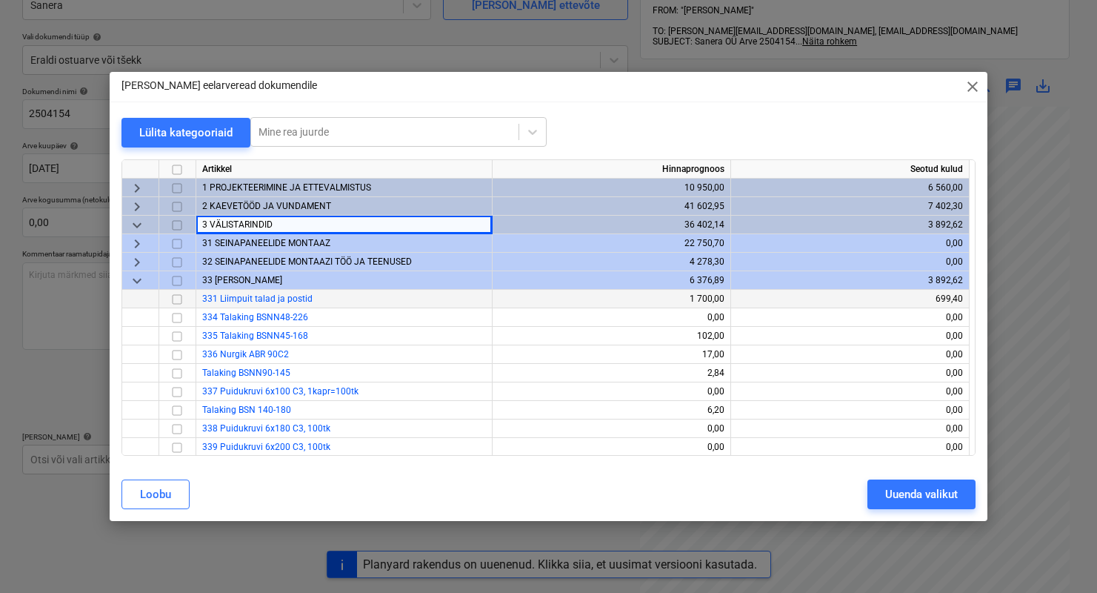
scroll to position [3, 0]
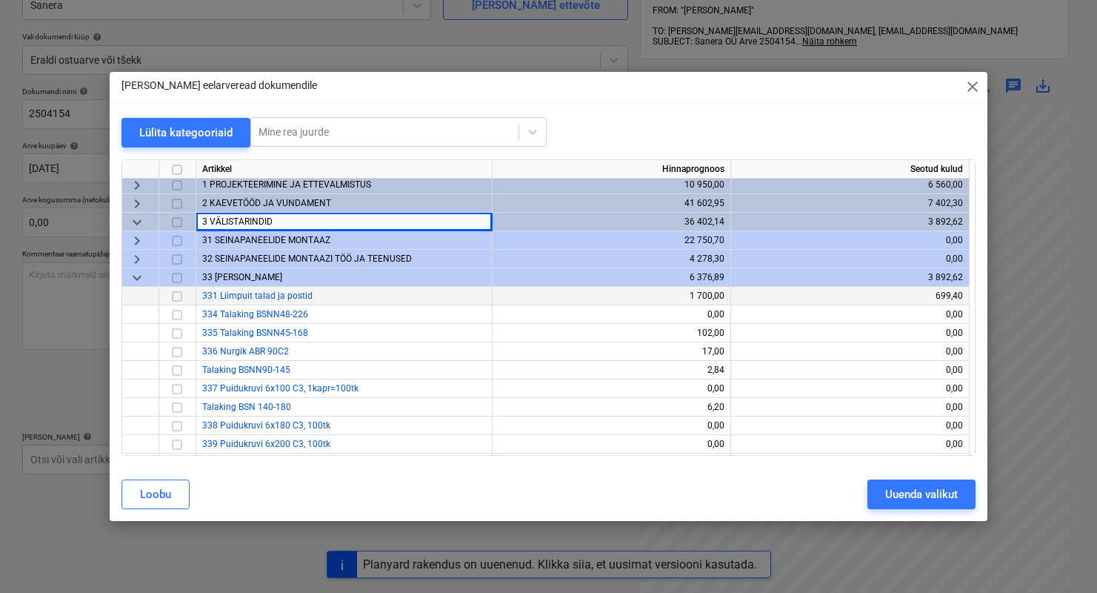
click at [216, 242] on span "31 SEINAPANEELIDE MONTAAZ" at bounding box center [266, 240] width 128 height 10
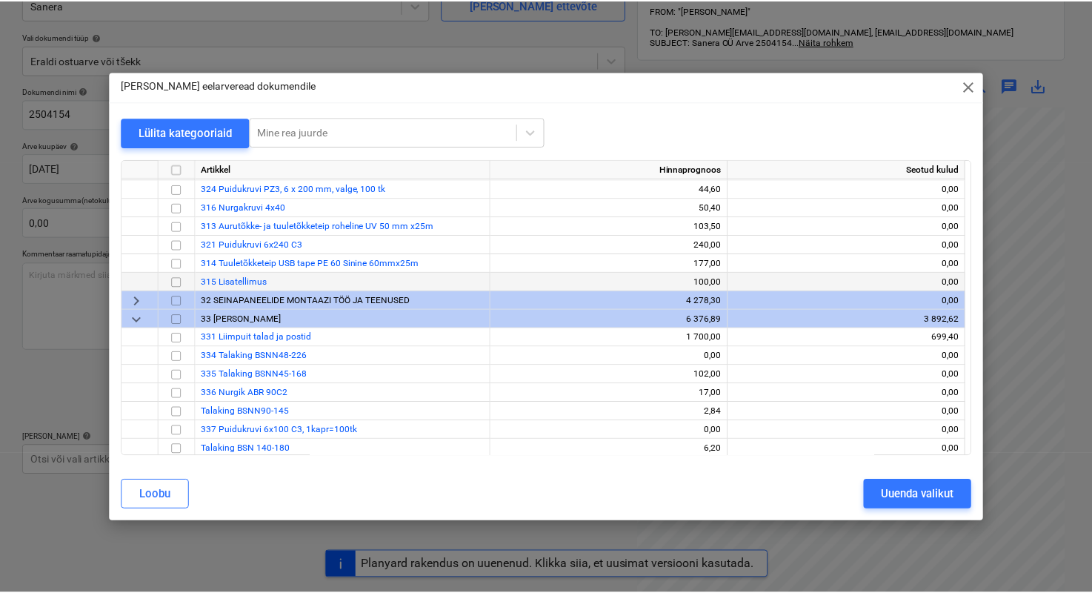
scroll to position [288, 0]
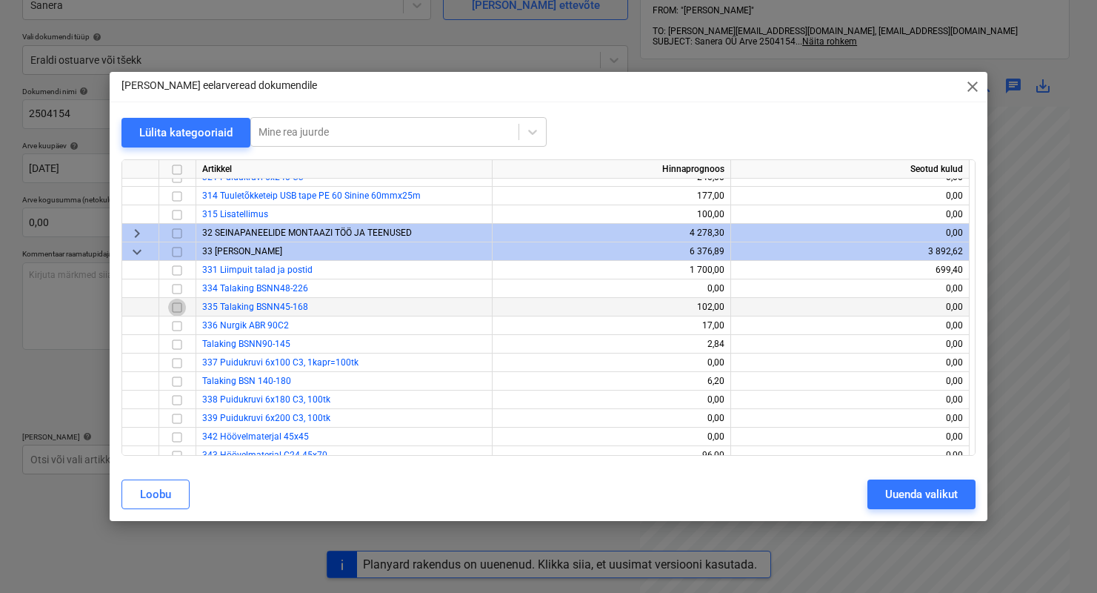
click at [181, 307] on input "checkbox" at bounding box center [177, 308] width 18 height 18
click at [910, 492] on div "Uuenda valikut" at bounding box center [921, 493] width 73 height 19
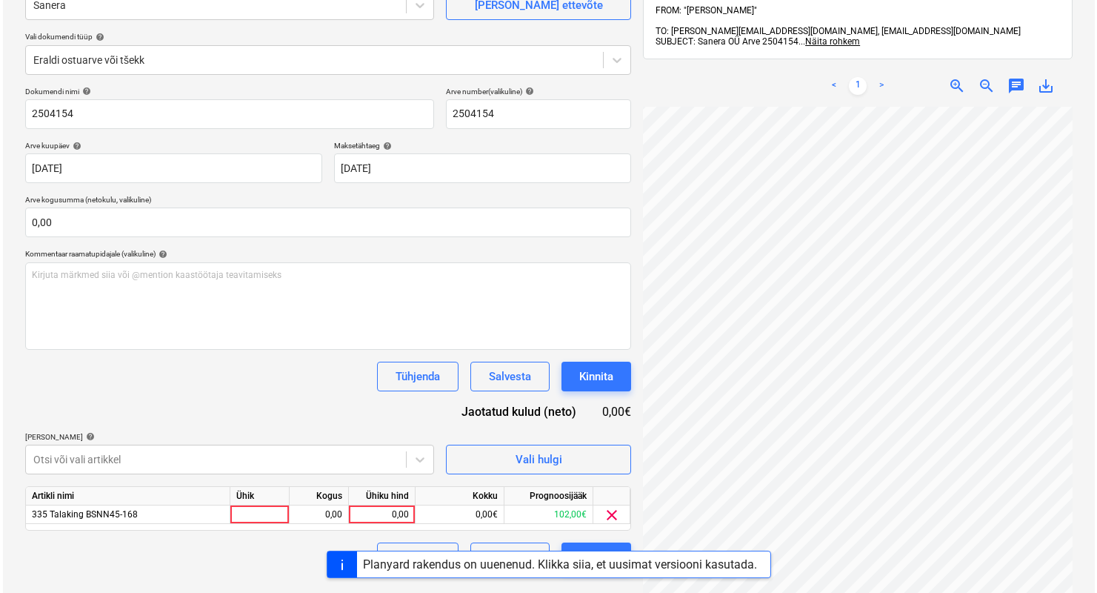
scroll to position [210, 0]
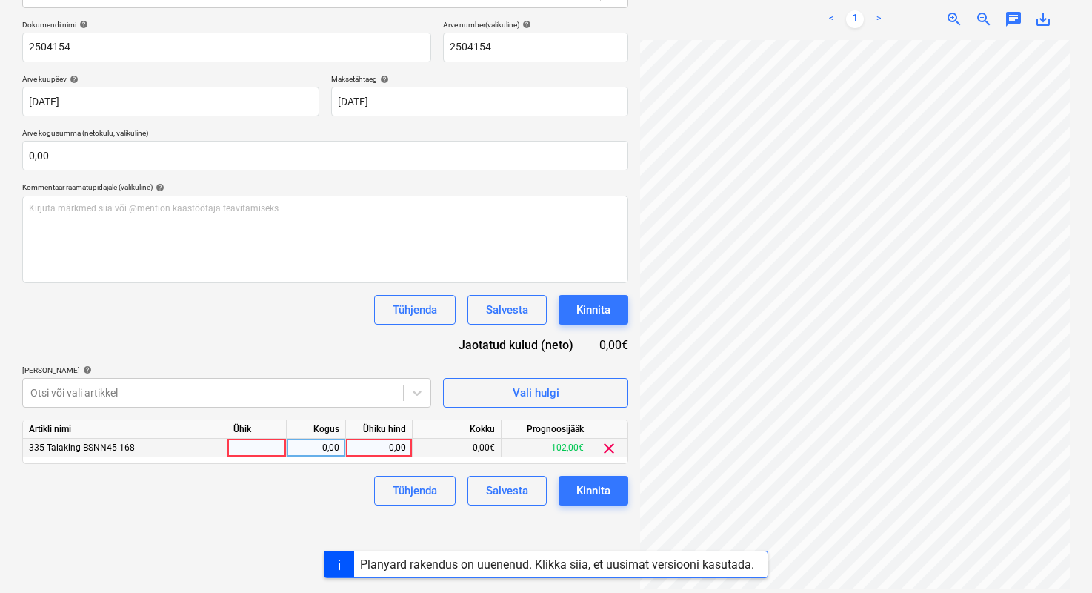
click at [241, 446] on div at bounding box center [256, 448] width 59 height 19
type input "1"
click at [338, 446] on div "0,00" at bounding box center [316, 448] width 47 height 19
click at [381, 453] on div "0,00" at bounding box center [379, 448] width 54 height 19
type input "281,55"
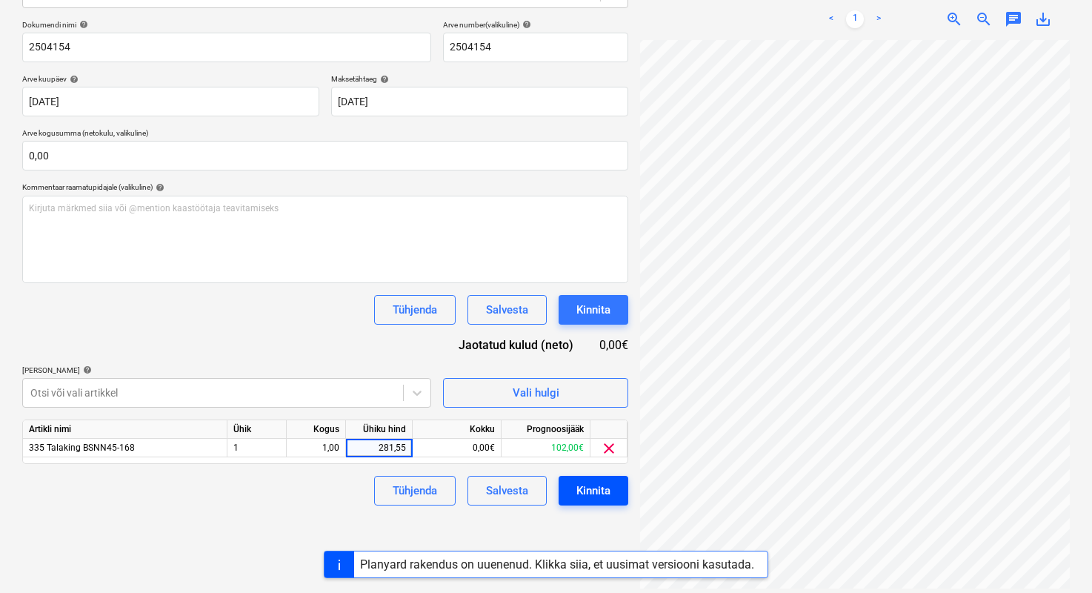
click at [570, 482] on button "Kinnita" at bounding box center [594, 491] width 70 height 30
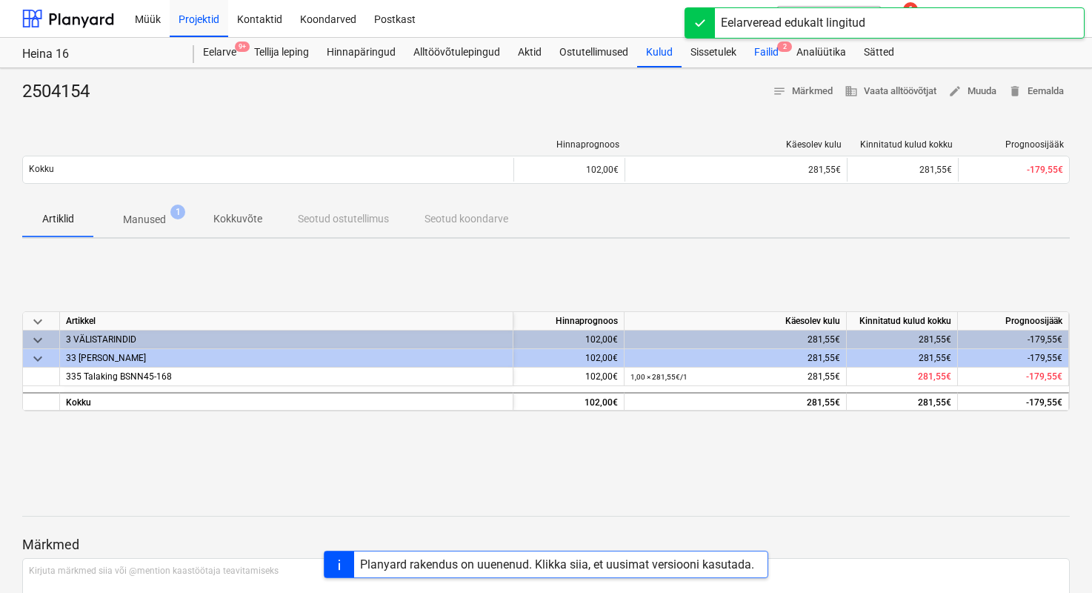
click at [761, 55] on div "Failid 2" at bounding box center [766, 53] width 42 height 30
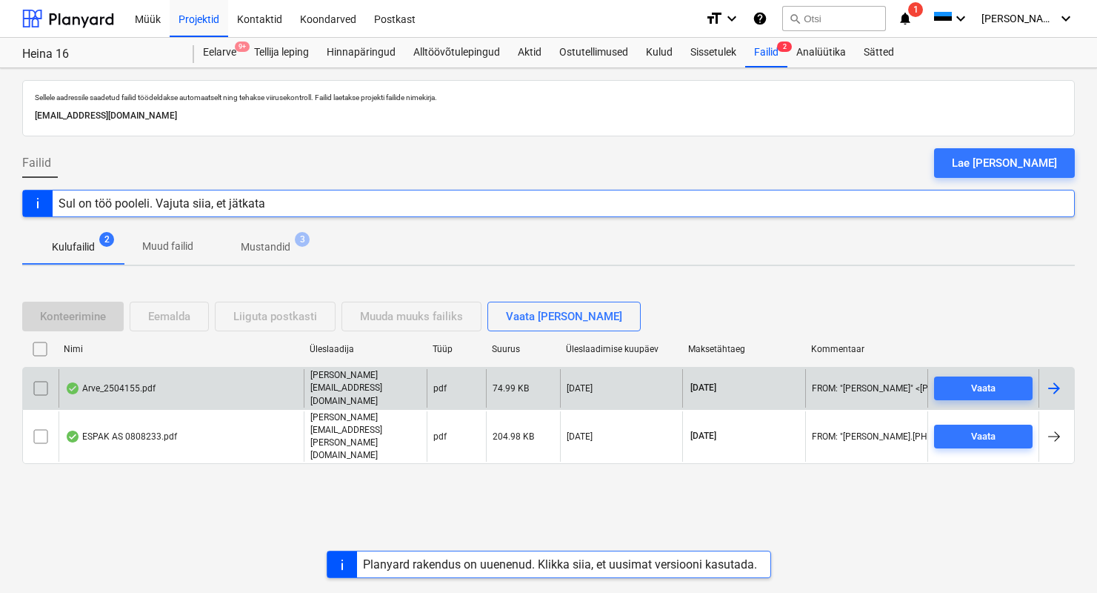
click at [111, 388] on div "Arve_2504155.pdf [PERSON_NAME][EMAIL_ADDRESS][DOMAIN_NAME] pdf 74.99 KB [DATE] …" at bounding box center [548, 387] width 1053 height 41
click at [115, 394] on div "Arve_2504155.pdf" at bounding box center [110, 388] width 90 height 12
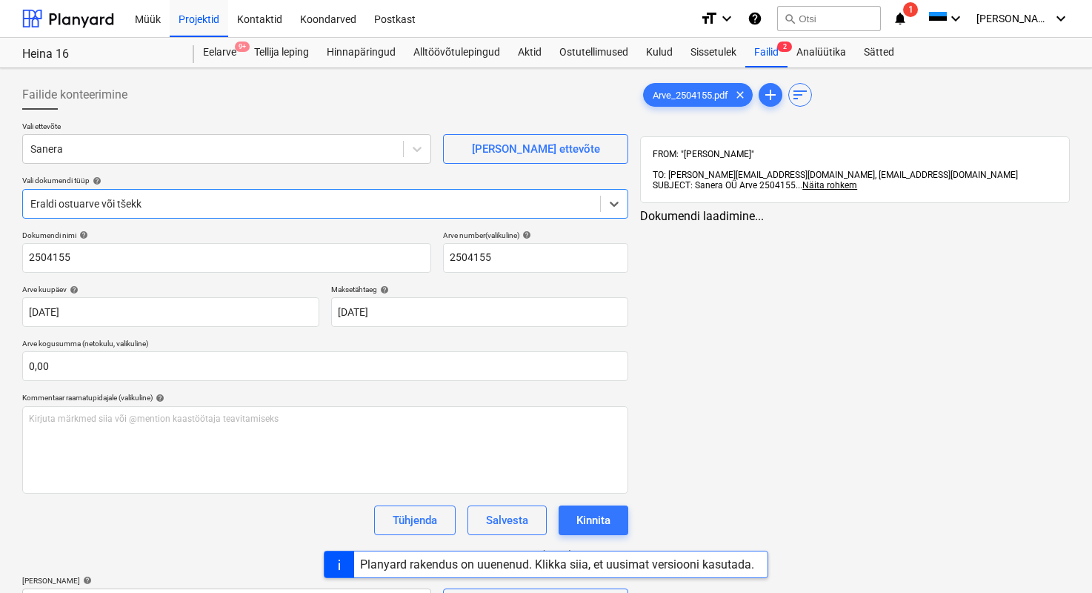
type input "2504155"
type input "[DATE]"
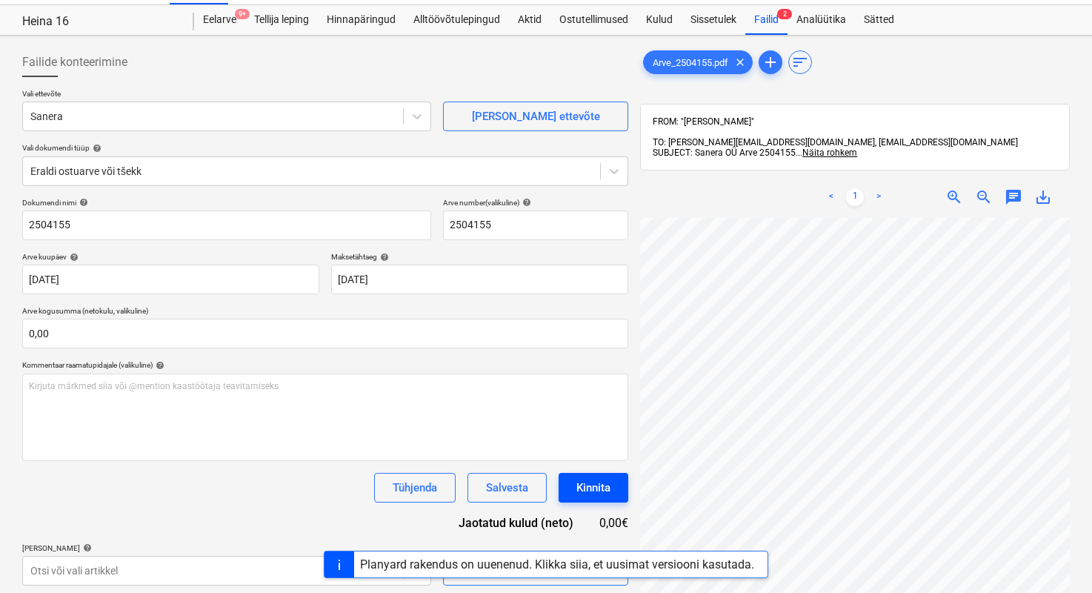
scroll to position [66, 0]
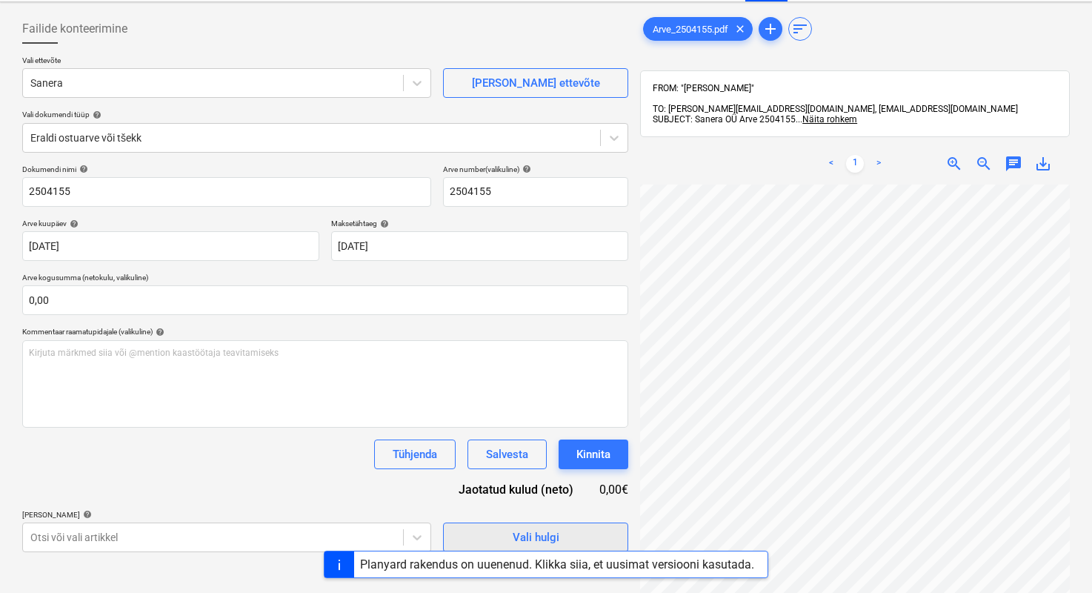
click at [549, 524] on button "Vali hulgi" at bounding box center [535, 537] width 185 height 30
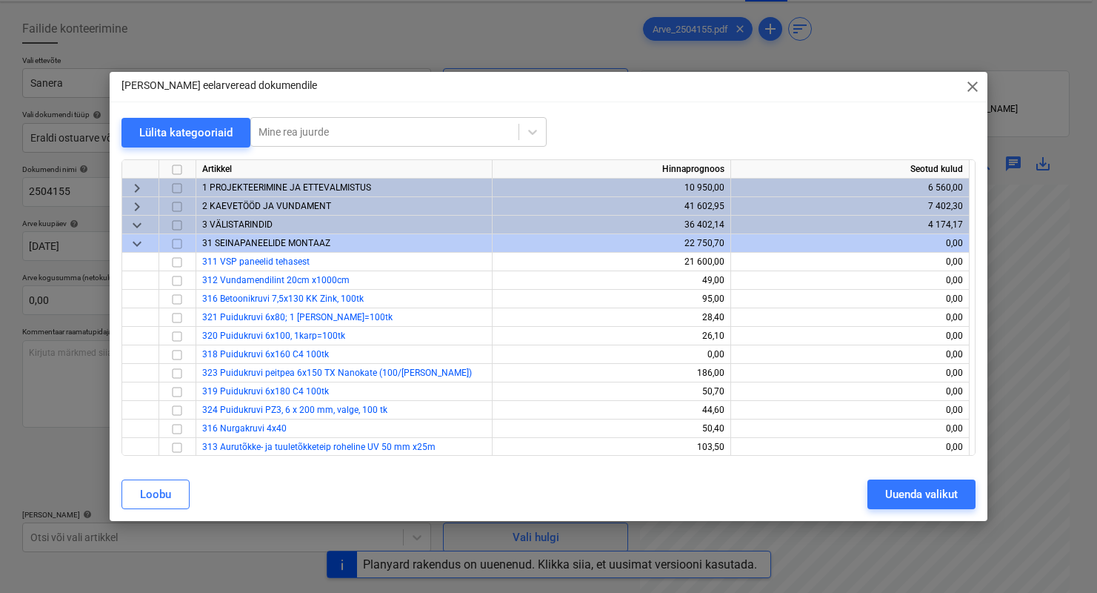
click at [136, 243] on span "keyboard_arrow_down" at bounding box center [137, 244] width 18 height 18
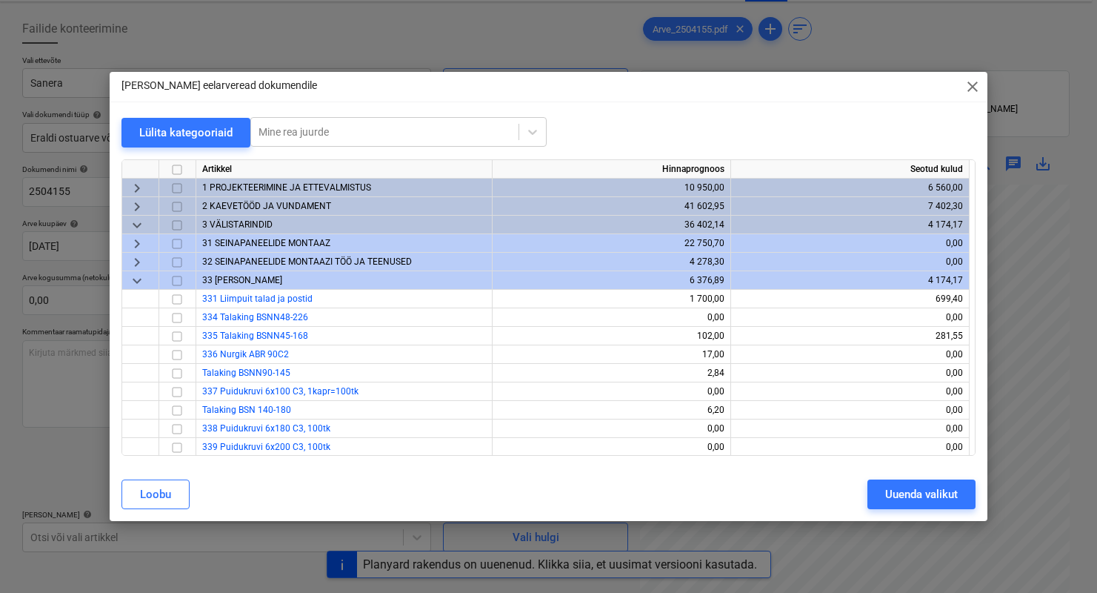
click at [149, 203] on div "keyboard_arrow_right" at bounding box center [140, 206] width 37 height 19
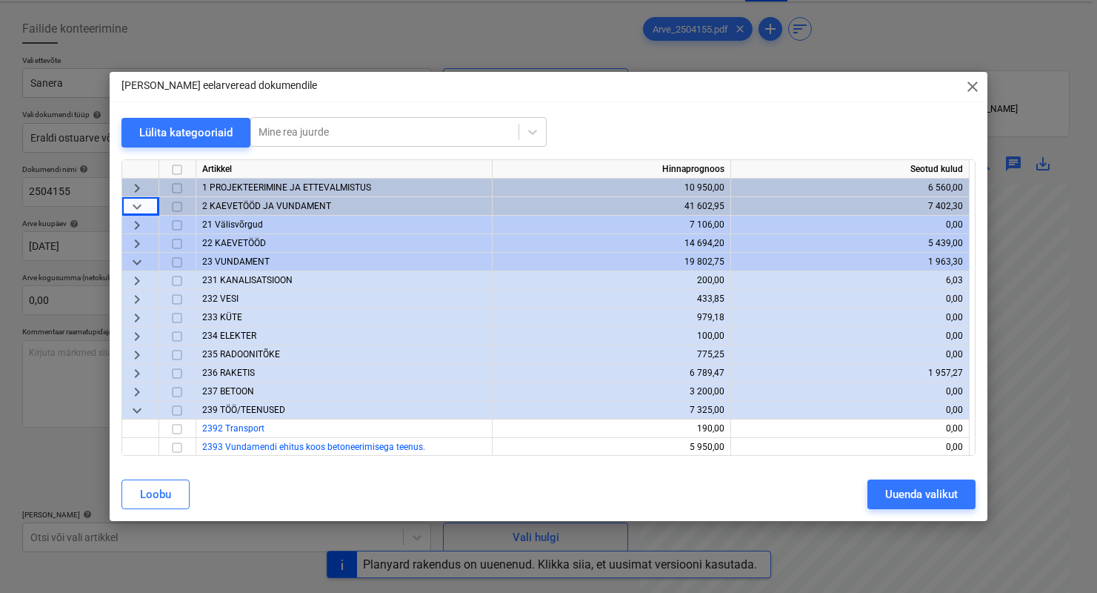
click at [239, 260] on span "23 VUNDAMENT" at bounding box center [235, 261] width 67 height 10
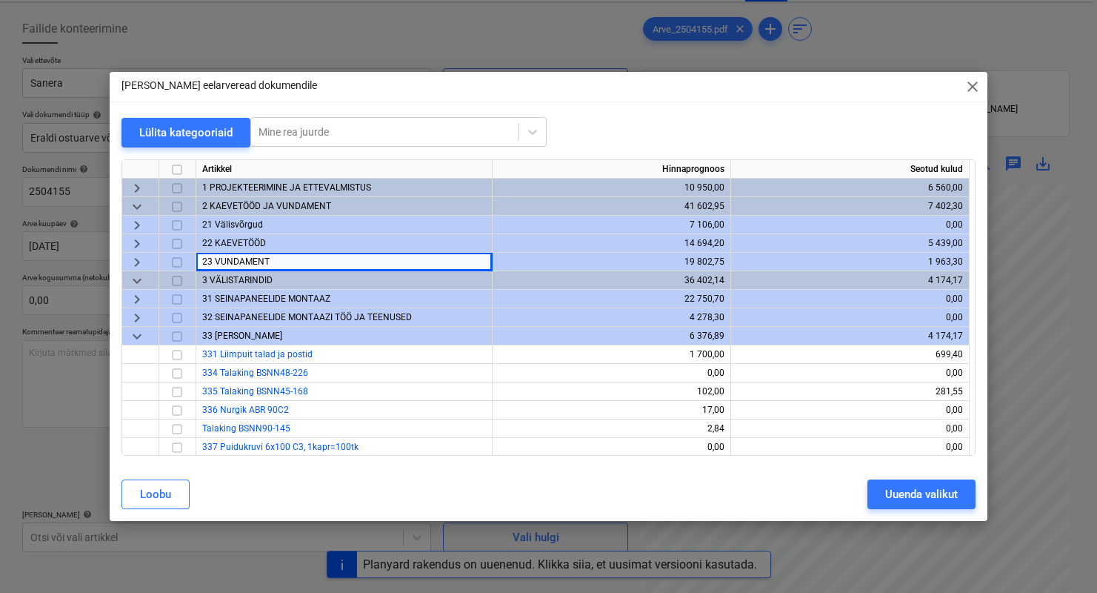
click at [147, 257] on div "keyboard_arrow_right" at bounding box center [140, 262] width 37 height 19
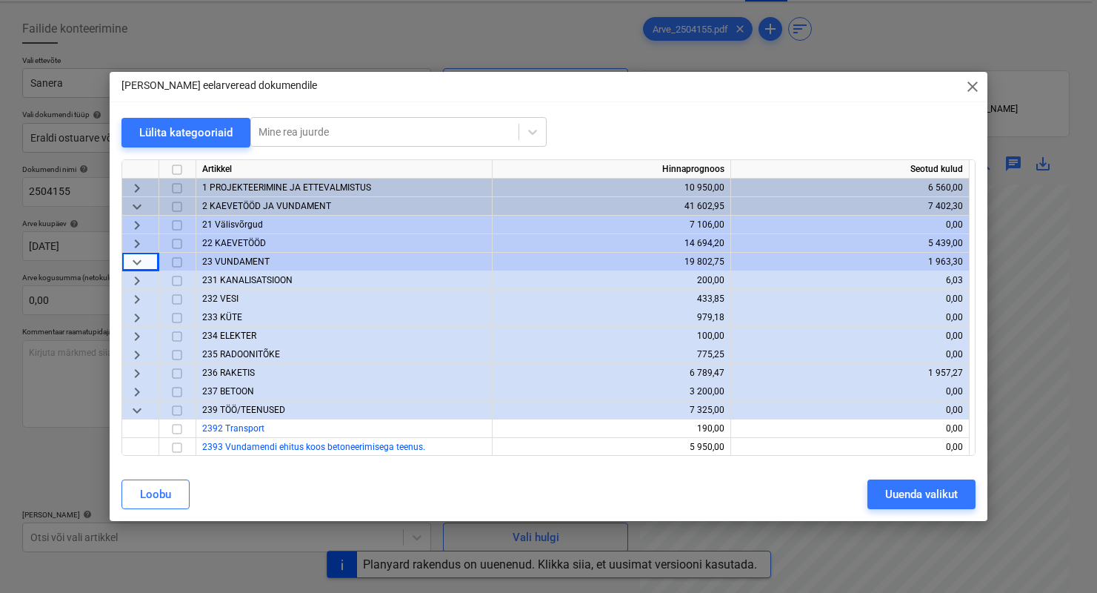
click at [216, 356] on span "235 RADOONITÕKE" at bounding box center [241, 354] width 78 height 10
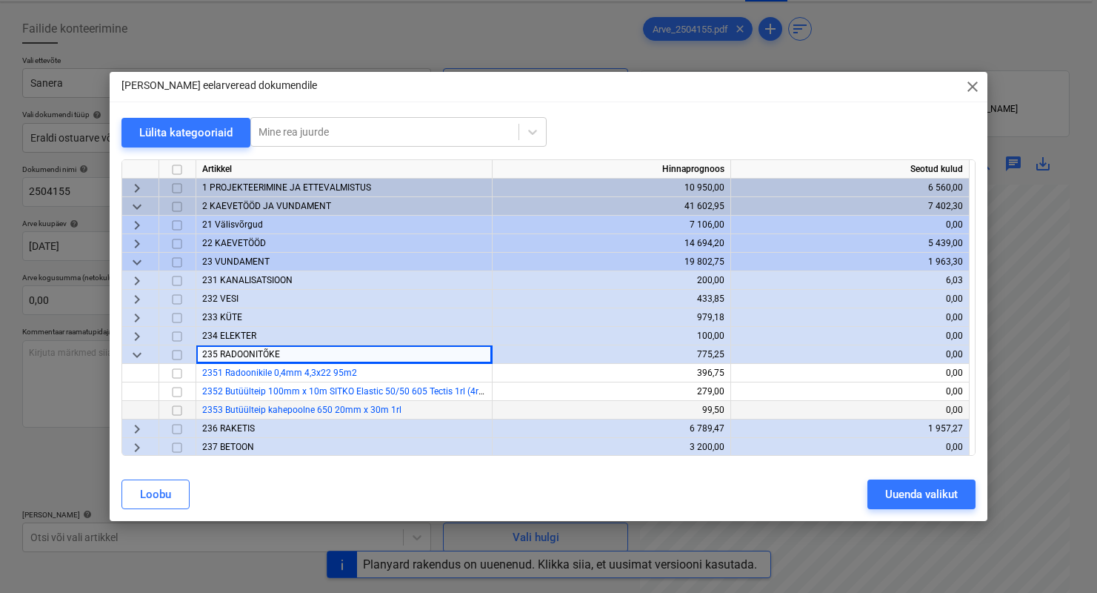
click at [176, 410] on input "checkbox" at bounding box center [177, 410] width 18 height 18
click at [178, 393] on input "checkbox" at bounding box center [177, 392] width 18 height 18
click at [176, 393] on input "checkbox" at bounding box center [177, 392] width 18 height 18
click at [179, 410] on input "checkbox" at bounding box center [177, 410] width 18 height 18
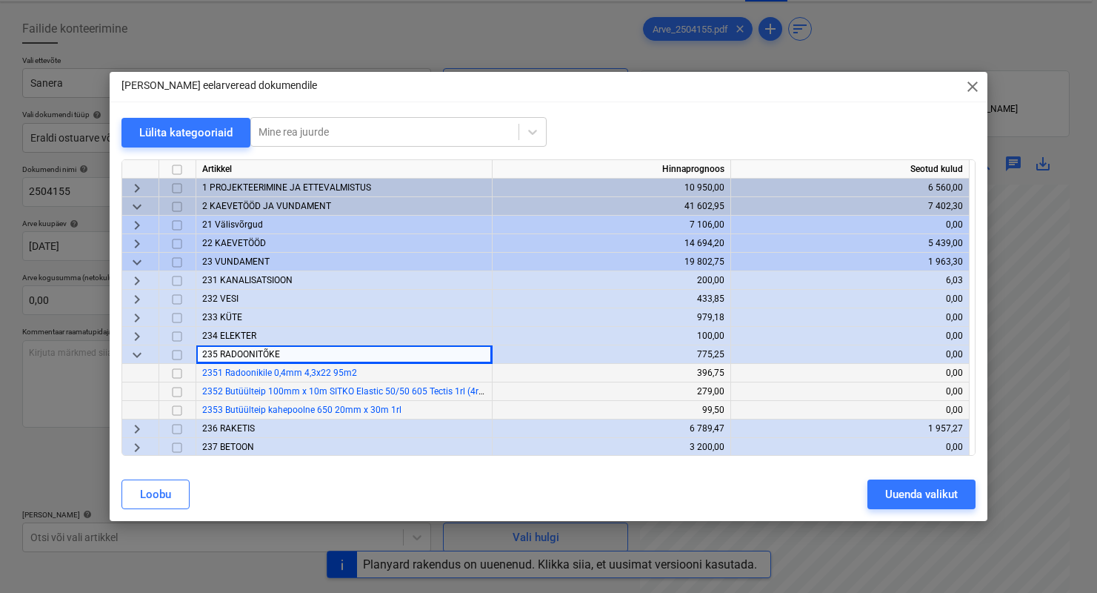
click at [179, 375] on input "checkbox" at bounding box center [177, 373] width 18 height 18
click at [899, 496] on div "Uuenda valikut" at bounding box center [921, 493] width 73 height 19
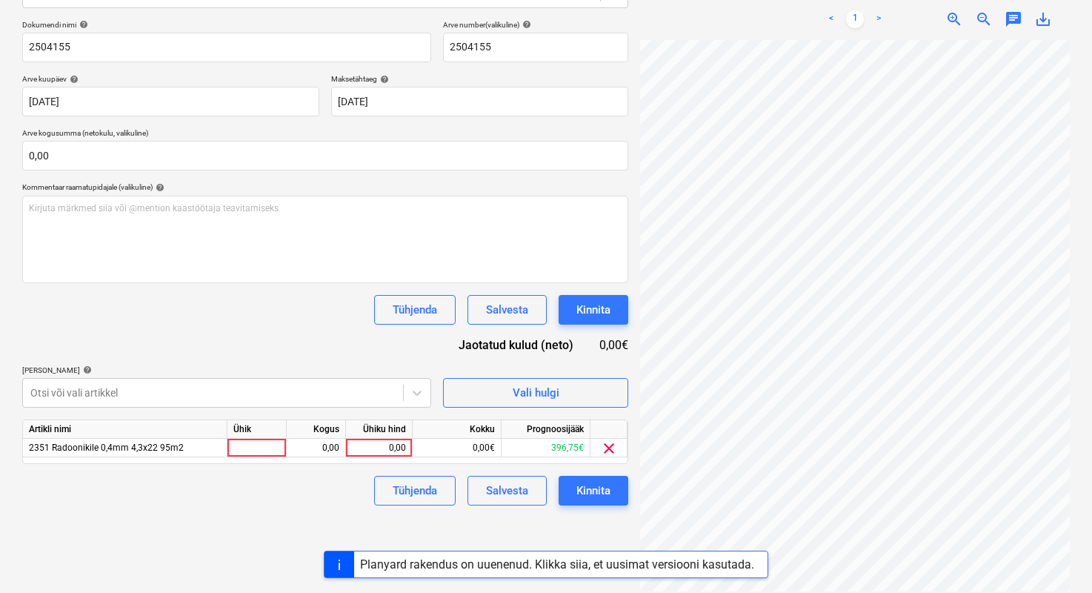
scroll to position [158, 50]
click at [610, 447] on span "clear" at bounding box center [609, 448] width 18 height 18
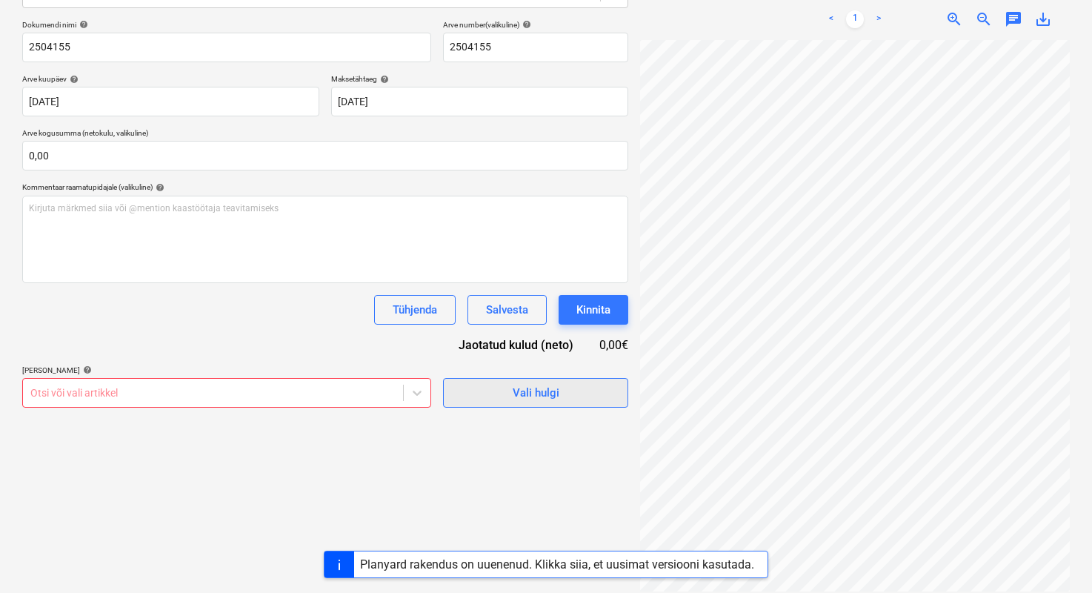
click at [559, 399] on span "Vali hulgi" at bounding box center [535, 392] width 148 height 19
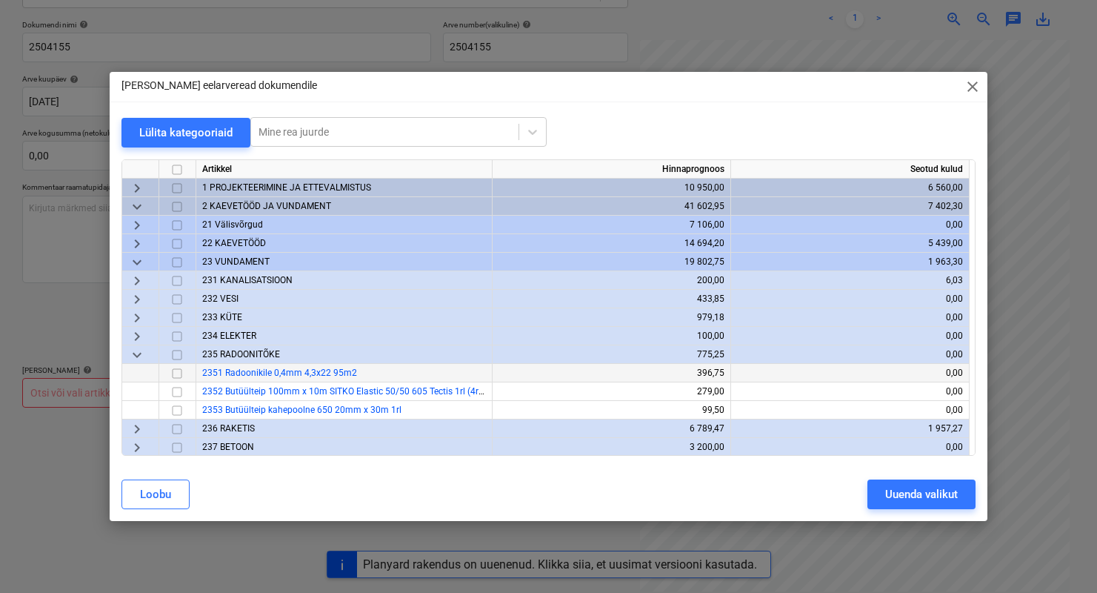
click at [177, 373] on input "checkbox" at bounding box center [177, 373] width 18 height 18
click at [922, 496] on div "Uuenda valikut" at bounding box center [921, 493] width 73 height 19
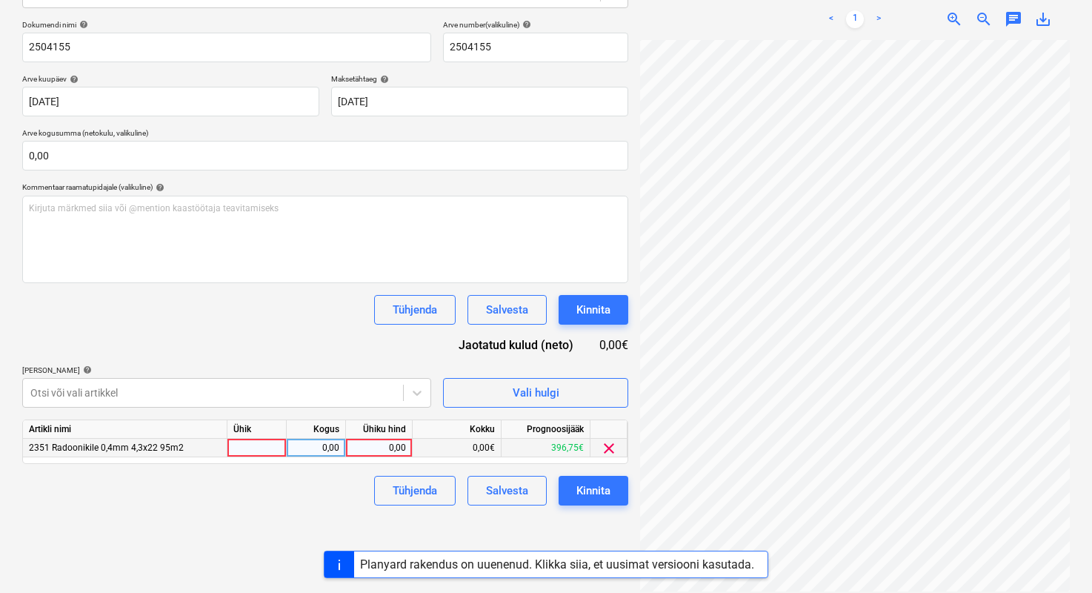
click at [270, 442] on div at bounding box center [256, 448] width 59 height 19
type input "1"
click at [304, 447] on div "0,00" at bounding box center [316, 448] width 47 height 19
click at [373, 451] on div "0,00" at bounding box center [379, 448] width 54 height 19
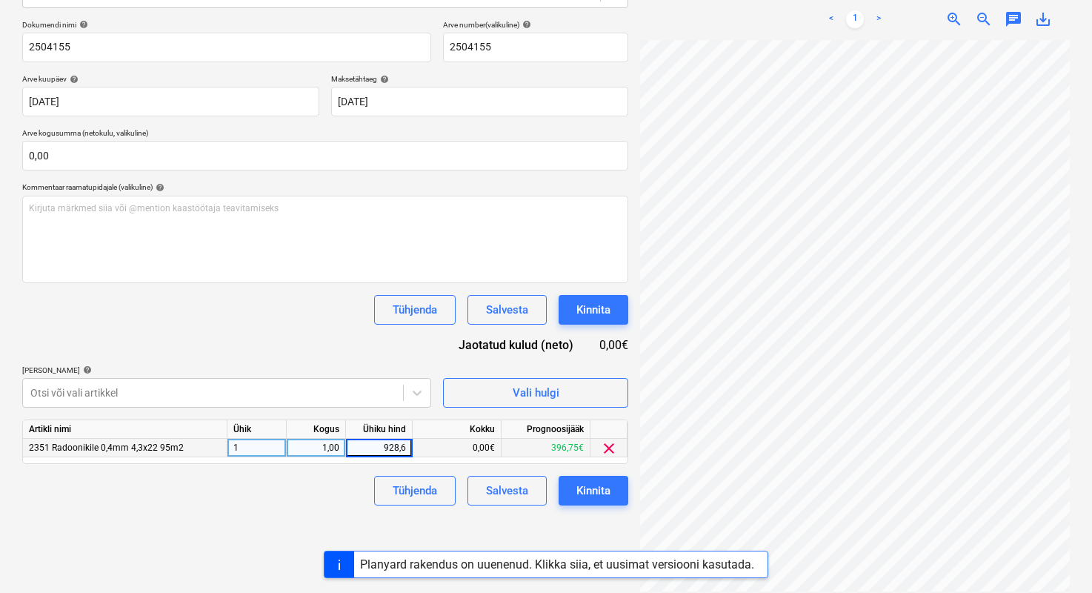
type input "928,65"
click at [622, 494] on button "Kinnita" at bounding box center [594, 491] width 70 height 30
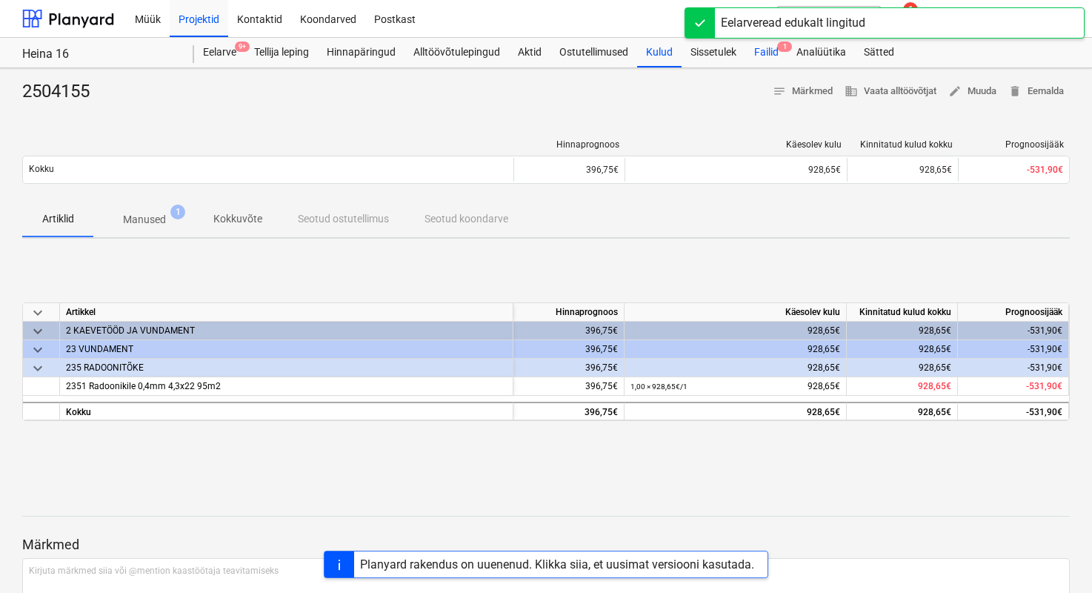
click at [757, 57] on div "Failid 1" at bounding box center [766, 53] width 42 height 30
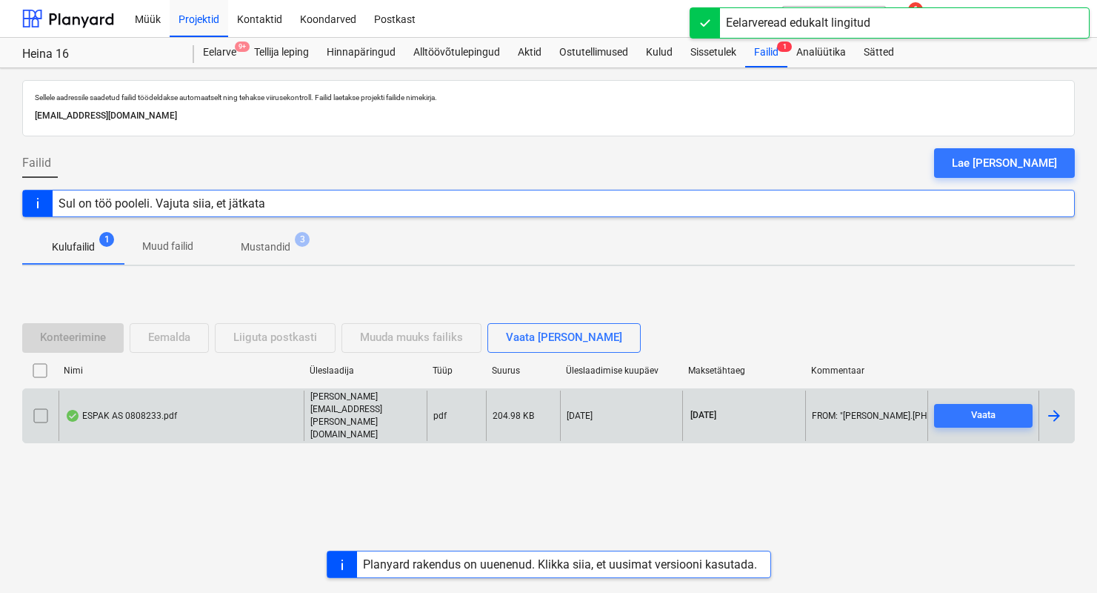
click at [154, 421] on div "ESPAK AS 0808233.pdf" at bounding box center [121, 416] width 112 height 12
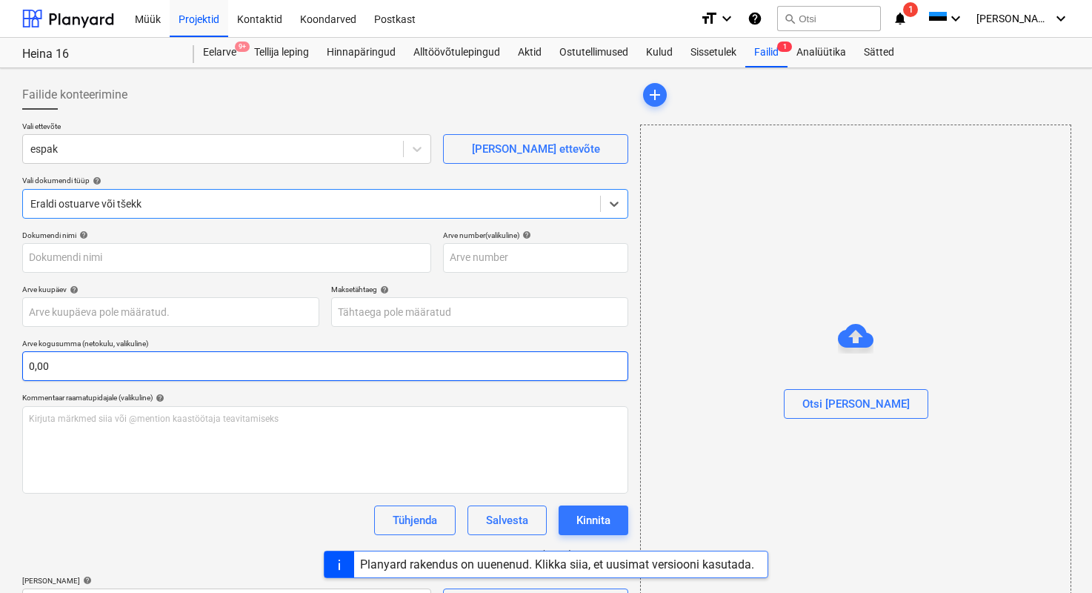
type input "0808233"
type input "[DATE]"
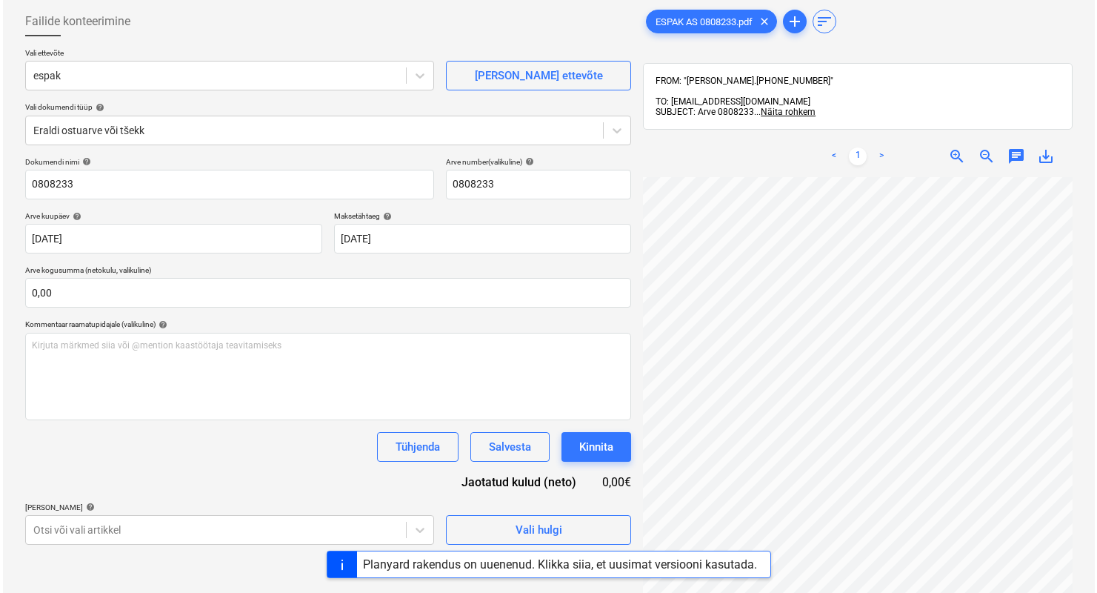
scroll to position [102, 0]
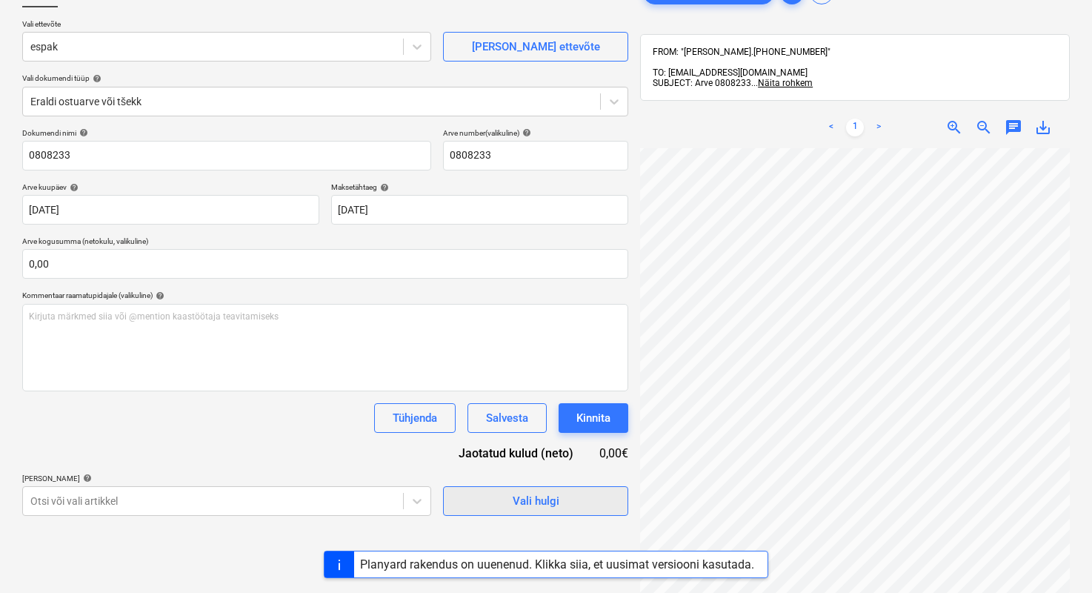
click at [602, 493] on span "Vali hulgi" at bounding box center [535, 500] width 148 height 19
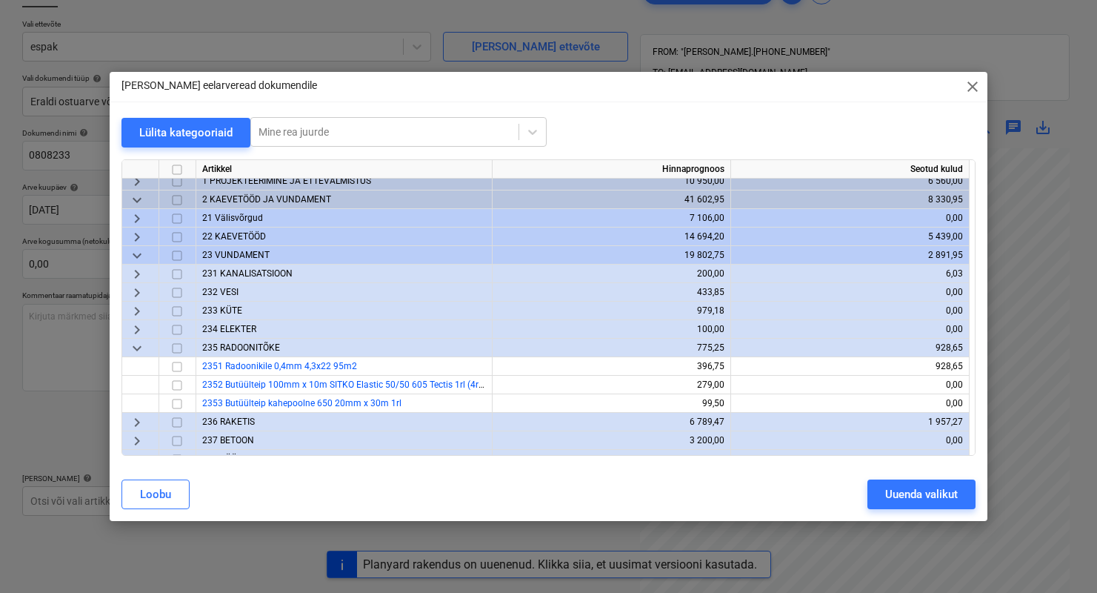
scroll to position [7, 0]
click at [230, 422] on span "236 RAKETIS" at bounding box center [228, 421] width 53 height 10
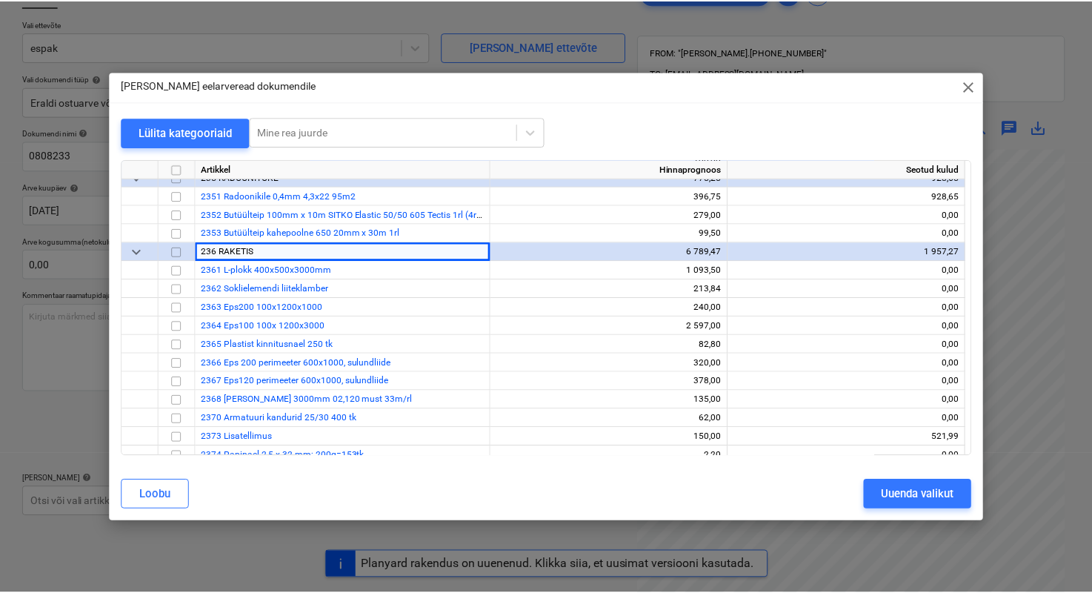
scroll to position [324, 0]
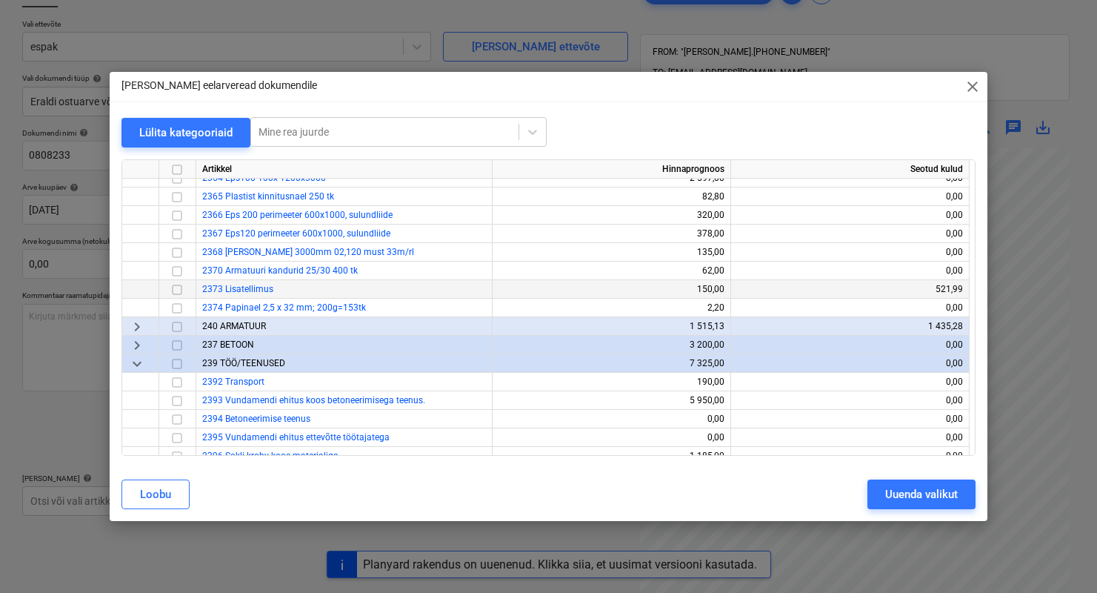
click at [180, 287] on input "checkbox" at bounding box center [177, 290] width 18 height 18
click at [897, 490] on div "Uuenda valikut" at bounding box center [921, 493] width 73 height 19
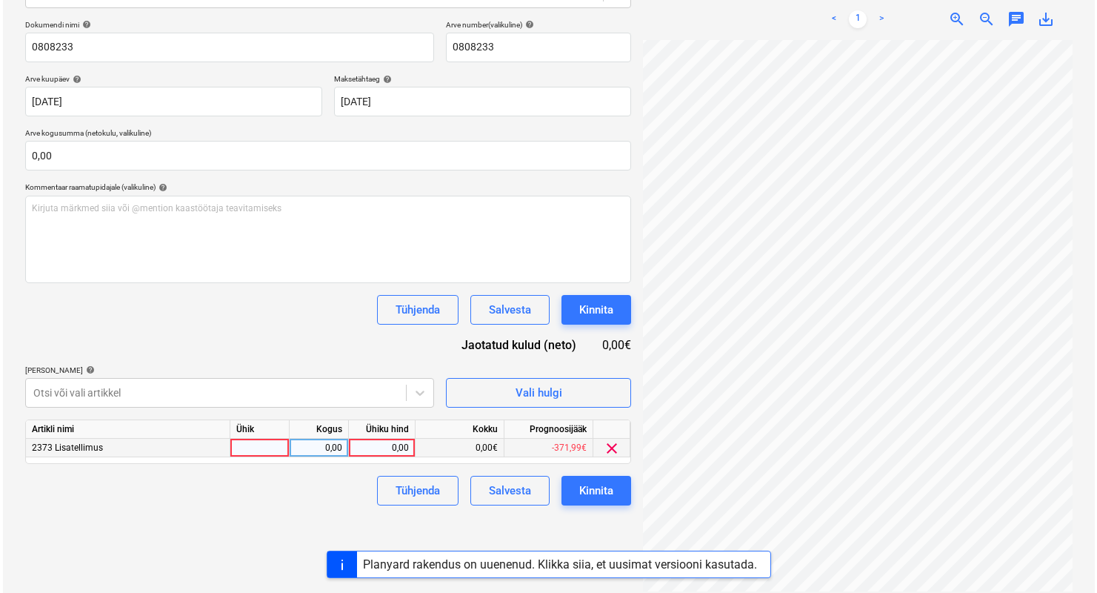
scroll to position [181, 130]
click at [260, 444] on div at bounding box center [256, 448] width 59 height 19
click at [319, 443] on div "0,00" at bounding box center [316, 448] width 47 height 19
type input "1"
click at [380, 452] on div "0,00" at bounding box center [379, 448] width 54 height 19
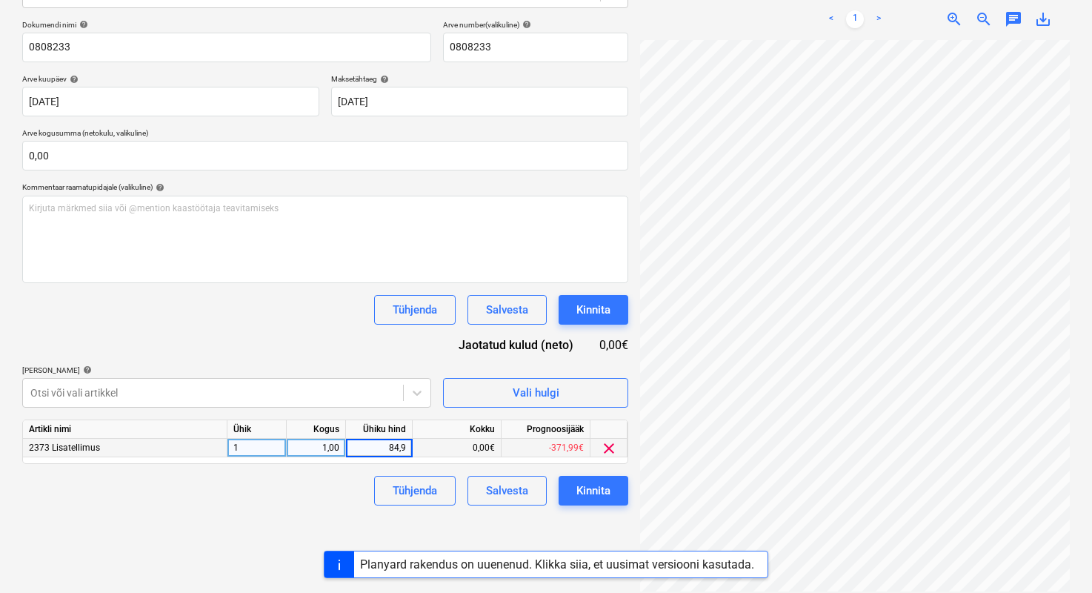
type input "84,97"
click at [579, 498] on div "Kinnita" at bounding box center [593, 490] width 34 height 19
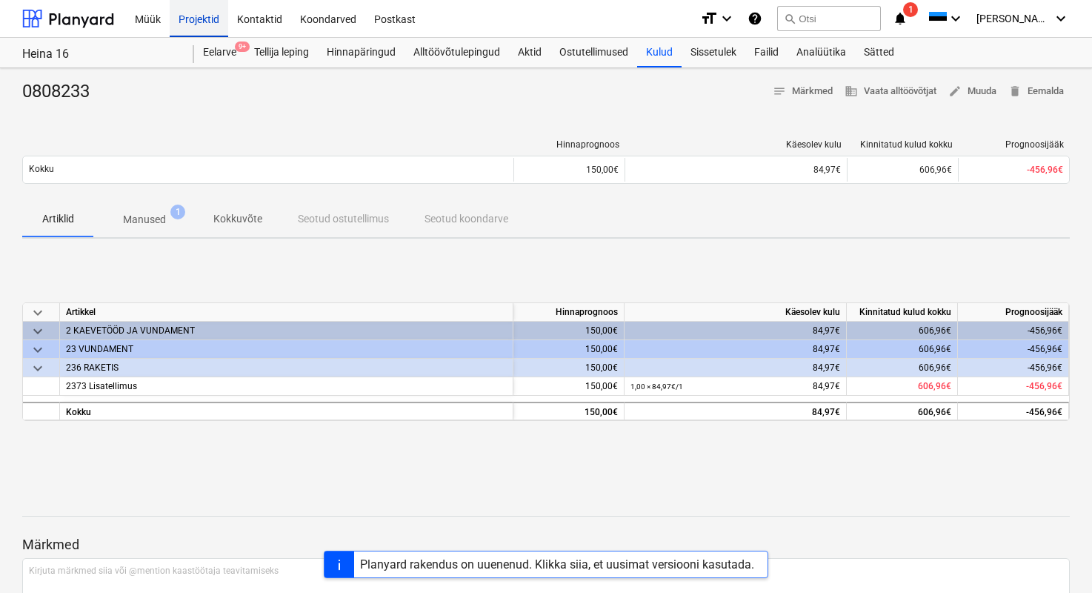
click at [189, 26] on div "Projektid" at bounding box center [199, 18] width 59 height 38
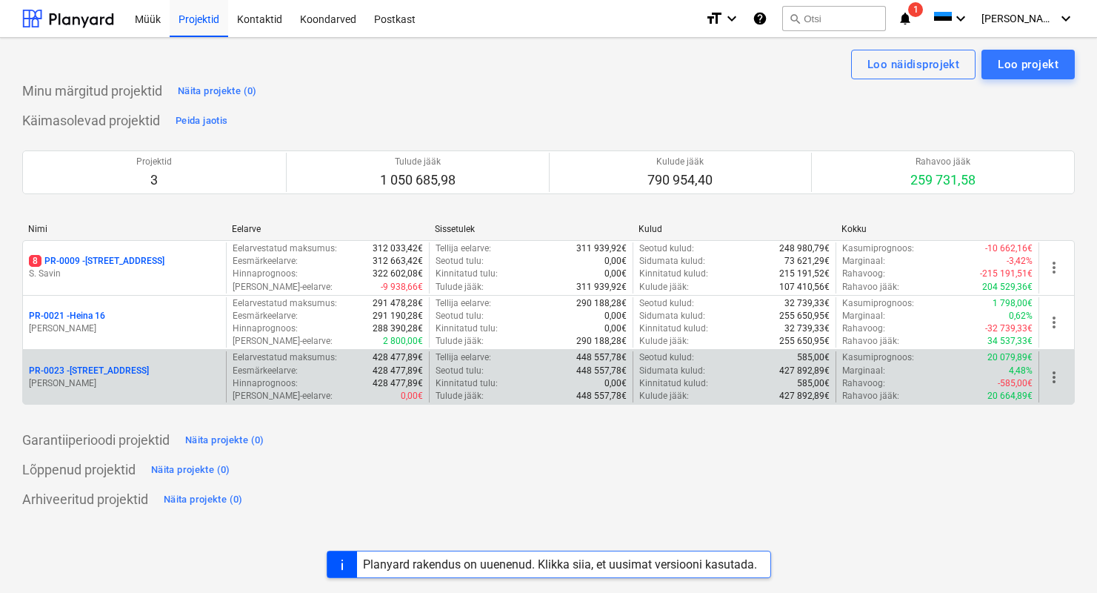
click at [114, 376] on p "PR-0023 - Kanarbriku tee 7" at bounding box center [89, 370] width 120 height 13
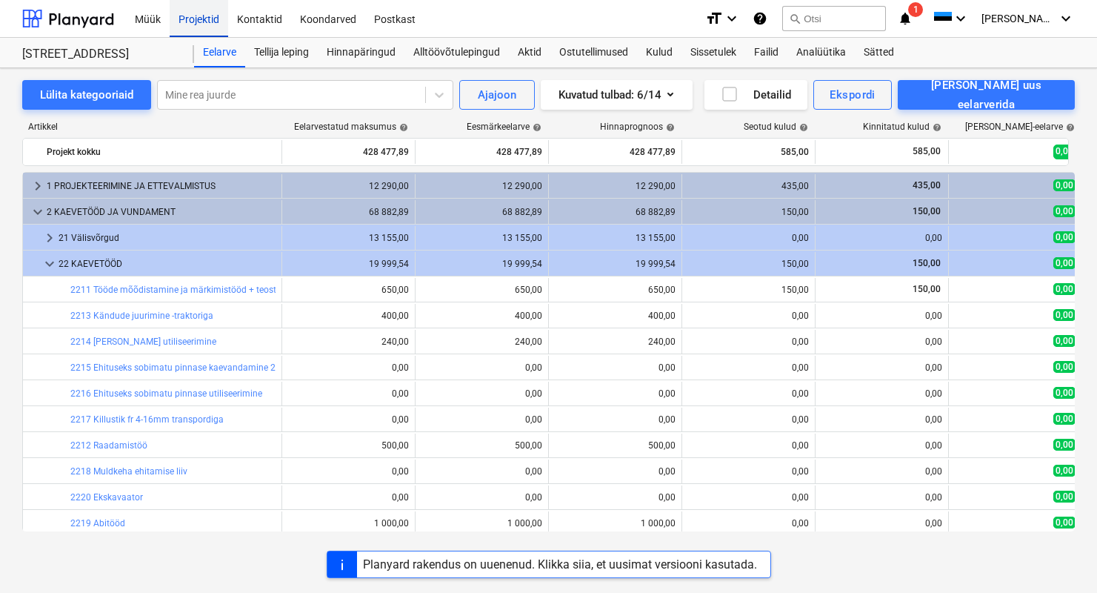
click at [193, 30] on div "Projektid" at bounding box center [199, 18] width 59 height 38
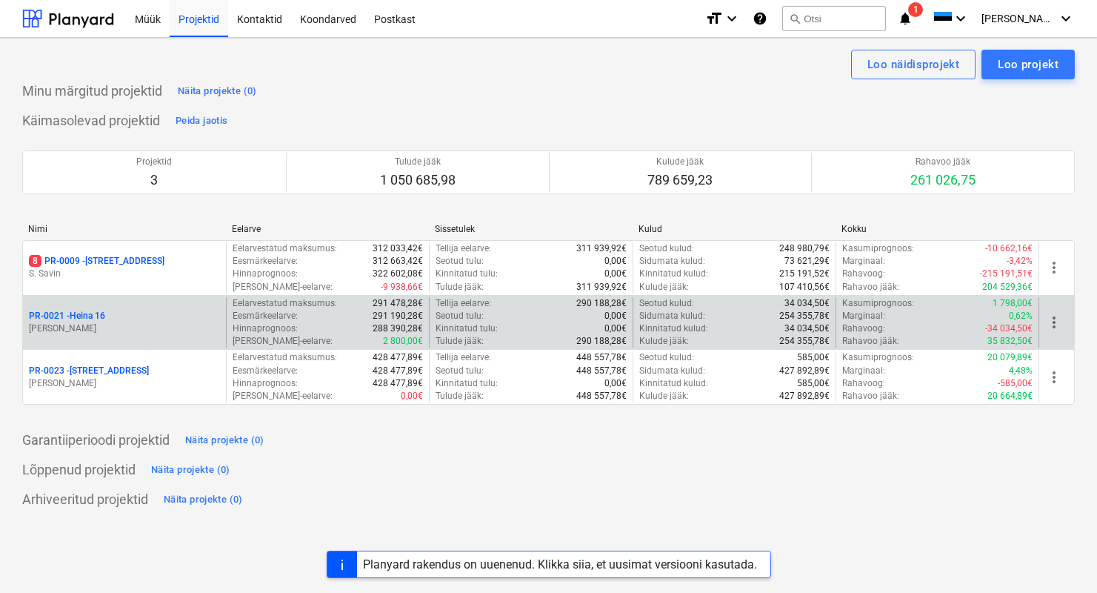
click at [113, 324] on p "[PERSON_NAME]" at bounding box center [124, 328] width 191 height 13
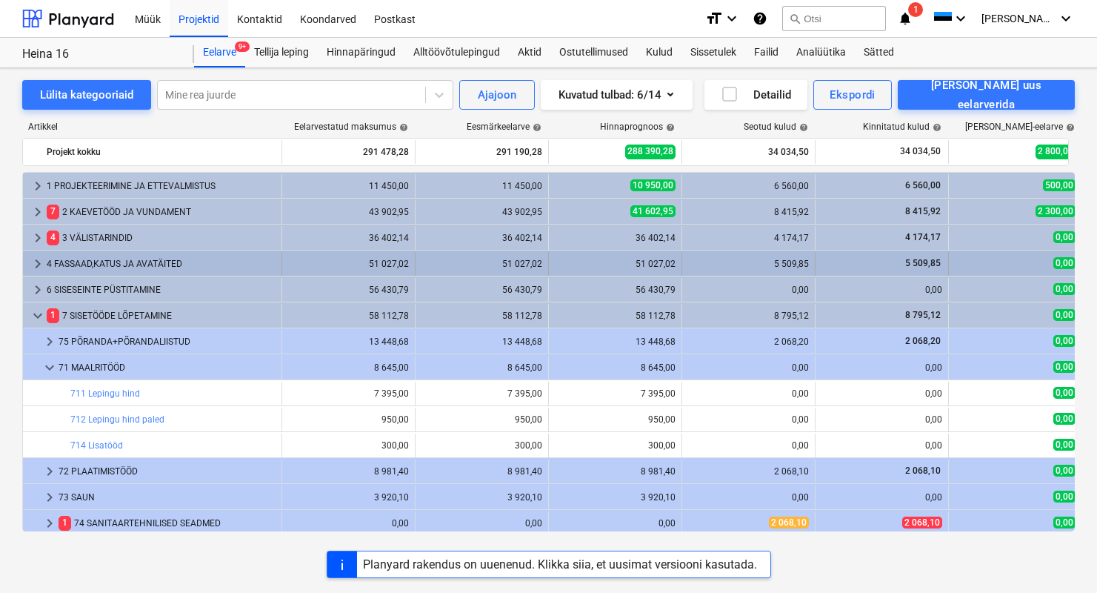
drag, startPoint x: 633, startPoint y: 239, endPoint x: 478, endPoint y: 258, distance: 156.0
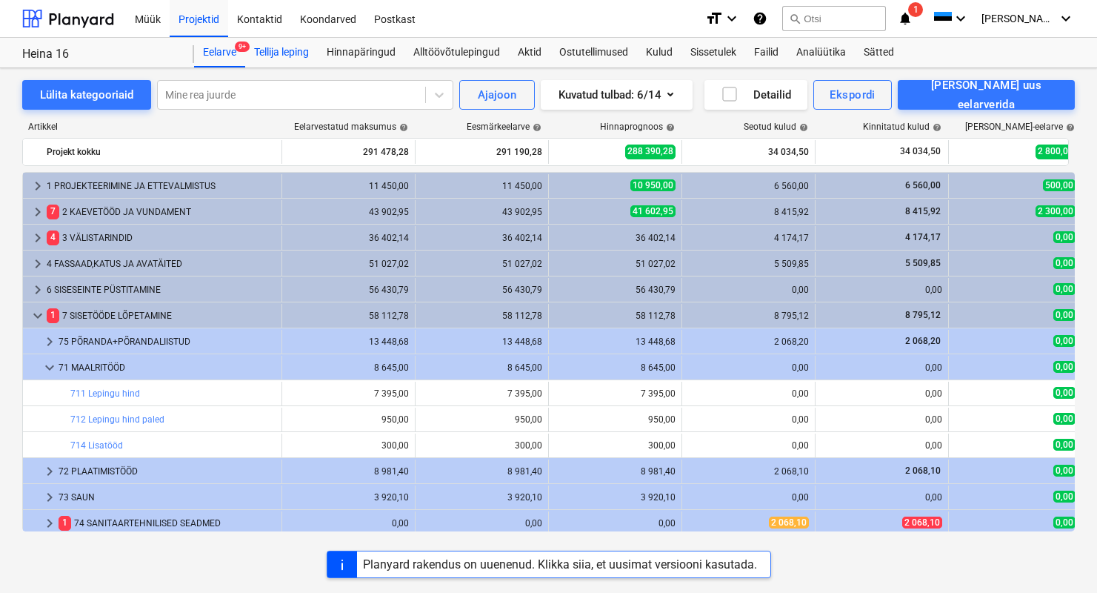
click at [286, 48] on div "Tellija leping" at bounding box center [281, 53] width 73 height 30
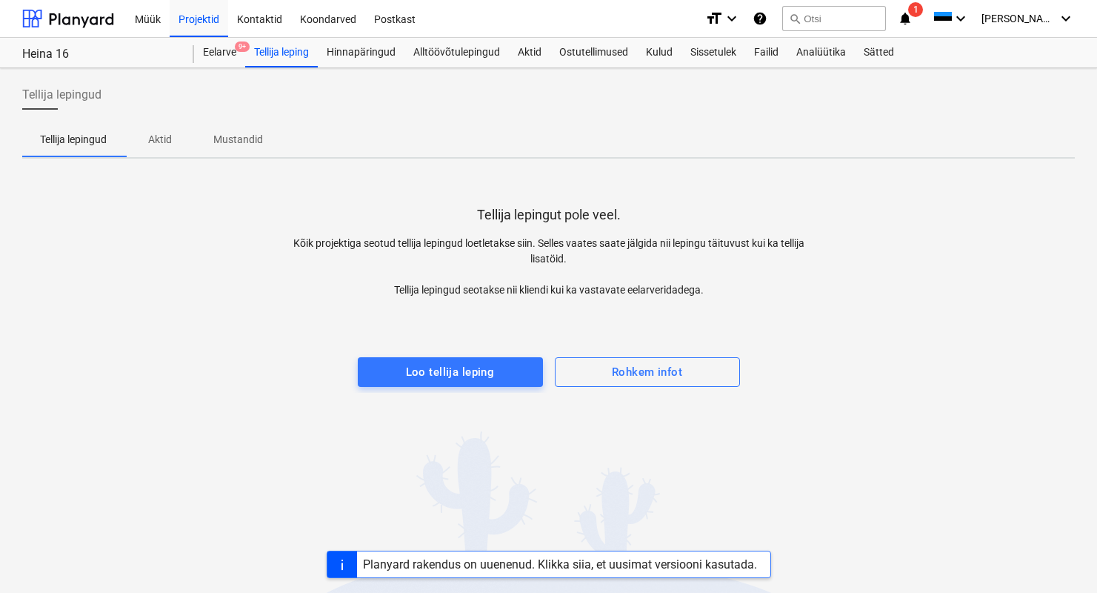
click at [159, 135] on p "Aktid" at bounding box center [160, 140] width 36 height 16
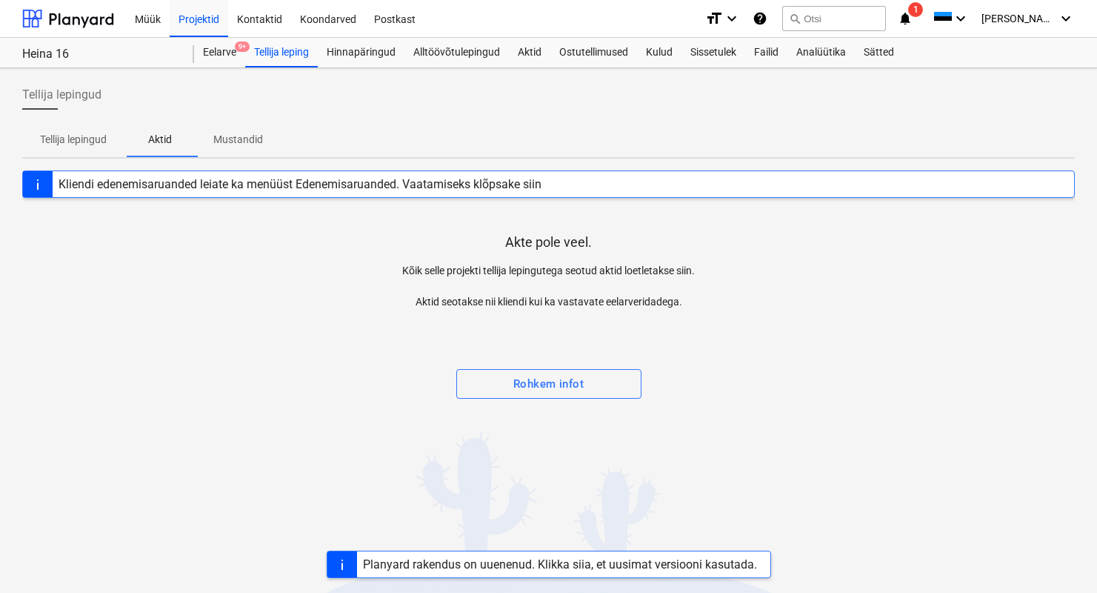
click at [236, 137] on p "Mustandid" at bounding box center [238, 140] width 50 height 16
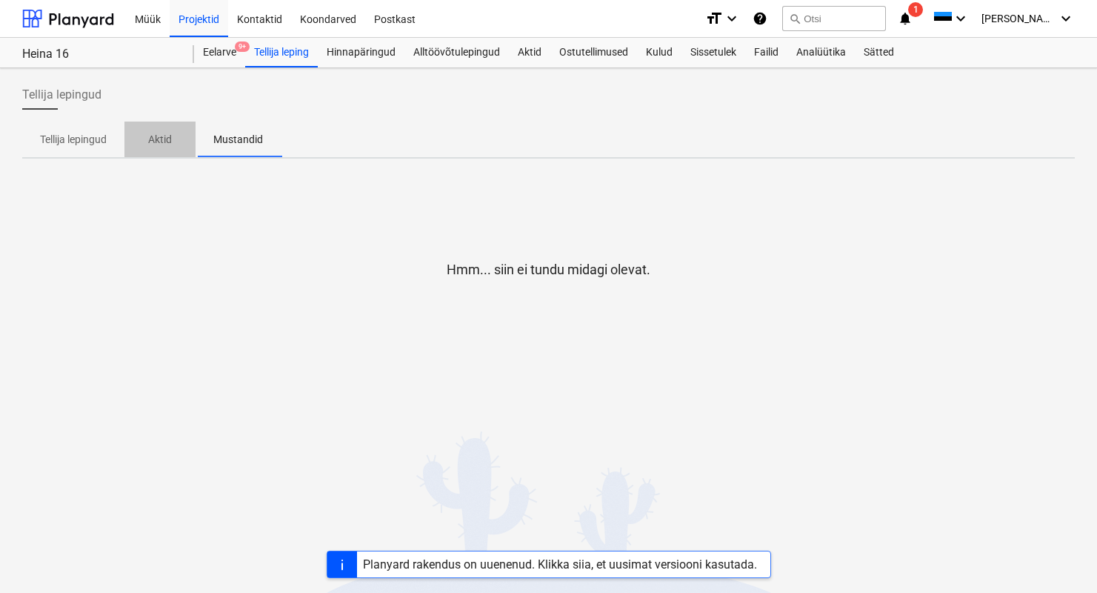
click at [173, 135] on p "Aktid" at bounding box center [160, 140] width 36 height 16
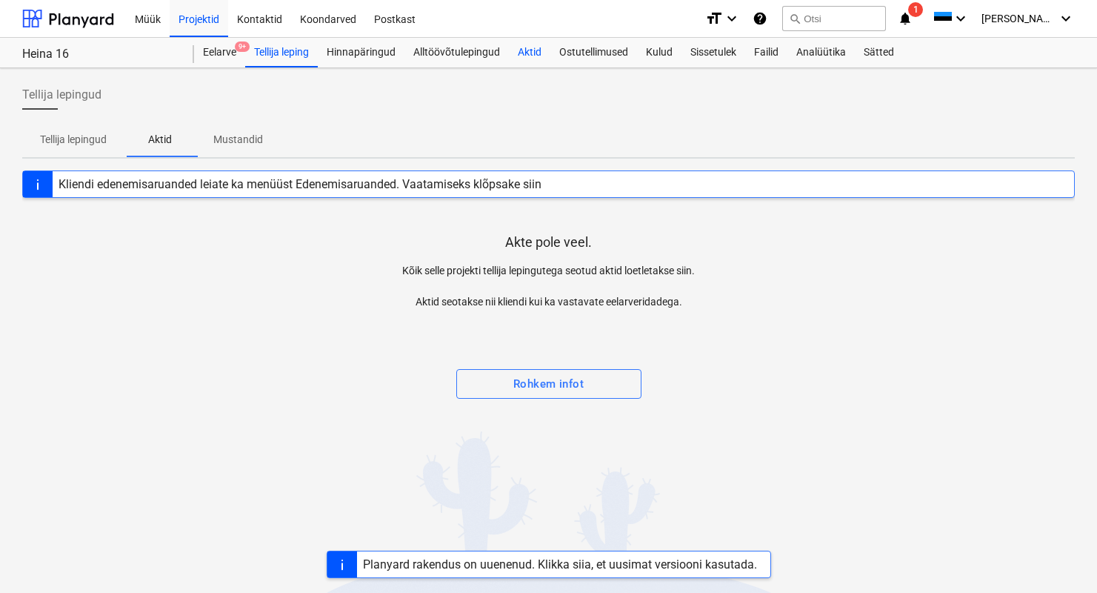
click at [528, 53] on div "Aktid" at bounding box center [529, 53] width 41 height 30
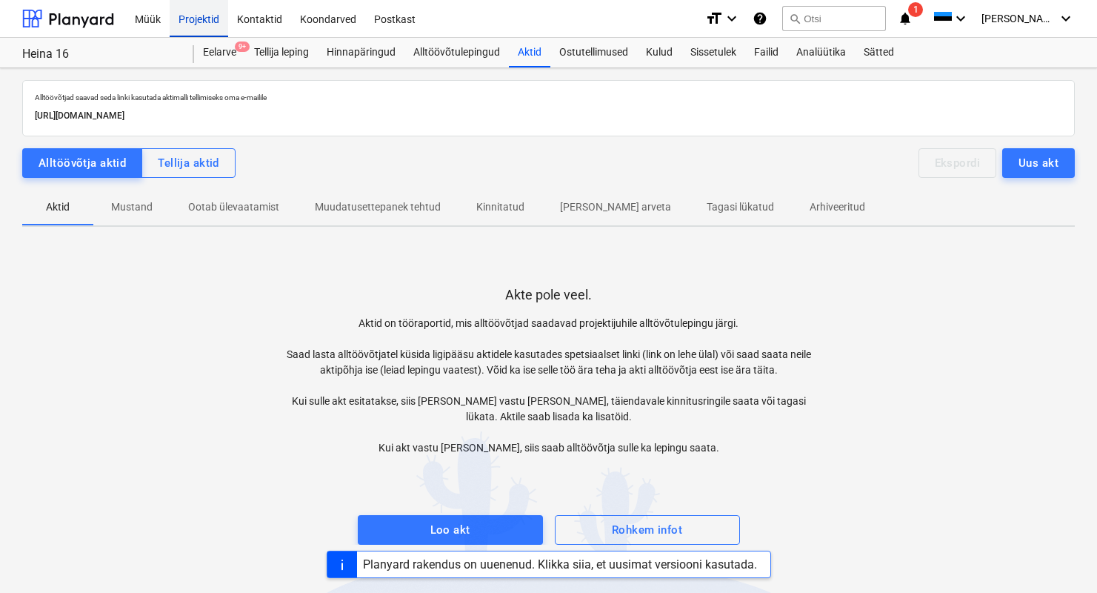
click at [196, 15] on div "Projektid" at bounding box center [199, 18] width 59 height 38
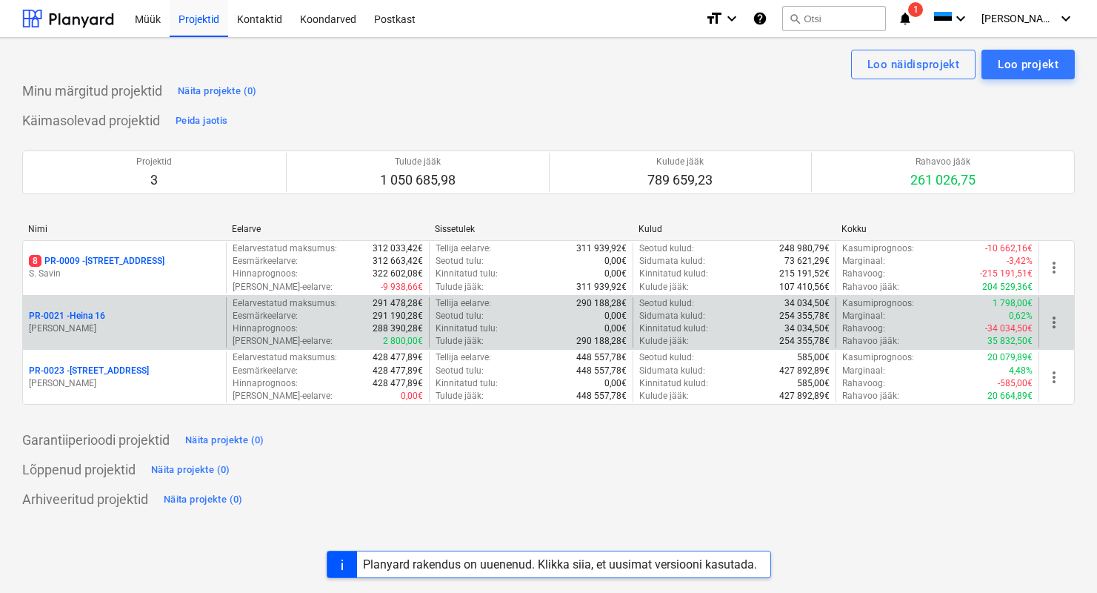
click at [84, 316] on p "PR-0021 - Heina 16" at bounding box center [67, 316] width 76 height 13
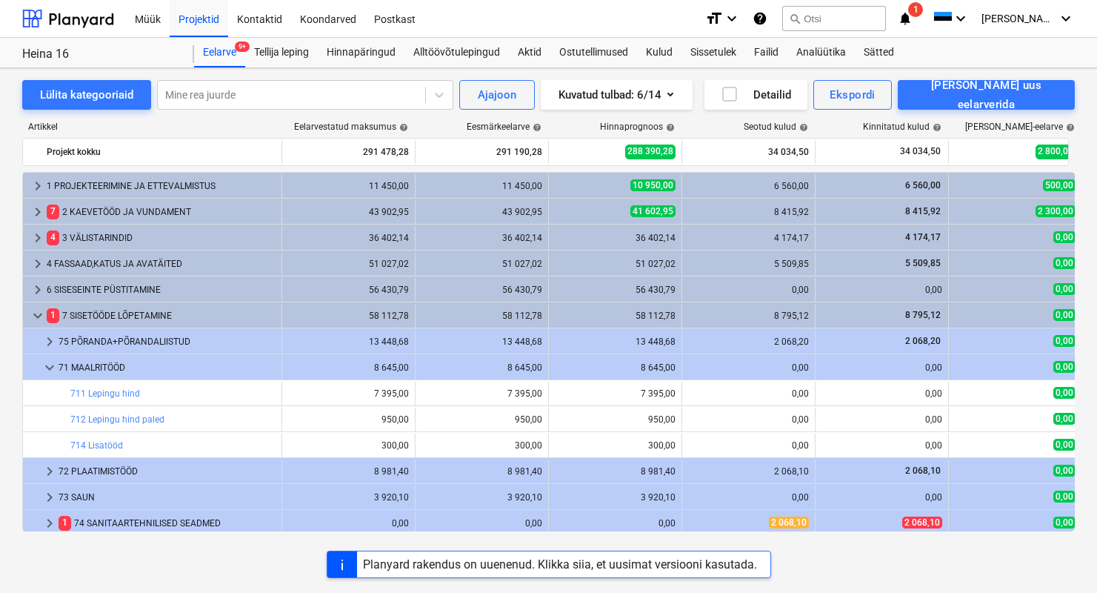
scroll to position [107, 0]
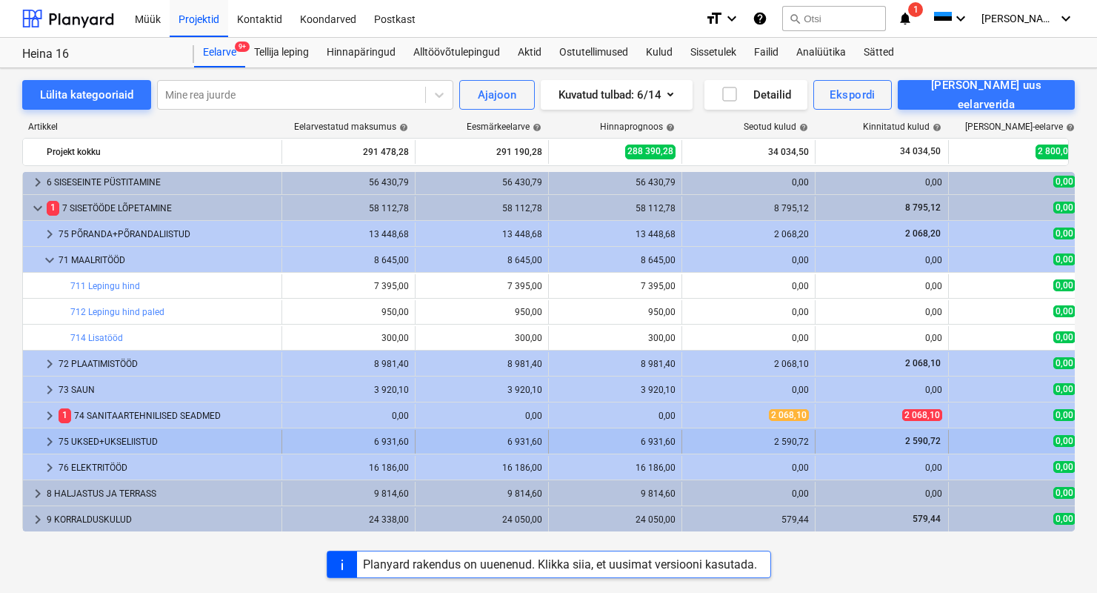
click at [101, 446] on div "75 UKSED+UKSELIISTUD" at bounding box center [167, 442] width 217 height 24
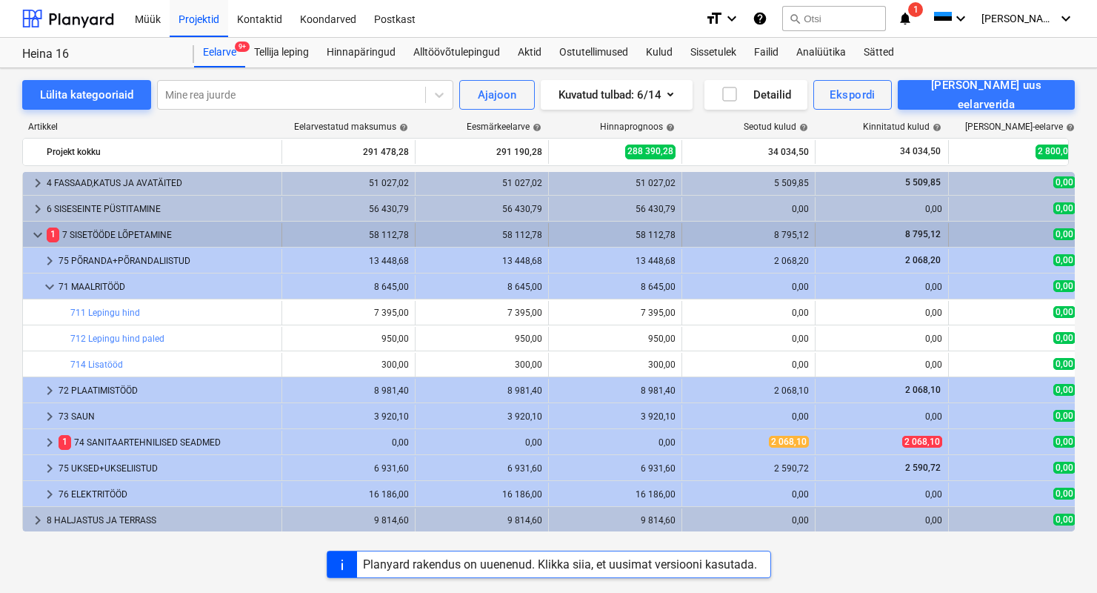
scroll to position [45, 0]
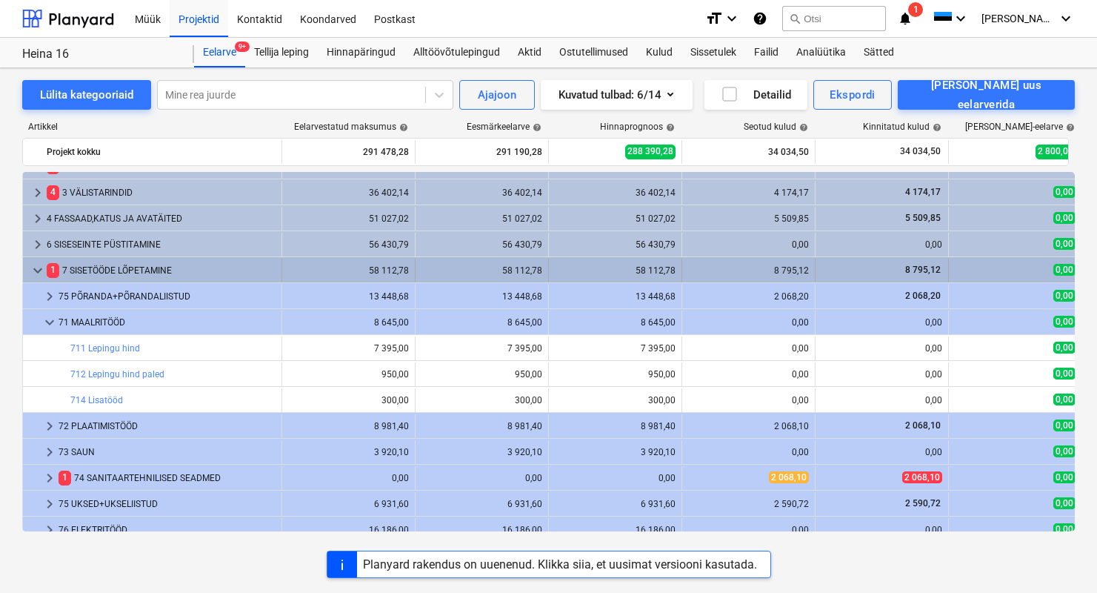
click at [73, 271] on div "1 7 SISETÖÖDE LÕPETAMINE" at bounding box center [161, 271] width 229 height 24
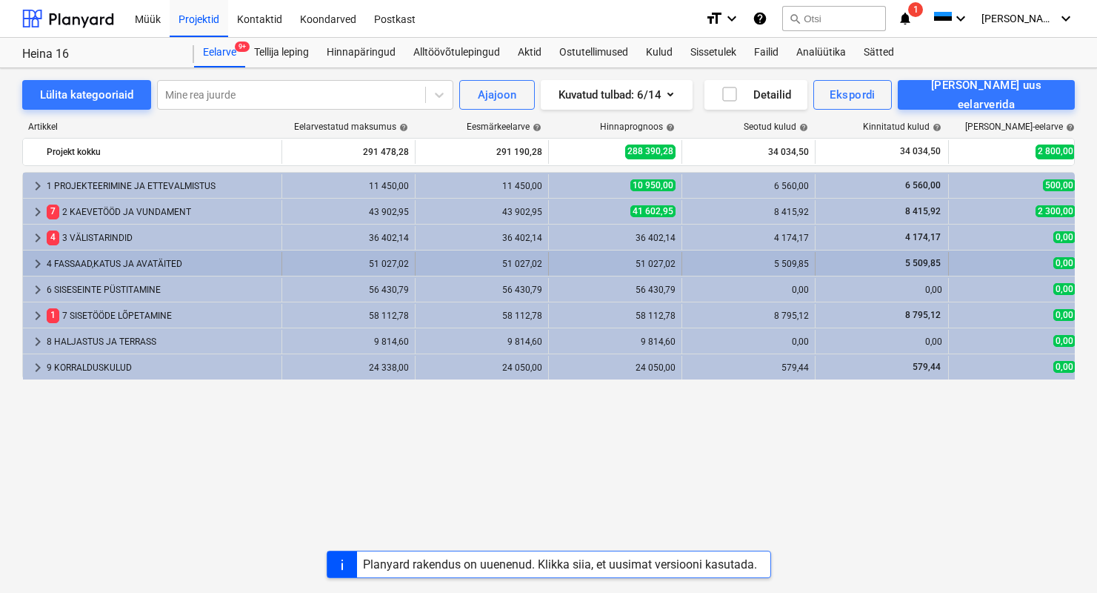
click at [90, 271] on div "4 FASSAAD,KATUS JA AVATÄITED" at bounding box center [161, 264] width 229 height 24
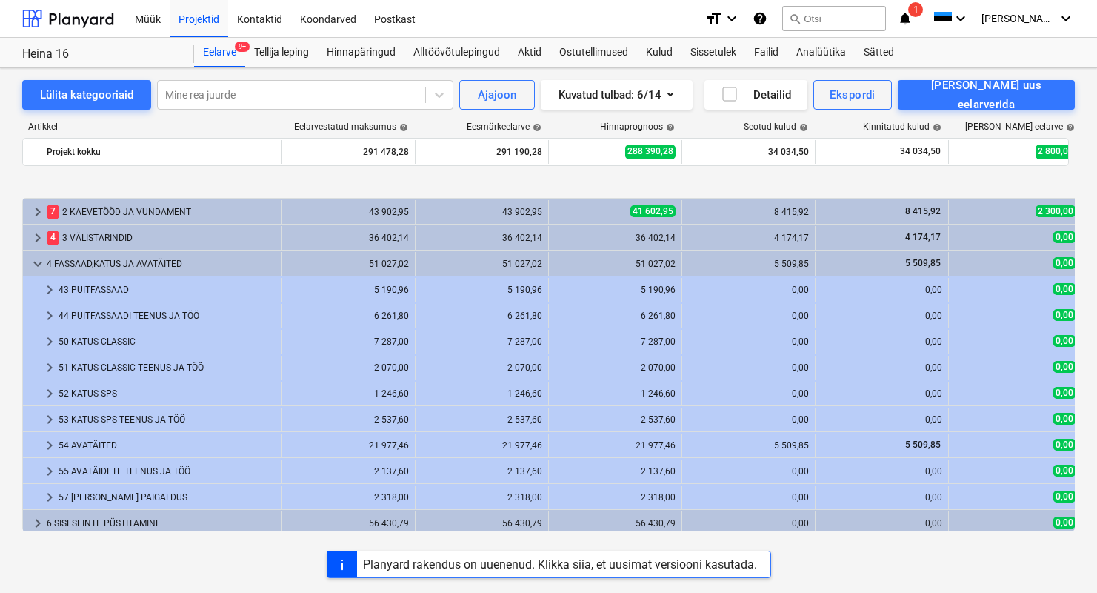
scroll to position [66, 0]
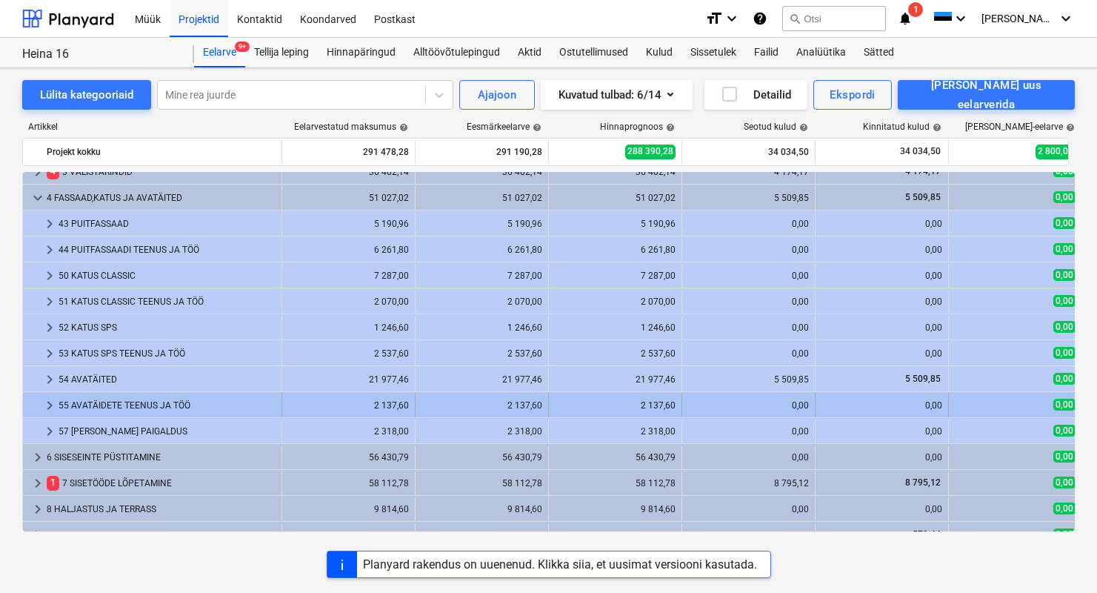
click at [117, 401] on div "55 AVATÄIDETE TEENUS JA TÖÖ" at bounding box center [167, 405] width 217 height 24
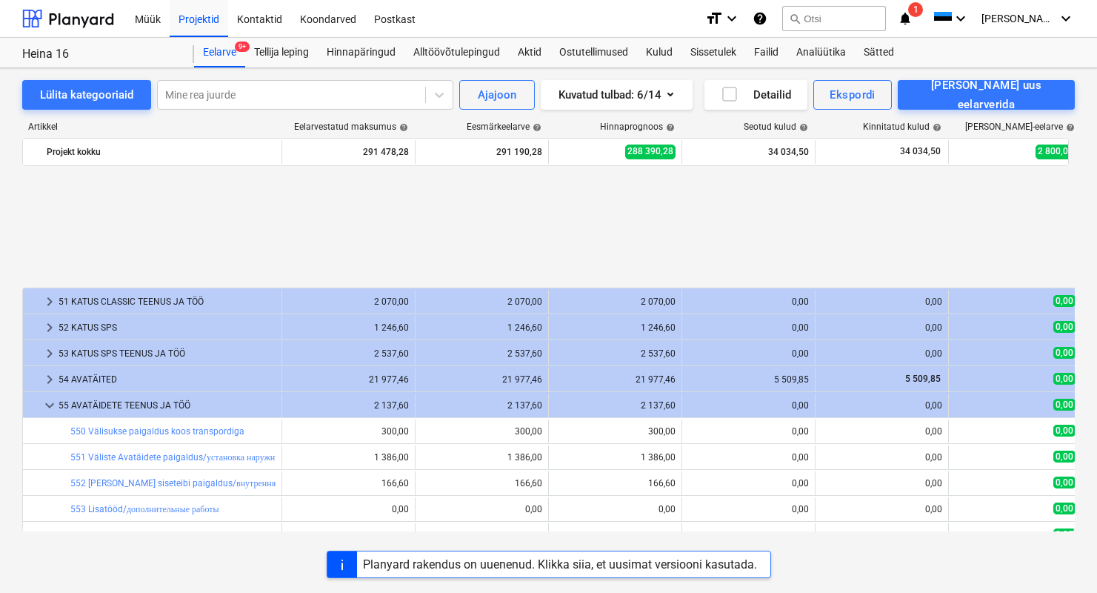
scroll to position [211, 0]
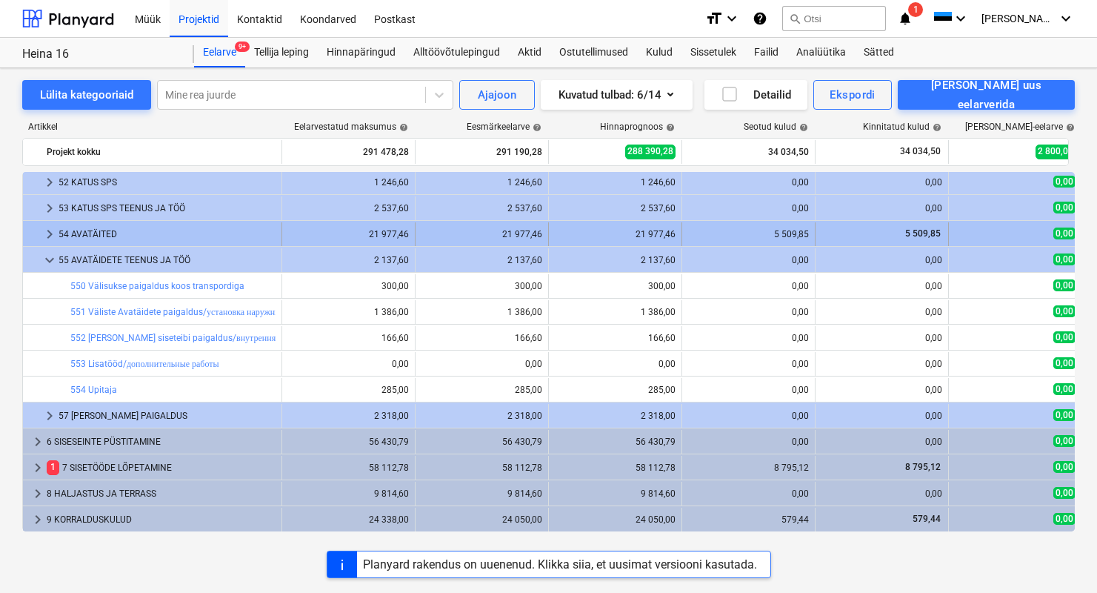
click at [83, 232] on div "54 AVATÄITED" at bounding box center [167, 234] width 217 height 24
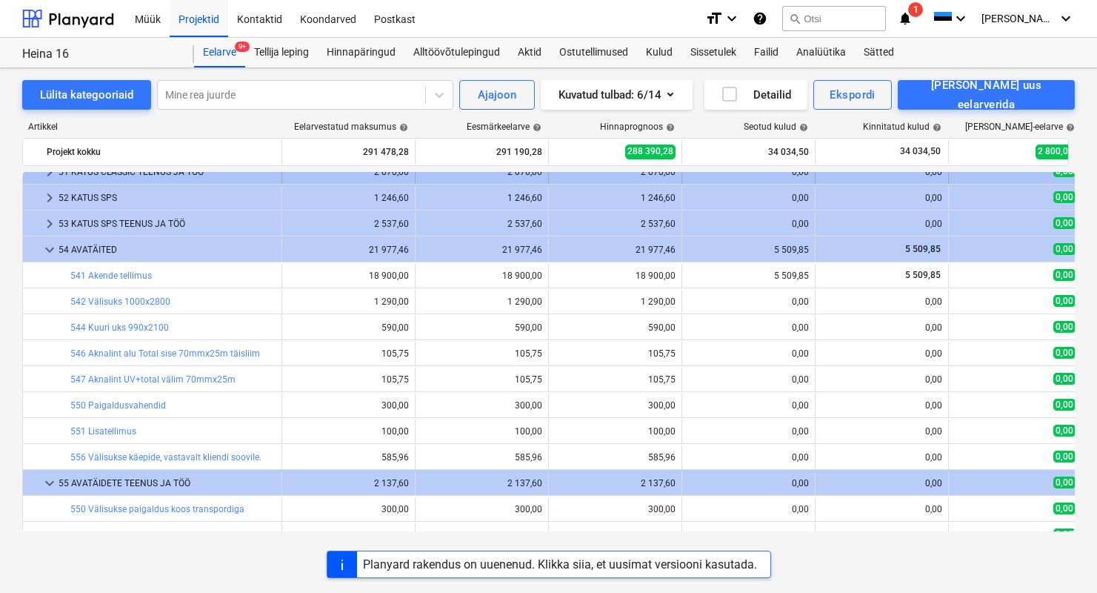
scroll to position [93, 0]
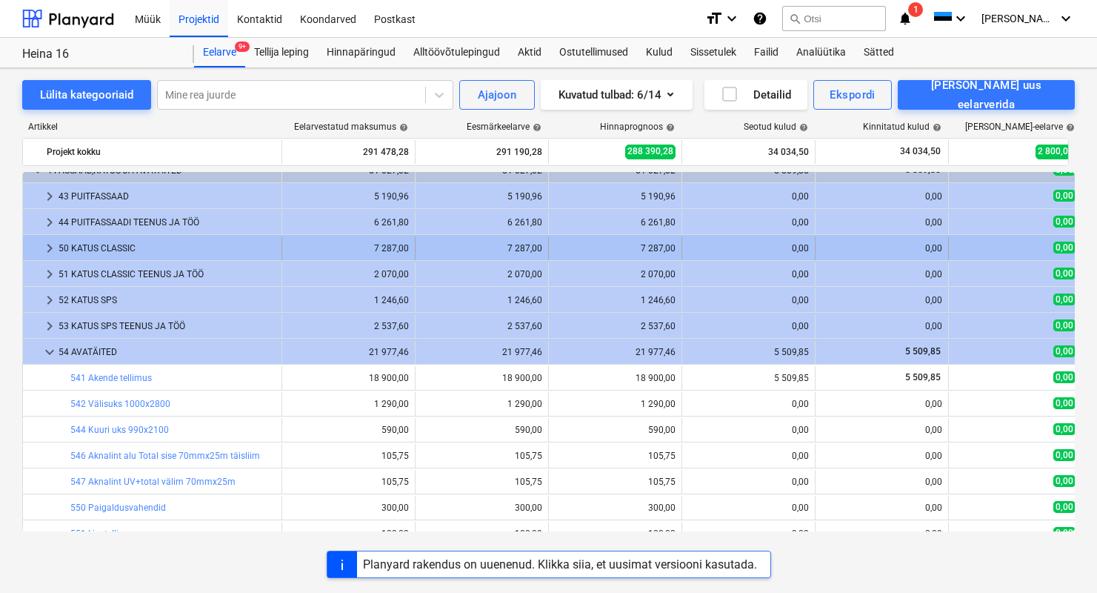
click at [124, 254] on div "50 KATUS CLASSIC" at bounding box center [167, 248] width 217 height 24
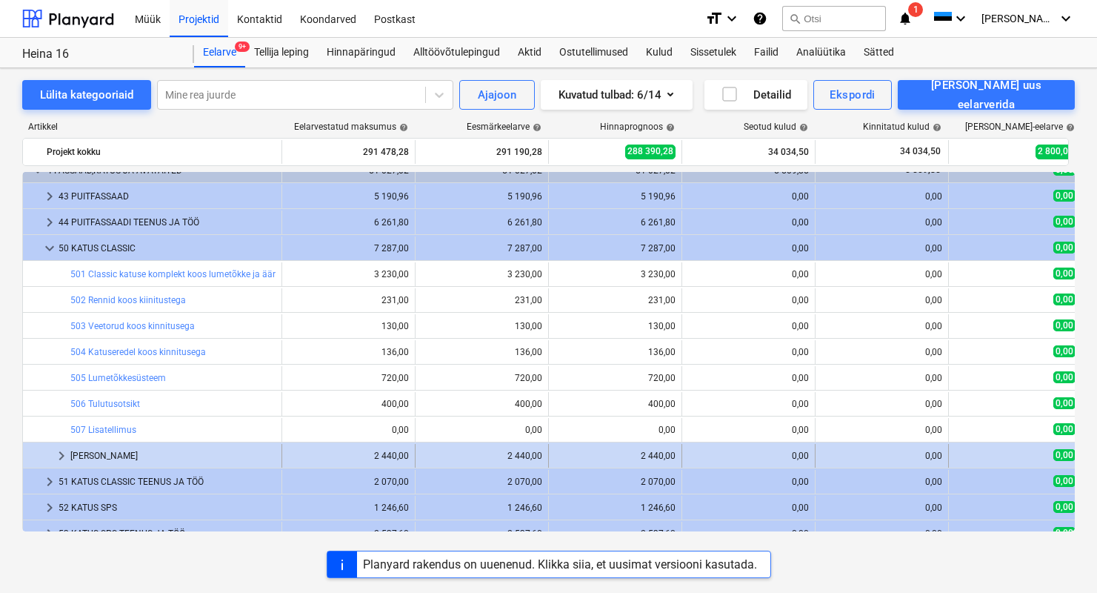
click at [110, 453] on div "[PERSON_NAME]" at bounding box center [172, 456] width 205 height 24
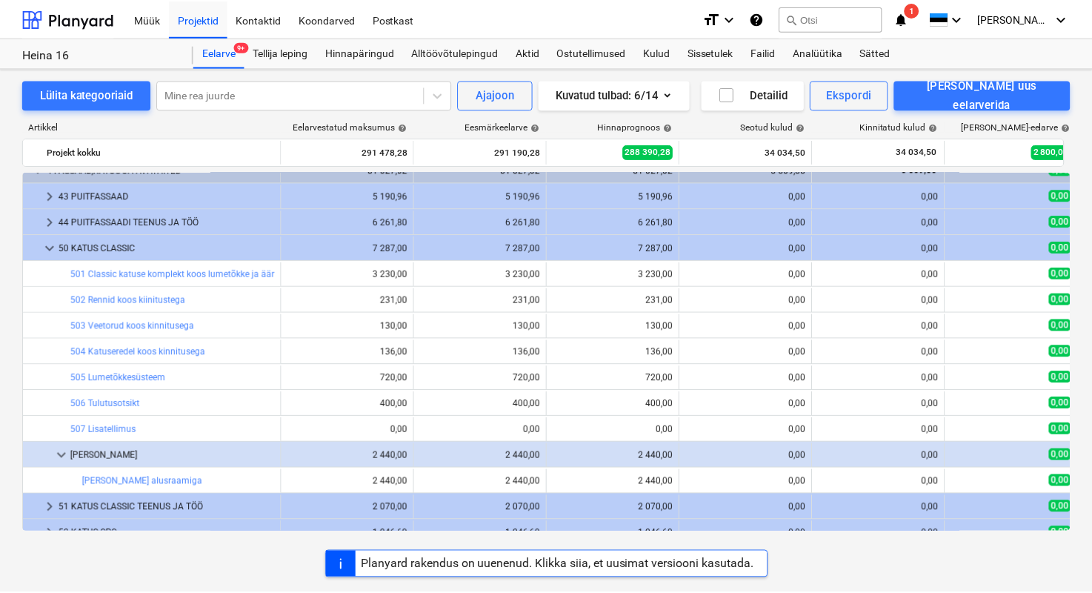
scroll to position [128, 0]
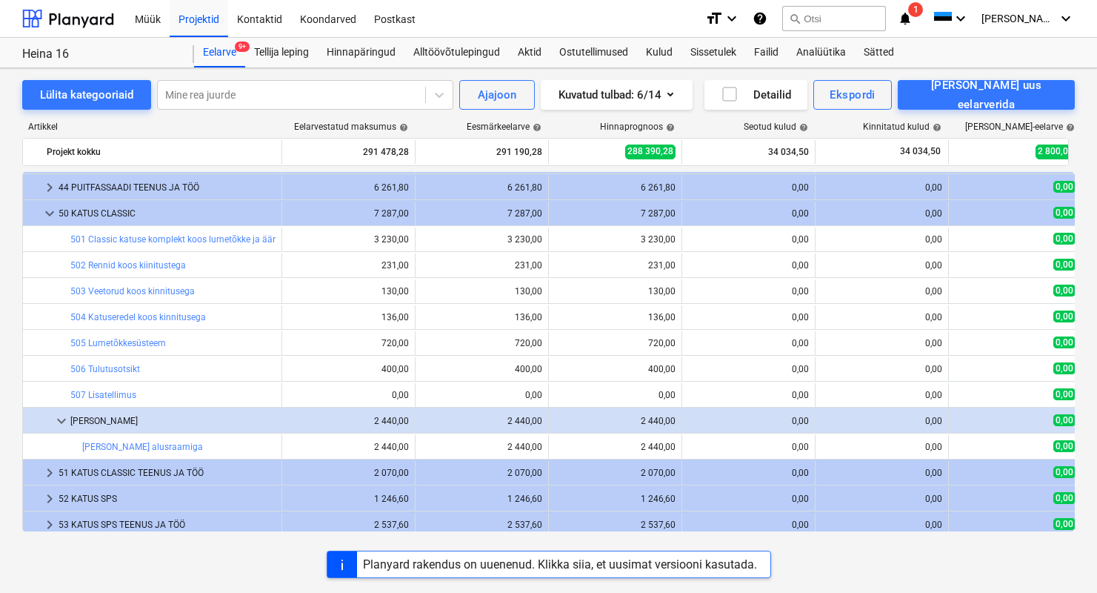
click at [149, 444] on link "[PERSON_NAME] alusraamiga" at bounding box center [142, 446] width 121 height 10
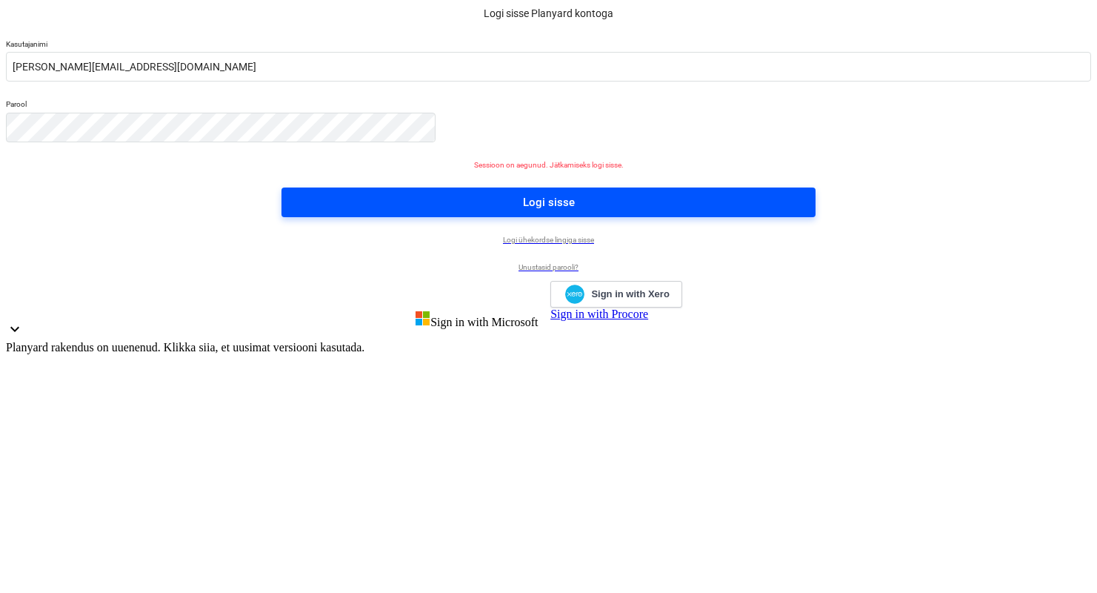
click at [476, 212] on span "Logi sisse" at bounding box center [548, 202] width 499 height 19
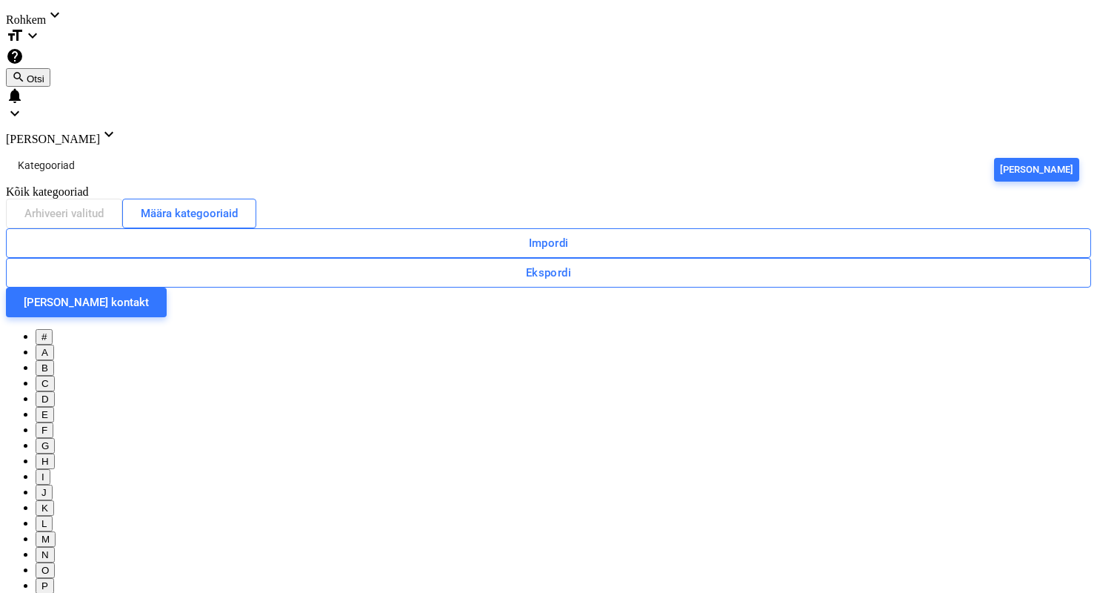
click at [31, 6] on div at bounding box center [548, 6] width 1085 height 0
